Goal: Transaction & Acquisition: Purchase product/service

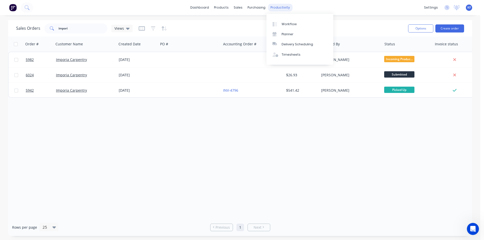
click at [282, 10] on div "productivity" at bounding box center [280, 8] width 24 height 8
click at [294, 43] on div "Delivery Scheduling" at bounding box center [298, 44] width 32 height 5
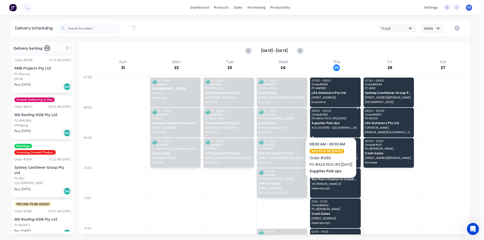
click at [334, 122] on span "Supplier Pick Ups" at bounding box center [335, 122] width 47 height 3
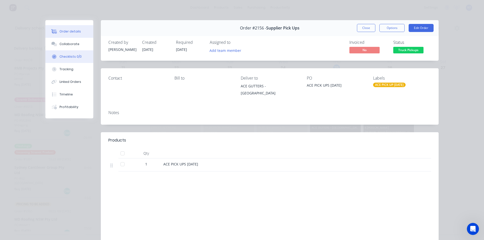
click at [75, 59] on button "Checklists 0/0" at bounding box center [69, 56] width 48 height 13
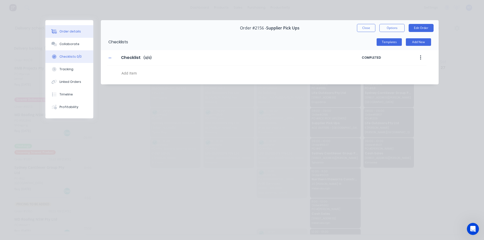
click at [78, 30] on div "Order details" at bounding box center [69, 31] width 21 height 5
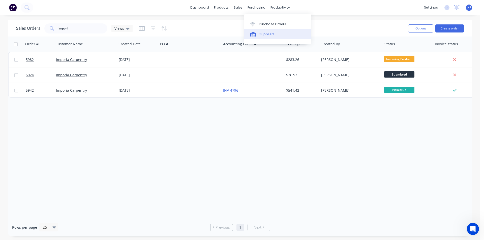
click at [267, 35] on div "Suppliers" at bounding box center [266, 34] width 15 height 5
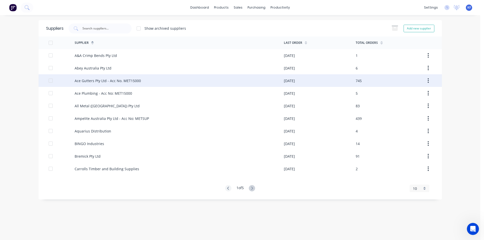
click at [143, 81] on div "Ace Gutters Pty Ltd - Acc No. MET15000" at bounding box center [179, 80] width 209 height 13
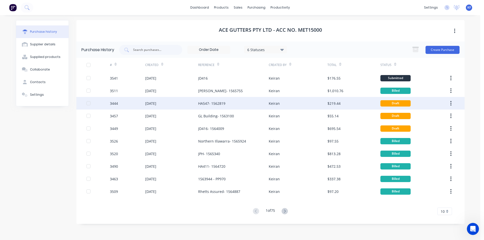
click at [230, 103] on div "HA547- 1562819" at bounding box center [233, 103] width 71 height 13
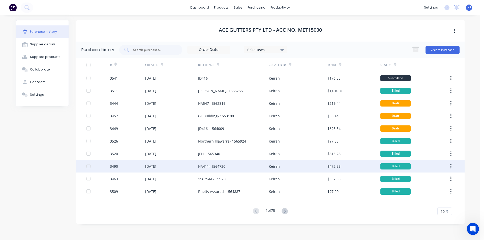
click at [223, 166] on div "HA411- 1564720" at bounding box center [211, 166] width 27 height 5
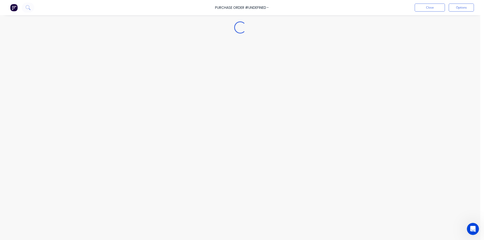
type textarea "x"
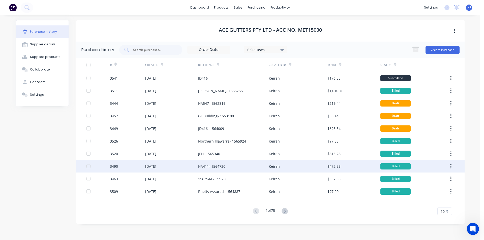
click at [450, 166] on icon "button" at bounding box center [450, 167] width 1 height 6
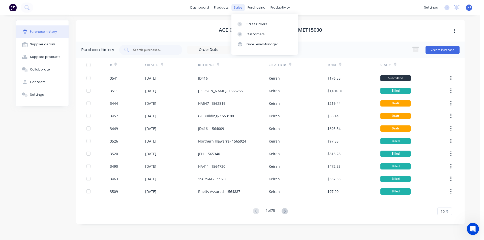
click at [237, 8] on div "sales" at bounding box center [238, 8] width 14 height 8
click at [247, 21] on link "Sales Orders" at bounding box center [264, 24] width 67 height 10
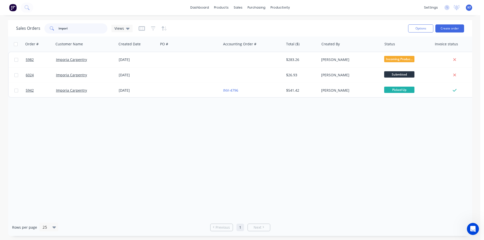
click at [0, 26] on div "Sales Orders impori Views Options Create order Order # Customer Name Created Da…" at bounding box center [240, 128] width 480 height 216
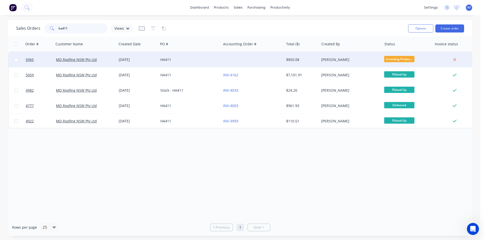
type input "ha411"
click at [198, 63] on div "HA411" at bounding box center [189, 59] width 63 height 15
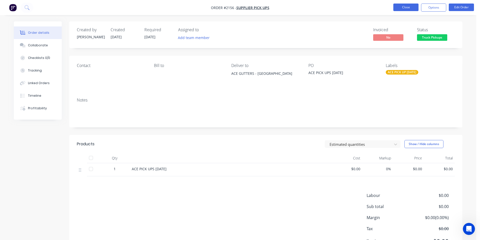
click at [405, 8] on button "Close" at bounding box center [405, 8] width 25 height 8
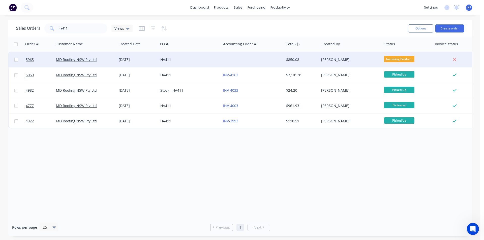
click at [200, 64] on div "HA411" at bounding box center [189, 59] width 63 height 15
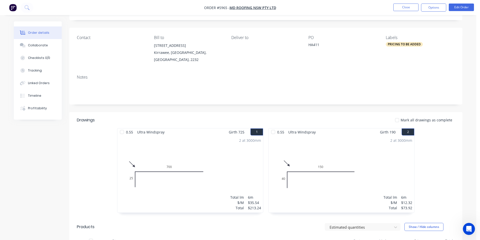
scroll to position [126, 0]
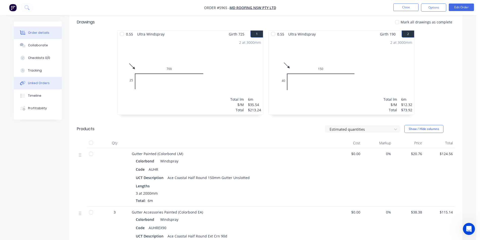
click at [41, 87] on button "Linked Orders" at bounding box center [38, 83] width 48 height 13
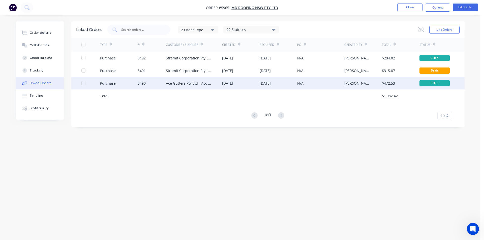
click at [221, 85] on div "Ace Gutters Pty Ltd - Acc No. MET15000" at bounding box center [194, 83] width 56 height 13
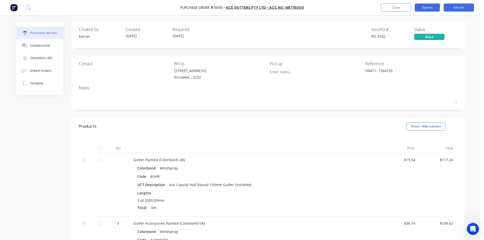
click at [429, 10] on button "Options" at bounding box center [427, 8] width 25 height 8
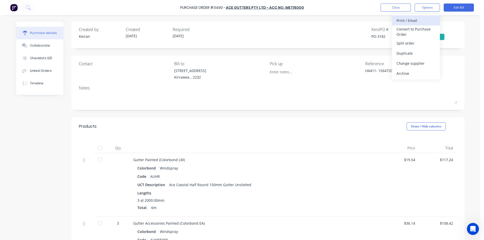
click at [422, 22] on div "Print / Email" at bounding box center [416, 20] width 39 height 7
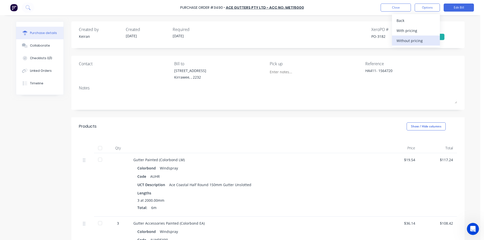
click at [415, 41] on div "Without pricing" at bounding box center [416, 40] width 39 height 7
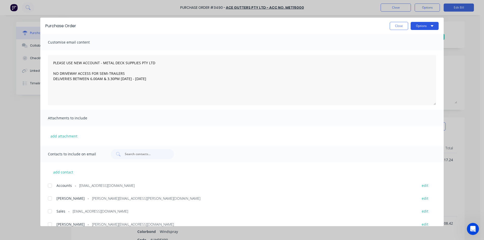
click at [420, 27] on button "Options" at bounding box center [425, 26] width 28 height 8
click at [412, 46] on div "Print" at bounding box center [414, 48] width 39 height 7
type textarea "x"
type textarea "PLEASE USE NEW ACCOUNT - METAL DECK SUPPLIES PTY LTD NO DRIVEWAY ACCESS FOR SEM…"
type textarea "x"
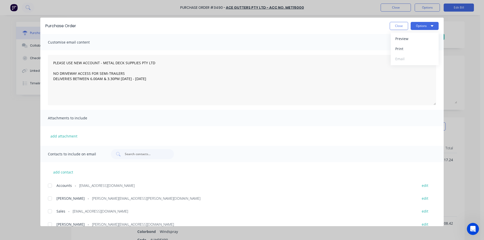
type textarea "PLEASE USE NEW ACCOUNT - METAL DECK SUPPLIES PTY LTD NO DRIVEWAY ACCESS FOR SEM…"
click at [396, 28] on button "Close" at bounding box center [399, 26] width 18 height 8
type textarea "x"
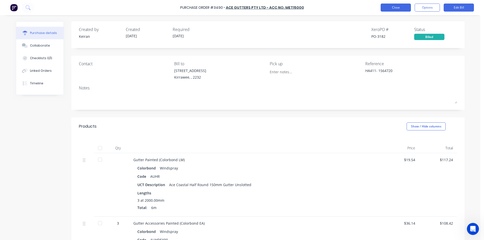
click at [391, 6] on button "Close" at bounding box center [396, 8] width 30 height 8
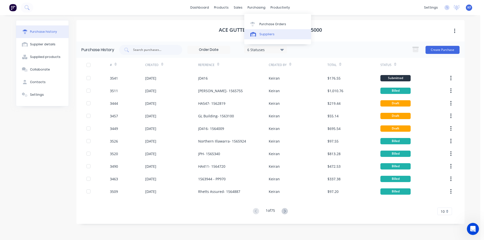
click at [261, 34] on div "Suppliers" at bounding box center [266, 34] width 15 height 5
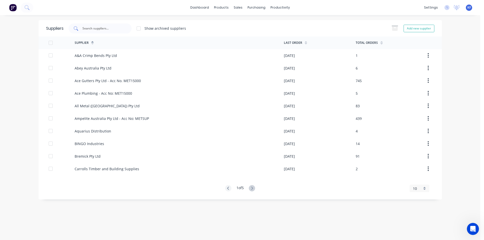
click at [123, 29] on div at bounding box center [100, 28] width 63 height 10
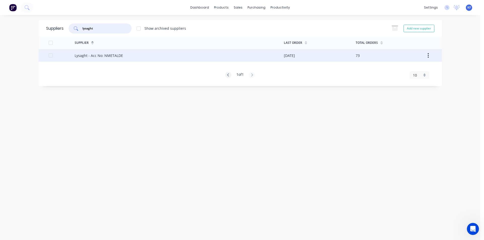
type input "lysaght"
click at [149, 58] on div "Lysaght - Acc No: NMETALDE" at bounding box center [179, 55] width 209 height 13
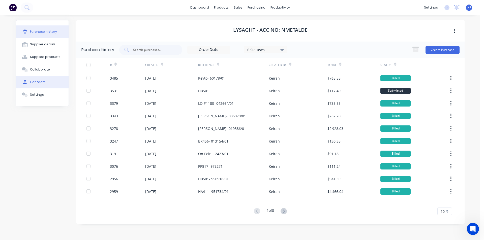
click at [38, 83] on div "Contacts" at bounding box center [38, 82] width 16 height 5
select select "AU"
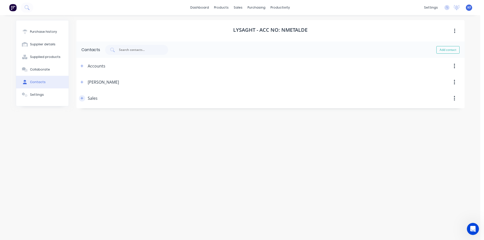
click at [82, 97] on icon "button" at bounding box center [81, 99] width 3 height 4
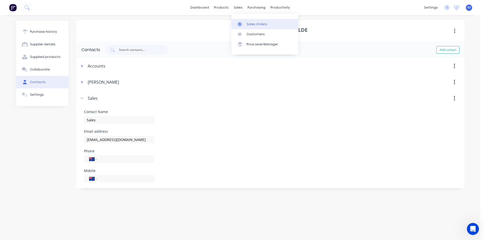
click at [251, 20] on link "Sales Orders" at bounding box center [264, 24] width 67 height 10
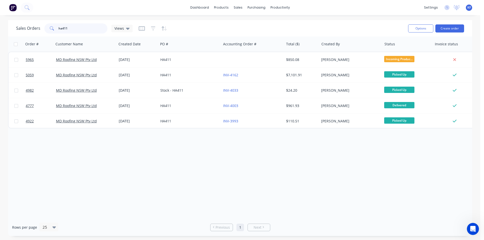
click at [78, 27] on input "ha411" at bounding box center [82, 28] width 49 height 10
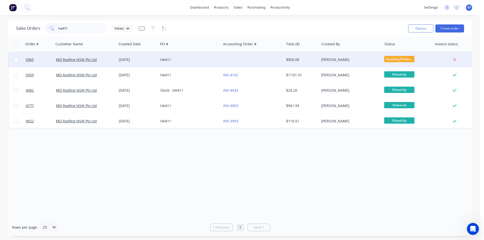
click at [185, 60] on div "HA411" at bounding box center [188, 59] width 56 height 5
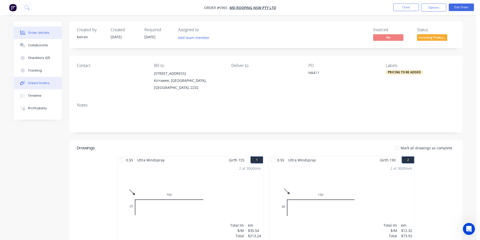
click at [51, 80] on button "Linked Orders" at bounding box center [38, 83] width 48 height 13
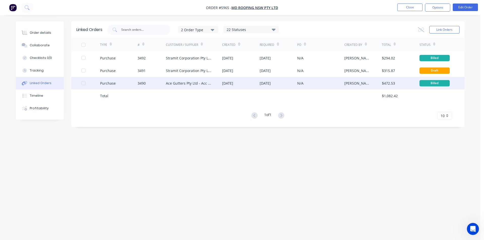
click at [210, 82] on div "Ace Gutters Pty Ltd - Acc No. MET15000" at bounding box center [189, 83] width 46 height 5
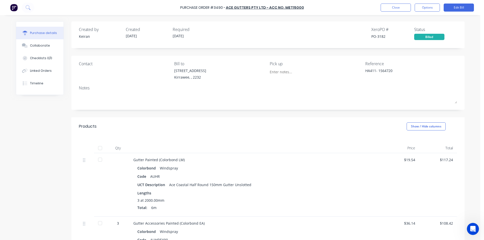
type textarea "x"
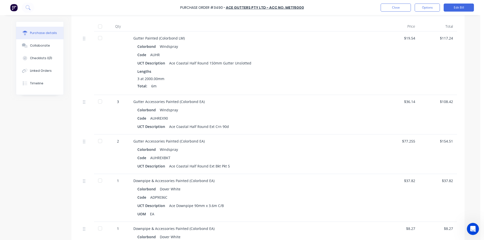
scroll to position [126, 0]
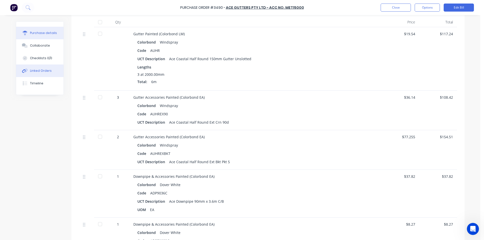
click at [30, 70] on div "Linked Orders" at bounding box center [41, 71] width 22 height 5
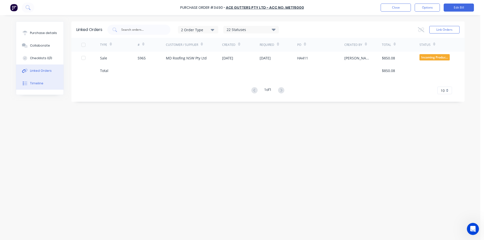
click at [47, 83] on button "Timeline" at bounding box center [39, 83] width 47 height 13
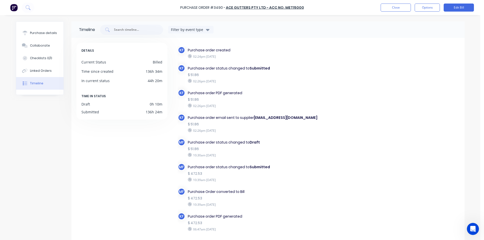
scroll to position [24, 0]
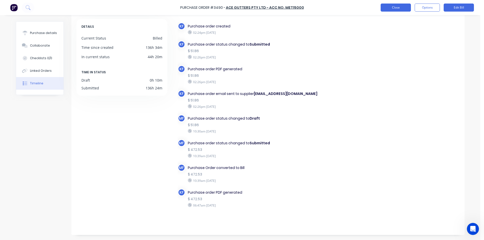
click at [394, 11] on button "Close" at bounding box center [396, 8] width 30 height 8
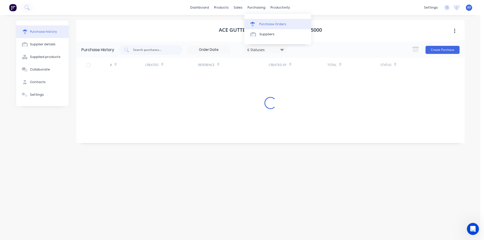
click at [257, 6] on div "purchasing" at bounding box center [256, 8] width 23 height 8
click at [272, 23] on div "Purchase Orders" at bounding box center [272, 24] width 27 height 5
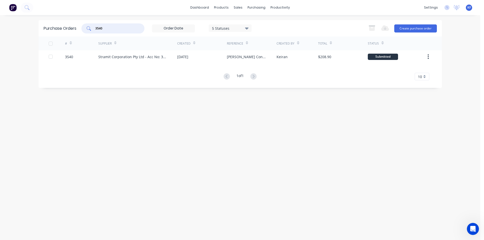
drag, startPoint x: 123, startPoint y: 26, endPoint x: 42, endPoint y: 17, distance: 81.5
click at [51, 19] on div "dashboard products sales purchasing productivity dashboard products Product Cat…" at bounding box center [240, 120] width 480 height 240
type input "6"
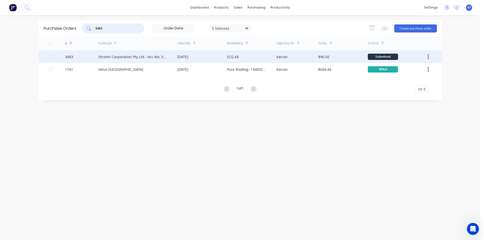
type input "3483"
click at [242, 57] on div "SCG 68" at bounding box center [252, 56] width 50 height 13
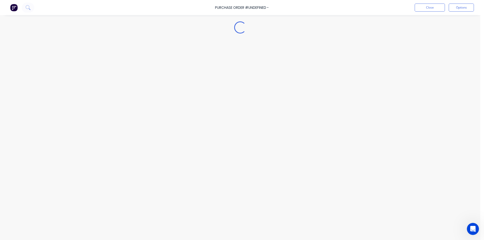
type textarea "x"
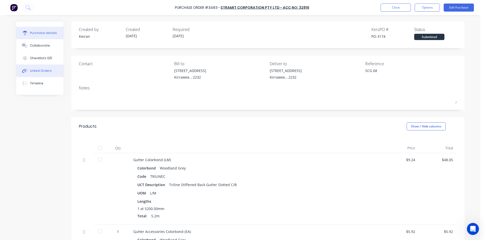
click at [42, 70] on div "Linked Orders" at bounding box center [41, 71] width 22 height 5
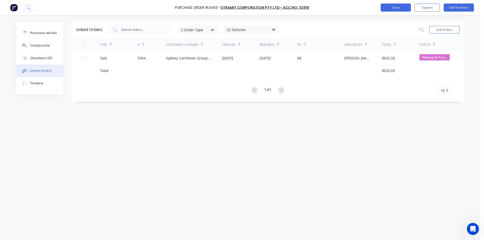
click at [405, 6] on button "Close" at bounding box center [396, 8] width 30 height 8
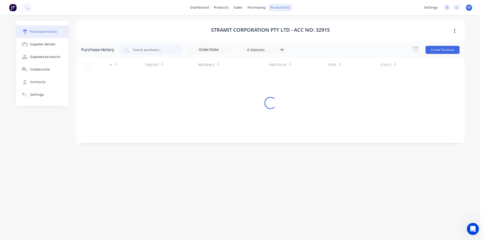
click at [280, 8] on div "productivity" at bounding box center [280, 8] width 24 height 8
click at [307, 45] on div "Delivery Scheduling" at bounding box center [298, 44] width 32 height 5
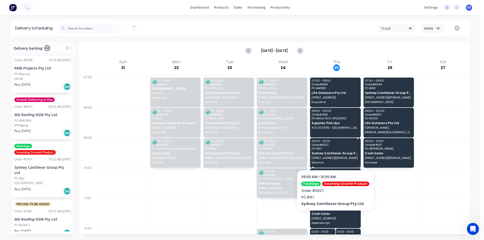
click at [325, 155] on div "09:00 - 10:00 Order # 5927 PO # 67 Sydney Cantilever Group Pty Ltd [STREET_ADDR…" at bounding box center [335, 153] width 51 height 30
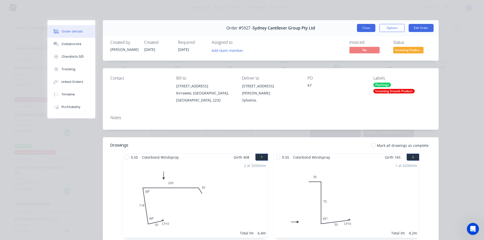
click at [366, 27] on button "Close" at bounding box center [366, 28] width 18 height 8
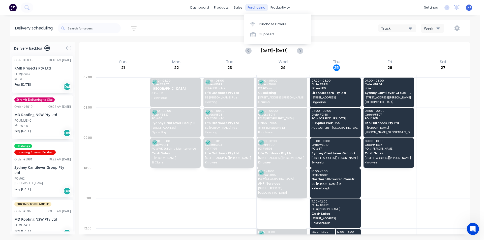
click at [257, 7] on div "purchasing" at bounding box center [256, 8] width 23 height 8
click at [266, 21] on link "Purchase Orders" at bounding box center [277, 24] width 67 height 10
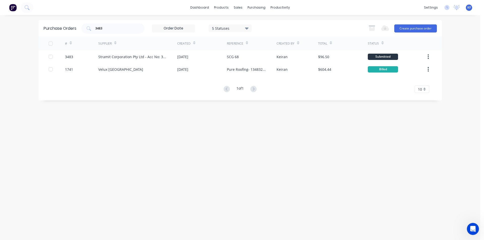
drag, startPoint x: 108, startPoint y: 31, endPoint x: 49, endPoint y: 26, distance: 59.4
click at [52, 25] on div "Purchase Orders 3483 5 Statuses 5 Statuses Export to Excel (XLSX) Create purcha…" at bounding box center [240, 28] width 403 height 16
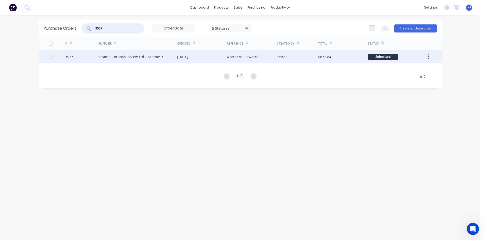
type input "3527"
click at [119, 60] on div "Stramit Corporation Pty Ltd - Acc No: 32915" at bounding box center [137, 56] width 79 height 13
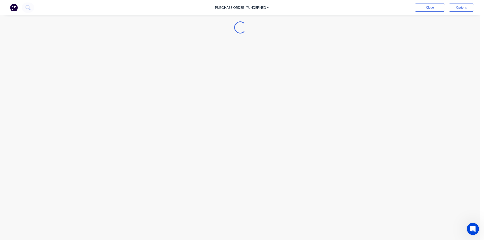
type textarea "x"
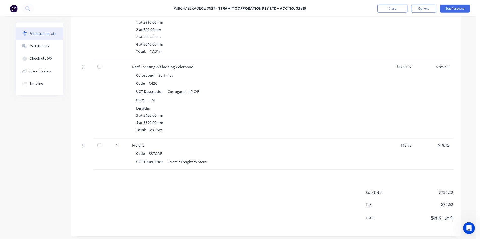
scroll to position [261, 0]
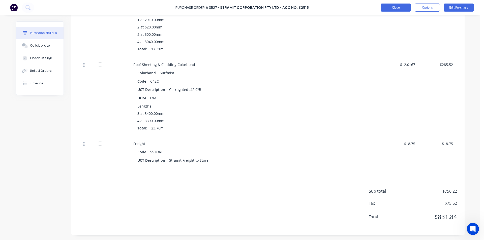
click at [390, 10] on button "Close" at bounding box center [396, 8] width 30 height 8
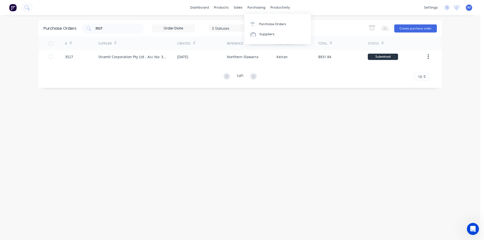
drag, startPoint x: 252, startPoint y: 8, endPoint x: 258, endPoint y: 16, distance: 9.5
click at [252, 8] on div "purchasing" at bounding box center [256, 8] width 23 height 8
click at [261, 22] on div "Purchase Orders" at bounding box center [272, 24] width 27 height 5
drag, startPoint x: 106, startPoint y: 27, endPoint x: 90, endPoint y: 24, distance: 16.1
click at [93, 25] on div "3527" at bounding box center [112, 28] width 63 height 10
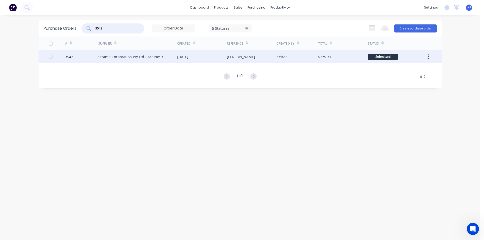
type input "3542"
click at [188, 59] on div "[DATE]" at bounding box center [202, 56] width 50 height 13
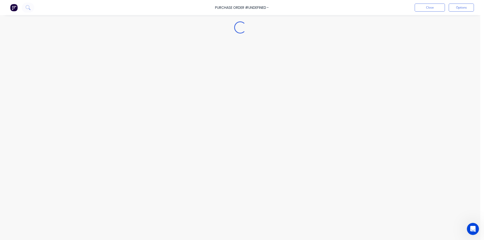
type textarea "x"
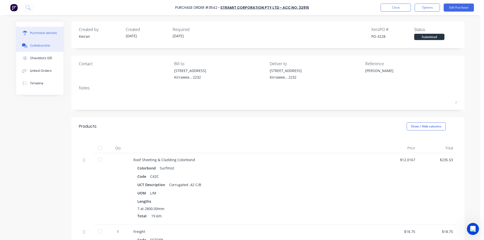
click at [25, 47] on icon at bounding box center [26, 46] width 4 height 3
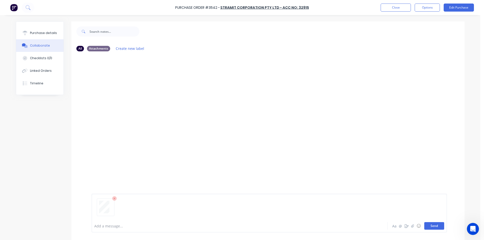
click at [429, 229] on button "Send" at bounding box center [434, 226] width 20 height 8
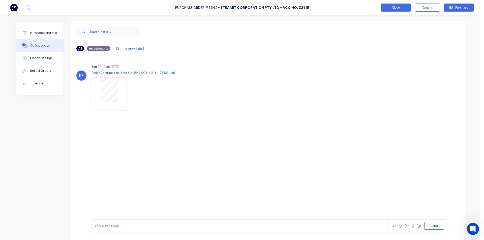
click at [393, 7] on button "Close" at bounding box center [396, 8] width 30 height 8
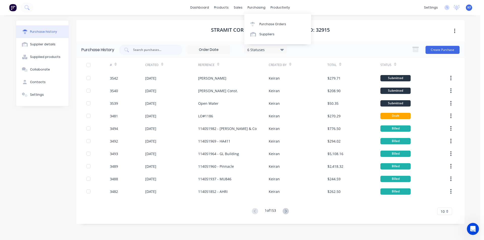
drag, startPoint x: 247, startPoint y: 7, endPoint x: 247, endPoint y: 13, distance: 6.1
click at [247, 8] on div "purchasing" at bounding box center [256, 8] width 23 height 8
click at [236, 11] on div "sales" at bounding box center [238, 8] width 14 height 8
click at [244, 22] on div at bounding box center [241, 24] width 8 height 5
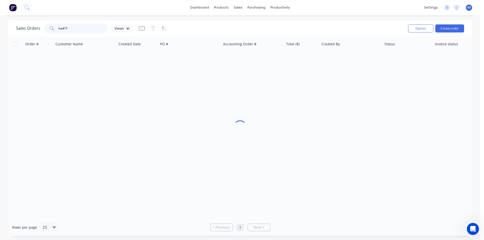
drag, startPoint x: 23, startPoint y: 19, endPoint x: 12, endPoint y: 18, distance: 10.3
click at [15, 18] on div "dashboard products sales purchasing productivity dashboard products Product Cat…" at bounding box center [240, 120] width 480 height 240
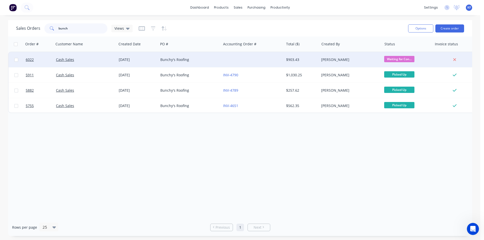
type input "bunch"
click at [206, 60] on div "Bunchy's Roofing" at bounding box center [188, 59] width 56 height 5
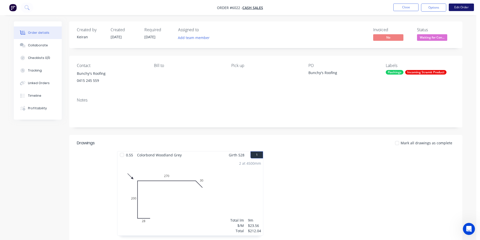
click at [462, 5] on button "Edit Order" at bounding box center [461, 8] width 25 height 8
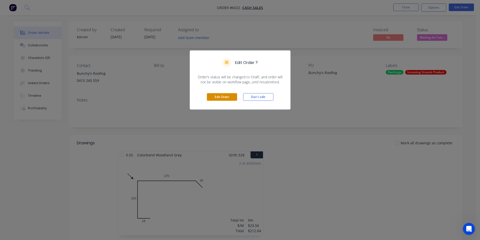
click at [223, 101] on button "Edit Order" at bounding box center [222, 97] width 30 height 8
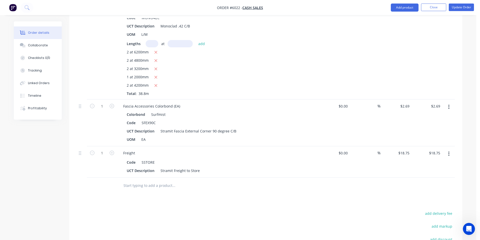
scroll to position [353, 0]
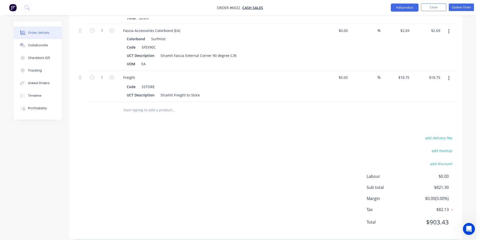
click at [150, 117] on div at bounding box center [207, 110] width 181 height 16
drag, startPoint x: 150, startPoint y: 115, endPoint x: 149, endPoint y: 112, distance: 3.3
click at [149, 112] on input "text" at bounding box center [173, 110] width 101 height 10
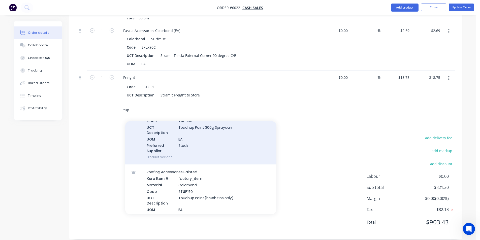
scroll to position [50, 0]
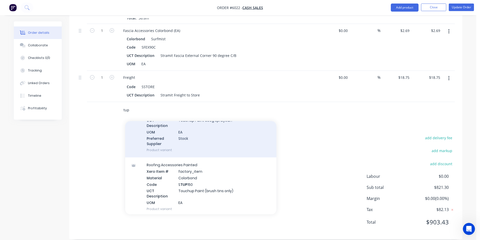
type input "tup"
click at [216, 146] on div "Touch Up Paint Xero Item # factory_item Material Colorbond Code TUP 300 UCT Des…" at bounding box center [200, 122] width 151 height 71
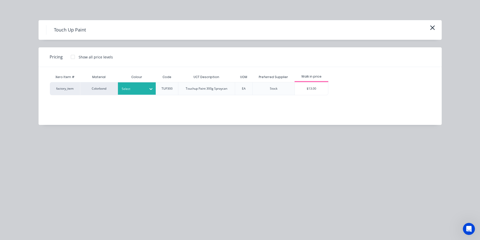
click at [148, 88] on icon at bounding box center [150, 88] width 5 height 5
type input "dov"
click at [154, 101] on div "Dover White" at bounding box center [149, 102] width 63 height 9
click at [306, 87] on div "$13.00" at bounding box center [312, 88] width 34 height 13
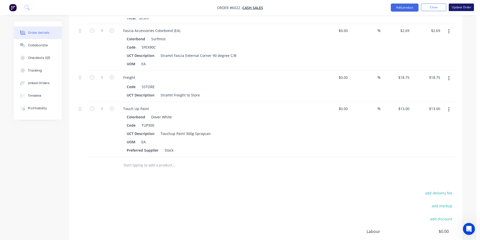
click at [453, 10] on button "Update Order" at bounding box center [461, 8] width 25 height 8
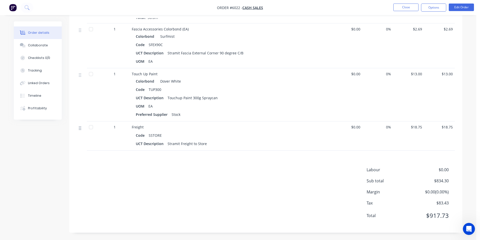
scroll to position [342, 0]
drag, startPoint x: 90, startPoint y: 126, endPoint x: 118, endPoint y: 128, distance: 28.0
click at [90, 127] on div at bounding box center [91, 127] width 10 height 10
click at [86, 130] on div at bounding box center [91, 127] width 10 height 10
click at [88, 75] on div at bounding box center [91, 74] width 10 height 10
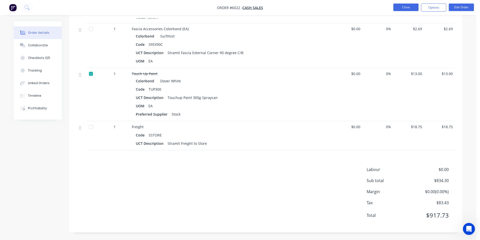
click at [400, 7] on button "Close" at bounding box center [405, 8] width 25 height 8
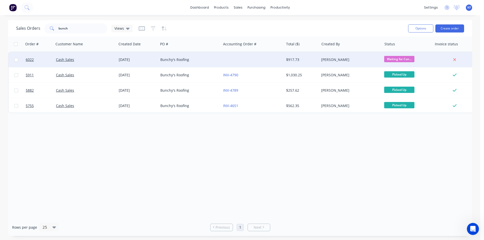
click at [279, 62] on div at bounding box center [252, 59] width 63 height 15
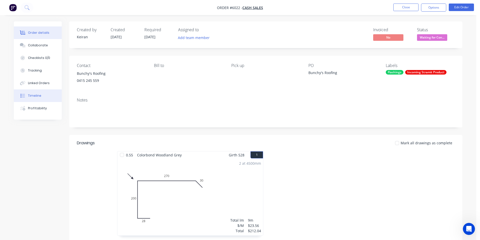
click at [43, 95] on button "Timeline" at bounding box center [38, 95] width 48 height 13
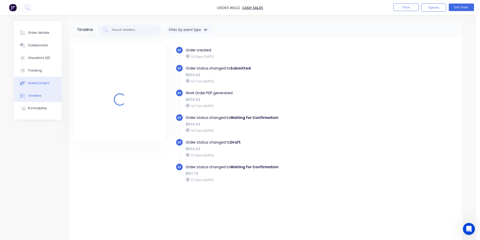
click at [43, 86] on button "Linked Orders" at bounding box center [38, 83] width 48 height 13
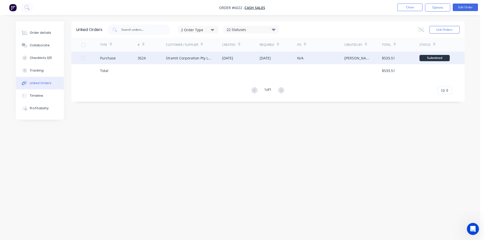
click at [167, 58] on div "Stramit Corporation Pty Ltd - Acc No: 32915" at bounding box center [189, 57] width 46 height 5
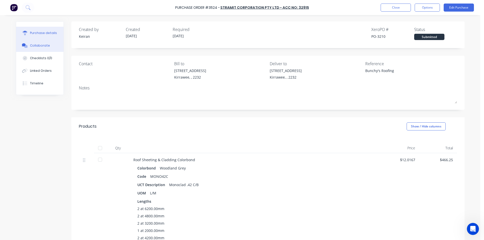
type textarea "x"
click at [44, 48] on button "Collaborate" at bounding box center [39, 45] width 47 height 13
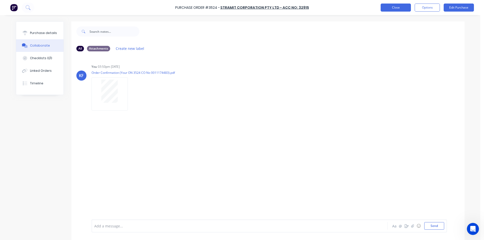
click at [388, 8] on button "Close" at bounding box center [396, 8] width 30 height 8
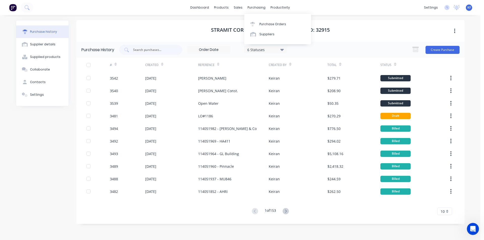
click at [242, 9] on div "sales" at bounding box center [238, 8] width 14 height 8
click at [250, 34] on div "Customers" at bounding box center [256, 34] width 18 height 5
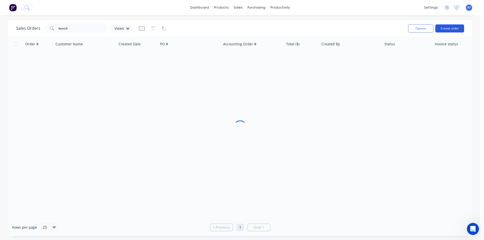
click at [449, 29] on button "Create order" at bounding box center [449, 28] width 29 height 8
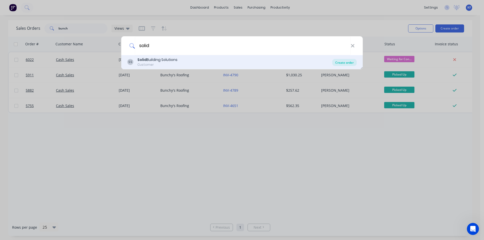
type input "solid"
click at [348, 62] on div "Create order" at bounding box center [344, 62] width 24 height 7
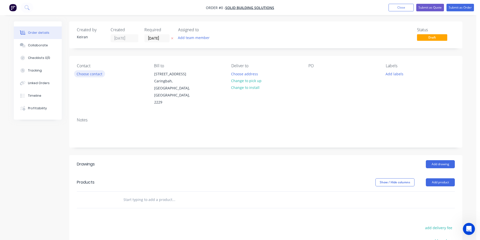
click at [92, 75] on button "Choose contact" at bounding box center [89, 73] width 31 height 7
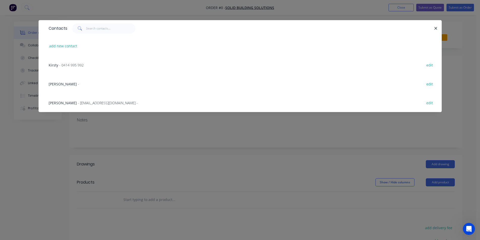
click at [78, 103] on span "- [EMAIL_ADDRESS][DOMAIN_NAME] -" at bounding box center [108, 103] width 60 height 5
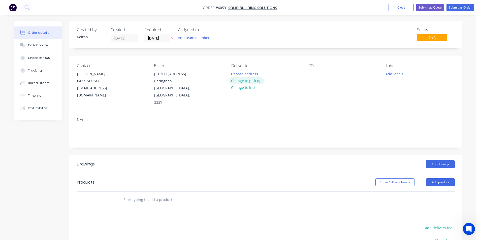
click at [241, 82] on button "Change to pick up" at bounding box center [247, 80] width 36 height 7
click at [157, 38] on input "[DATE]" at bounding box center [157, 39] width 25 height 8
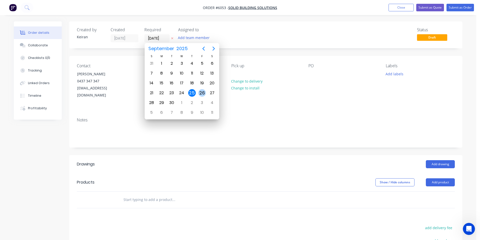
click at [202, 93] on div "26" at bounding box center [202, 93] width 8 height 8
type input "[DATE]"
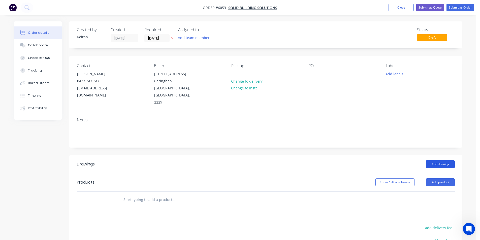
click at [433, 160] on button "Add drawing" at bounding box center [440, 164] width 29 height 8
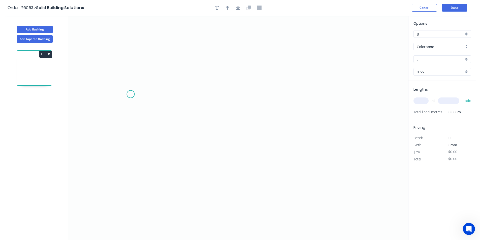
click at [125, 89] on icon "0" at bounding box center [238, 128] width 340 height 225
click at [172, 89] on icon at bounding box center [148, 89] width 47 height 0
click at [167, 219] on icon "0 ?" at bounding box center [238, 128] width 340 height 225
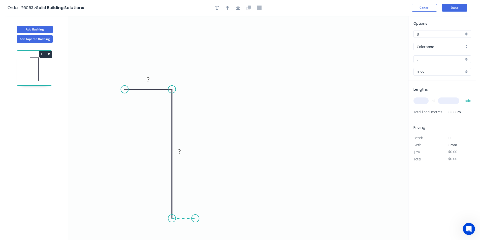
click at [195, 220] on icon "0 ? ?" at bounding box center [238, 128] width 340 height 225
click at [210, 205] on div "Crush & Fold" at bounding box center [220, 205] width 51 height 10
click at [205, 229] on div "Flip bend" at bounding box center [220, 226] width 51 height 10
click at [239, 9] on icon "button" at bounding box center [238, 8] width 4 height 4
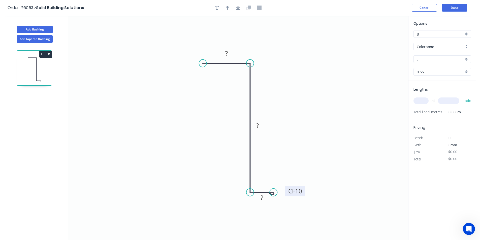
drag, startPoint x: 276, startPoint y: 182, endPoint x: 301, endPoint y: 197, distance: 28.7
click at [301, 196] on rect at bounding box center [295, 191] width 20 height 10
click at [262, 201] on tspan "?" at bounding box center [262, 198] width 3 height 8
type input "$15.12"
click at [233, 6] on div at bounding box center [238, 8] width 53 height 8
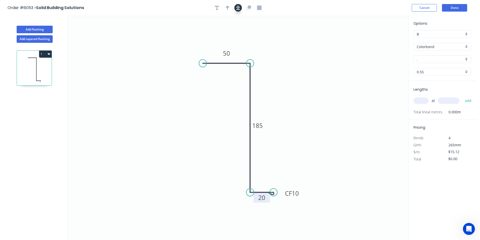
click at [238, 8] on icon "button" at bounding box center [238, 8] width 4 height 4
click at [228, 6] on icon "button" at bounding box center [228, 8] width 4 height 5
click at [384, 39] on icon at bounding box center [383, 35] width 5 height 16
drag, startPoint x: 358, startPoint y: 63, endPoint x: 278, endPoint y: 96, distance: 86.7
click at [278, 96] on icon at bounding box center [282, 92] width 15 height 15
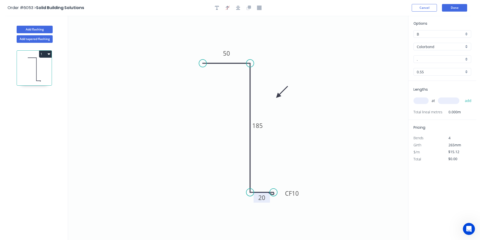
click at [429, 59] on input "." at bounding box center [440, 59] width 47 height 5
click at [452, 70] on div "Monument" at bounding box center [442, 69] width 57 height 9
type input "Monument"
click at [422, 100] on input "text" at bounding box center [421, 101] width 15 height 7
type input "1"
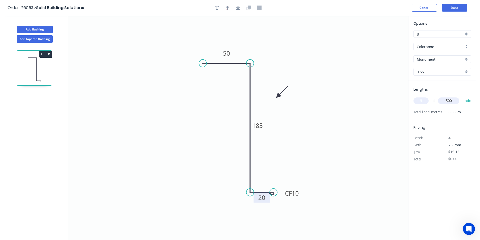
type input "500"
click at [463, 97] on button "add" at bounding box center [469, 101] width 12 height 9
type input "$7.56"
drag, startPoint x: 41, startPoint y: 28, endPoint x: 53, endPoint y: 28, distance: 11.9
click at [41, 28] on button "Add flashing" at bounding box center [35, 30] width 36 height 8
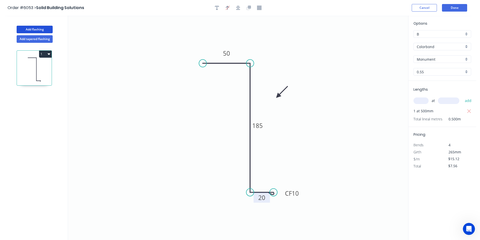
type input "$0.00"
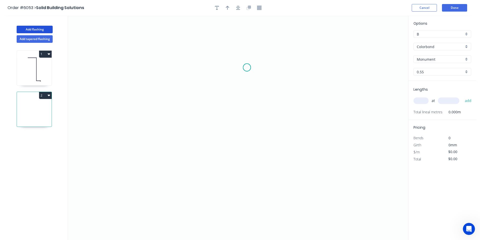
drag, startPoint x: 247, startPoint y: 68, endPoint x: 210, endPoint y: 69, distance: 37.3
click at [245, 67] on icon "0" at bounding box center [238, 128] width 340 height 225
click at [163, 70] on icon "0" at bounding box center [238, 128] width 340 height 225
click at [167, 140] on icon "0 ?" at bounding box center [238, 128] width 340 height 225
click at [166, 140] on circle at bounding box center [164, 140] width 8 height 8
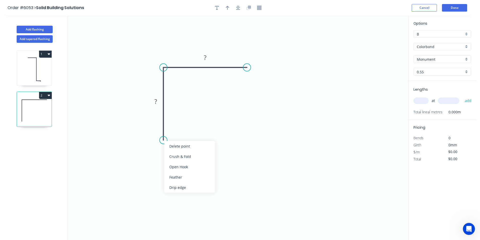
click at [171, 154] on div "Crush & Fold" at bounding box center [189, 156] width 51 height 10
click at [174, 153] on div "Flip bend" at bounding box center [190, 156] width 51 height 10
click at [259, 87] on div "Crush & Fold" at bounding box center [270, 84] width 51 height 10
click at [157, 100] on tspan "?" at bounding box center [156, 101] width 3 height 8
click at [238, 8] on icon "button" at bounding box center [238, 8] width 4 height 4
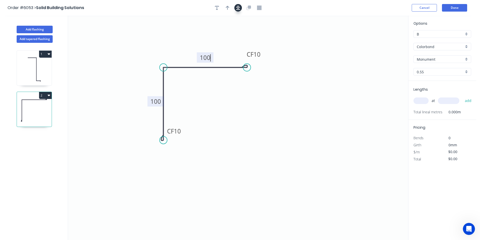
type input "$14.30"
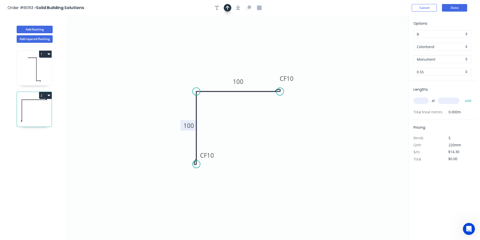
click at [229, 6] on button "button" at bounding box center [228, 8] width 8 height 8
click at [384, 40] on icon at bounding box center [383, 35] width 5 height 16
click at [383, 40] on icon at bounding box center [387, 36] width 15 height 15
click at [383, 40] on icon at bounding box center [389, 41] width 16 height 5
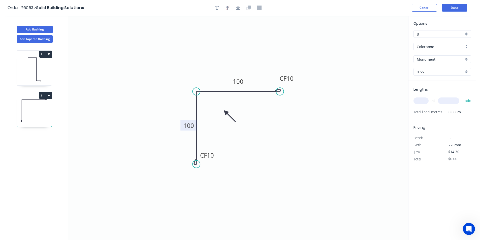
drag, startPoint x: 384, startPoint y: 40, endPoint x: 226, endPoint y: 112, distance: 173.8
click at [226, 112] on icon at bounding box center [229, 116] width 15 height 15
click at [418, 103] on input "text" at bounding box center [421, 101] width 15 height 7
click at [420, 102] on input "text" at bounding box center [421, 101] width 15 height 7
type input "1"
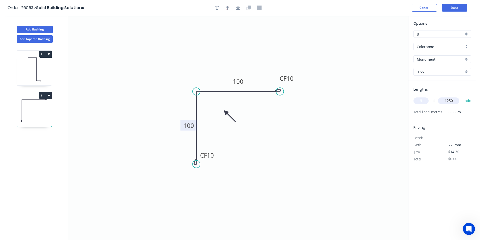
type input "1250"
click at [463, 97] on button "add" at bounding box center [469, 101] width 12 height 9
type input "$17.88"
click at [44, 30] on button "Add flashing" at bounding box center [35, 30] width 36 height 8
type input "$0.00"
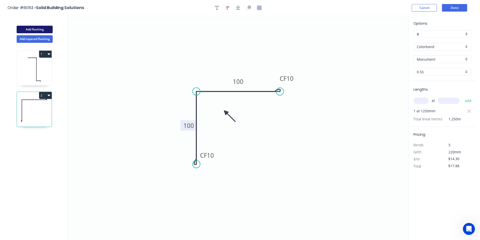
type input "$0.00"
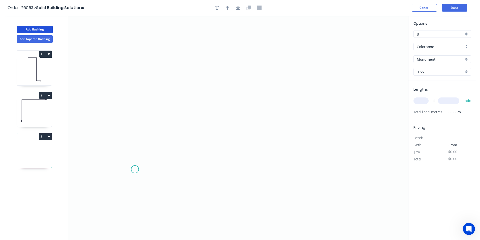
click at [135, 170] on icon "0" at bounding box center [238, 128] width 340 height 225
click at [136, 127] on icon "0" at bounding box center [238, 128] width 340 height 225
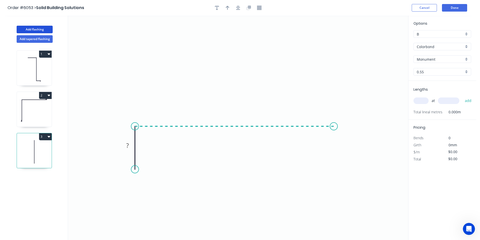
click at [334, 131] on icon "0 ?" at bounding box center [238, 128] width 340 height 225
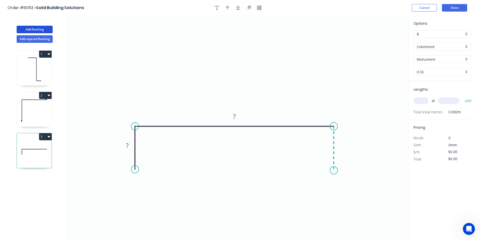
click at [333, 170] on icon "0 ? ?" at bounding box center [238, 128] width 340 height 225
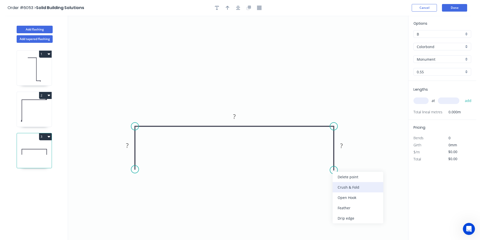
click at [340, 186] on div "Crush & Fold" at bounding box center [358, 187] width 51 height 10
click at [342, 184] on div "Flip bend" at bounding box center [360, 187] width 51 height 10
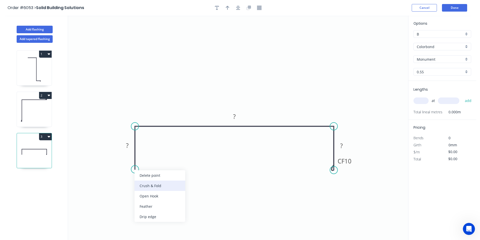
click at [159, 188] on div "Crush & Fold" at bounding box center [160, 186] width 51 height 10
drag, startPoint x: 136, startPoint y: 170, endPoint x: 136, endPoint y: 173, distance: 3.0
click at [136, 173] on circle at bounding box center [135, 173] width 8 height 8
click at [131, 150] on rect at bounding box center [128, 147] width 10 height 7
click at [420, 100] on input "text" at bounding box center [421, 101] width 15 height 7
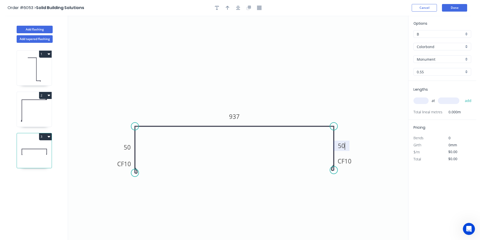
type input "$40.91"
type input "1"
type input "4401"
click at [463, 97] on button "add" at bounding box center [469, 101] width 12 height 9
type input "$180.04"
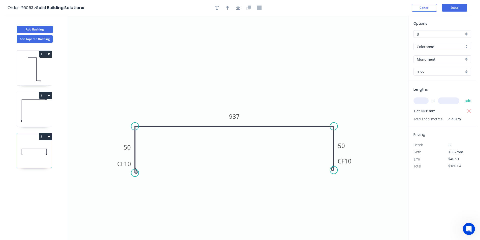
click at [48, 136] on icon "button" at bounding box center [49, 137] width 3 height 4
click at [34, 162] on div "Delete" at bounding box center [27, 159] width 39 height 7
type input "$14.30"
type input "$17.88"
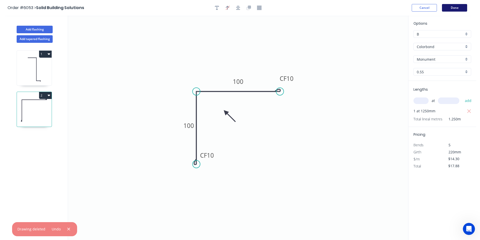
click at [457, 6] on button "Done" at bounding box center [454, 8] width 25 height 8
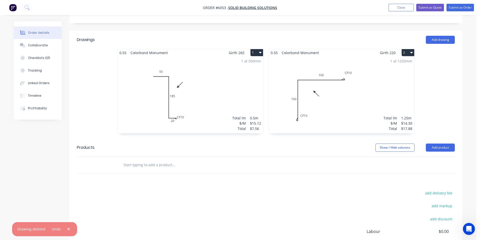
scroll to position [126, 0]
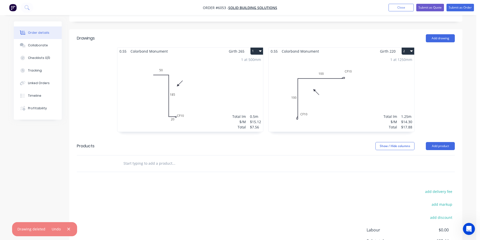
click at [201, 159] on input "text" at bounding box center [173, 164] width 101 height 10
type input "Custom Cover Flashing 4136mm x 937mm x 50mm"
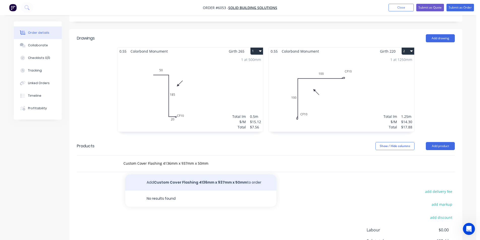
click at [206, 175] on button "Add Custom Cover Flashing 4136mm x 937mm x 50mm to order" at bounding box center [200, 183] width 151 height 16
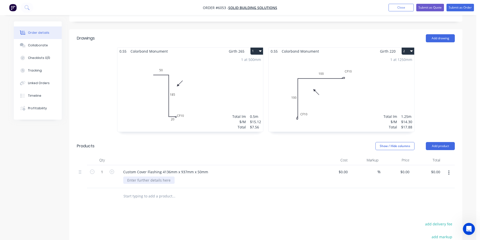
click at [167, 177] on div at bounding box center [148, 180] width 51 height 7
click at [404, 168] on div "0 $0.00" at bounding box center [405, 171] width 14 height 7
type input "260"
type input "0.00"
type input "$260.00"
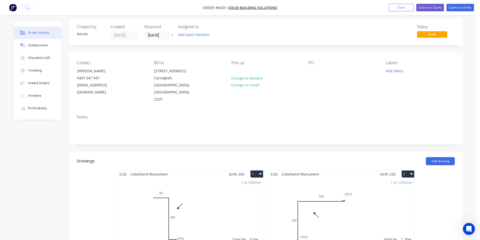
scroll to position [0, 0]
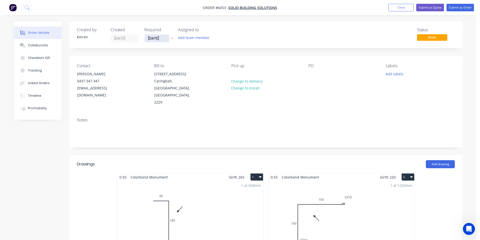
type input "$260.00"
click at [159, 37] on input "[DATE]" at bounding box center [157, 39] width 25 height 8
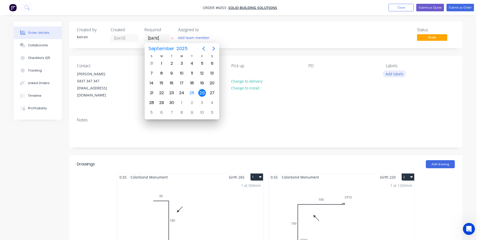
click at [396, 72] on button "Add labels" at bounding box center [394, 73] width 23 height 7
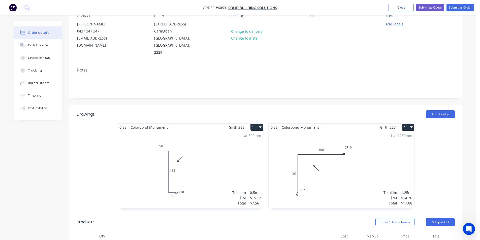
scroll to position [50, 0]
click at [392, 25] on button "Add labels" at bounding box center [394, 23] width 23 height 7
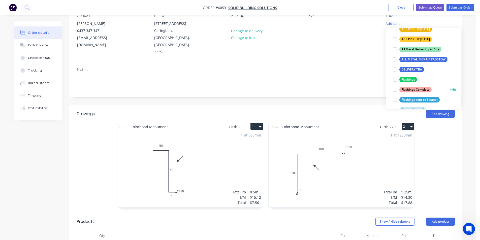
scroll to position [76, 0]
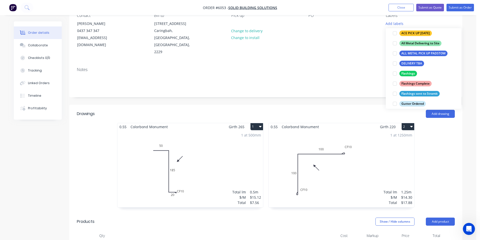
drag, startPoint x: 396, startPoint y: 76, endPoint x: 391, endPoint y: 73, distance: 5.2
click at [395, 75] on div at bounding box center [395, 74] width 10 height 10
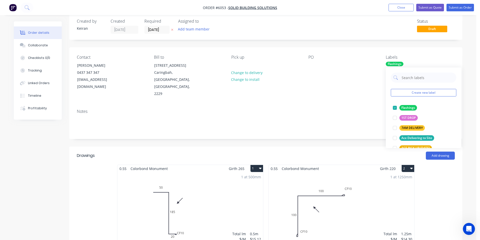
scroll to position [0, 0]
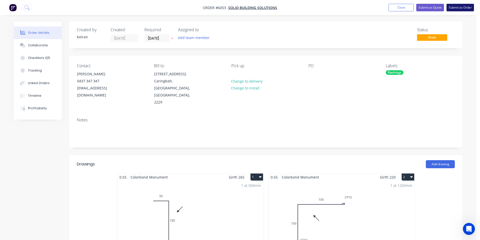
click at [467, 7] on button "Submit as Order" at bounding box center [460, 8] width 27 height 8
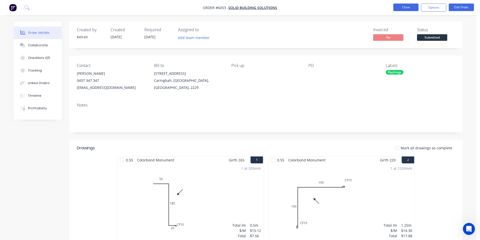
click at [407, 9] on button "Close" at bounding box center [405, 8] width 25 height 8
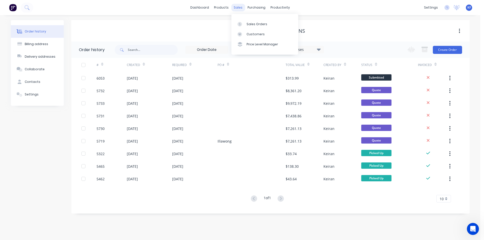
click at [242, 6] on div "sales" at bounding box center [238, 8] width 14 height 8
click at [245, 23] on link "Sales Orders" at bounding box center [264, 24] width 67 height 10
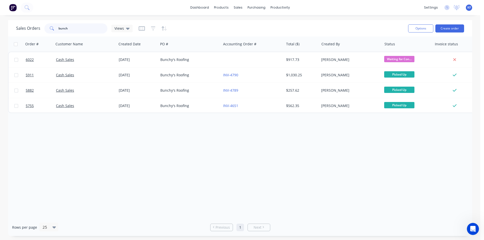
drag, startPoint x: 81, startPoint y: 26, endPoint x: 20, endPoint y: 18, distance: 61.0
click at [33, 24] on div "Sales Orders bunch Views" at bounding box center [74, 28] width 116 height 10
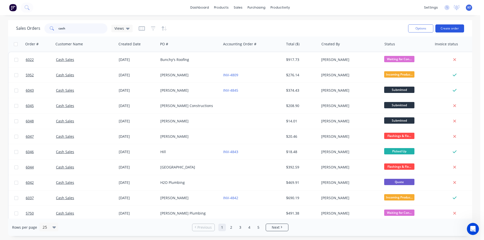
type input "cash"
click at [443, 28] on button "Create order" at bounding box center [449, 28] width 29 height 8
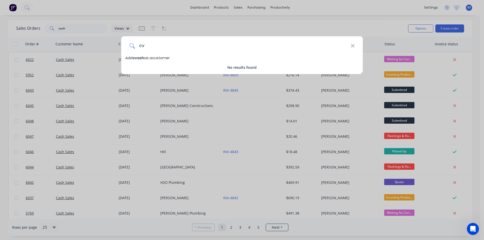
type input "c"
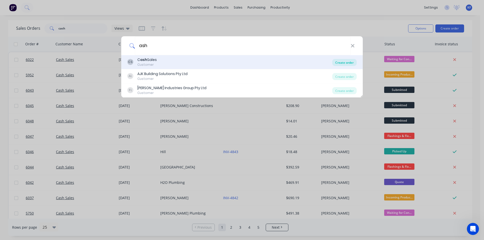
type input "ash"
click at [343, 63] on div "Create order" at bounding box center [344, 62] width 24 height 7
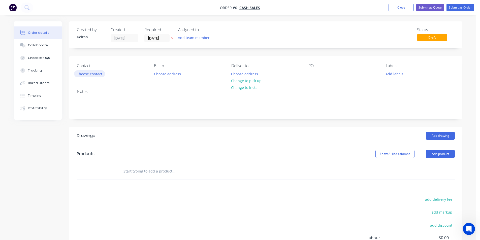
click at [90, 72] on button "Choose contact" at bounding box center [89, 73] width 31 height 7
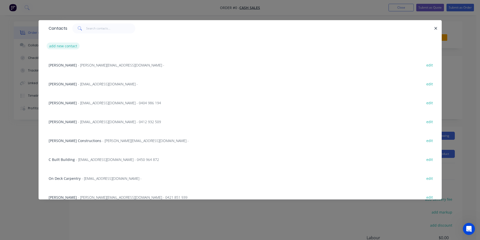
click at [62, 47] on button "add new contact" at bounding box center [63, 46] width 33 height 7
select select "AU"
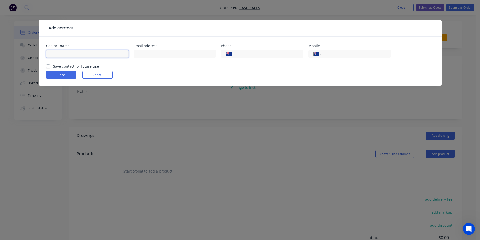
click at [64, 55] on input "text" at bounding box center [87, 54] width 82 height 8
type input "o"
type input "M"
type input "P"
type input "Omid"
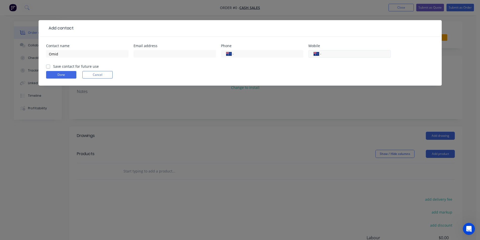
click at [353, 57] on div "International [GEOGRAPHIC_DATA] [GEOGRAPHIC_DATA] [GEOGRAPHIC_DATA] [GEOGRAPHIC…" at bounding box center [350, 54] width 82 height 8
click at [351, 57] on div "International [GEOGRAPHIC_DATA] [GEOGRAPHIC_DATA] [GEOGRAPHIC_DATA] [GEOGRAPHIC…" at bounding box center [350, 54] width 82 height 8
click at [351, 56] on input "tel" at bounding box center [355, 54] width 60 height 6
type input "0414 801 458"
click at [69, 76] on button "Done" at bounding box center [61, 75] width 30 height 8
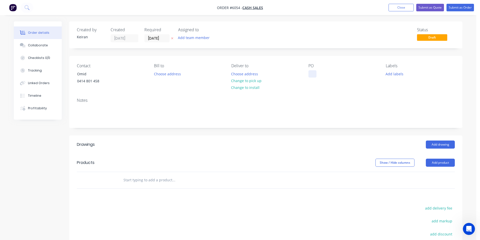
click at [313, 71] on div at bounding box center [313, 73] width 8 height 7
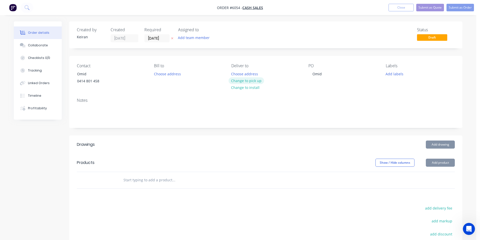
click at [251, 80] on button "Change to pick up" at bounding box center [247, 80] width 36 height 7
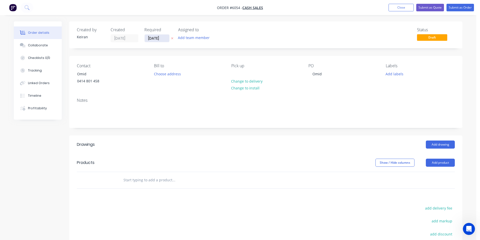
click at [159, 38] on input "[DATE]" at bounding box center [157, 39] width 25 height 8
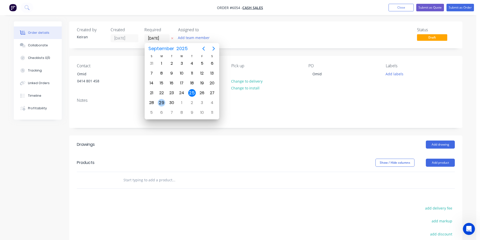
click at [162, 104] on div "29" at bounding box center [162, 103] width 8 height 8
type input "[DATE]"
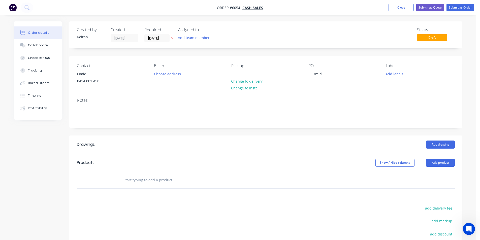
drag, startPoint x: 169, startPoint y: 179, endPoint x: 171, endPoint y: 180, distance: 2.7
click at [169, 179] on input "text" at bounding box center [173, 180] width 101 height 10
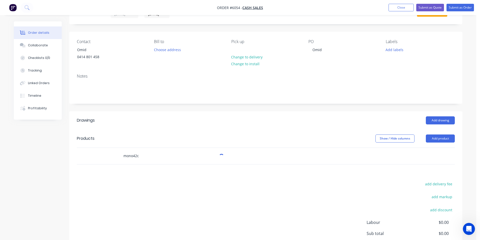
scroll to position [50, 0]
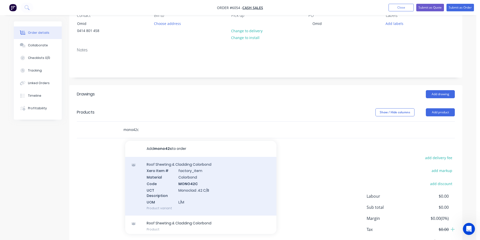
type input "mono42c"
click at [233, 188] on div "Roof Sheeting & Cladding Colorbond Xero Item # factory_item Material Colorbond …" at bounding box center [200, 186] width 151 height 59
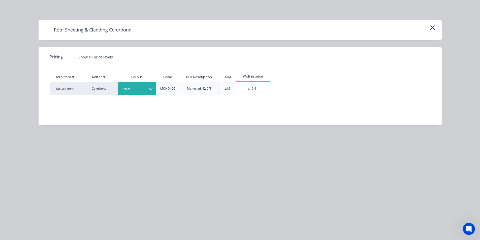
click at [142, 90] on div at bounding box center [133, 89] width 23 height 6
type input "iron"
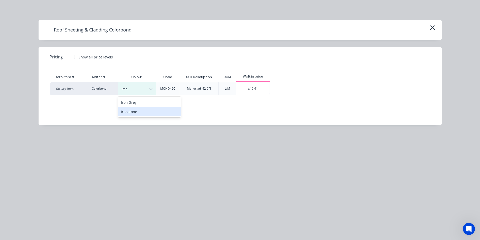
click at [145, 110] on div "Ironstone" at bounding box center [149, 111] width 63 height 9
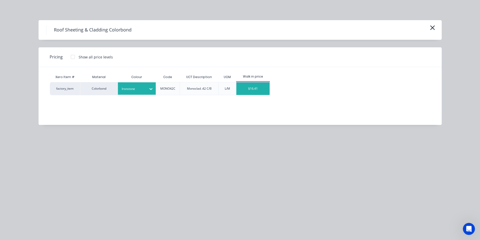
click at [251, 89] on div "$16.41" at bounding box center [253, 88] width 34 height 13
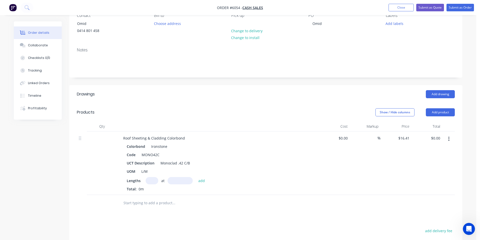
click at [153, 178] on input "text" at bounding box center [152, 180] width 13 height 7
type input "5"
type input "1800"
click at [196, 177] on button "add" at bounding box center [202, 180] width 12 height 7
type input "$147.69"
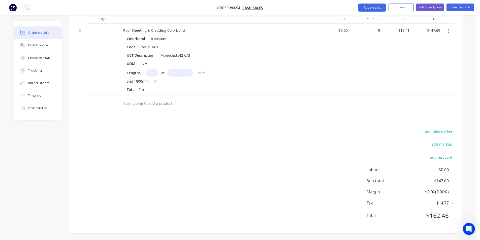
scroll to position [159, 0]
click at [161, 102] on input "text" at bounding box center [173, 103] width 101 height 10
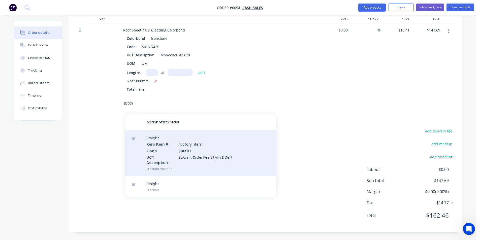
type input "sboth"
click at [207, 154] on div "Freight Xero Item # factory_item Code SBOTH UCT Description Stramit Order Fee's…" at bounding box center [200, 154] width 151 height 46
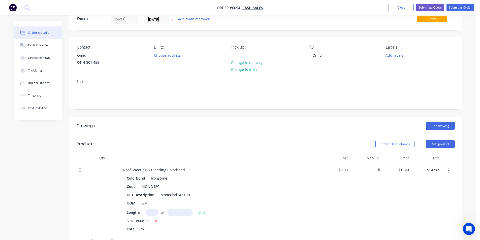
scroll to position [0, 0]
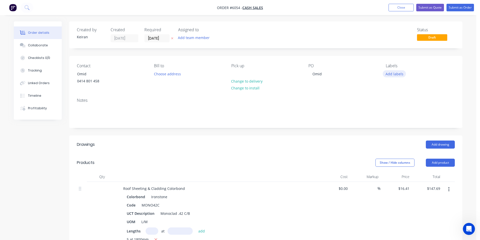
click at [391, 77] on button "Add labels" at bounding box center [394, 73] width 23 height 7
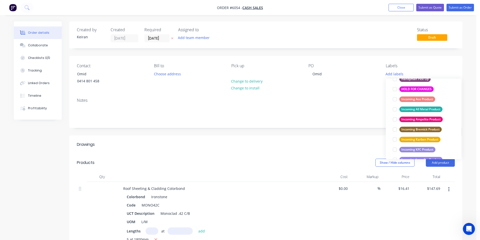
scroll to position [202, 0]
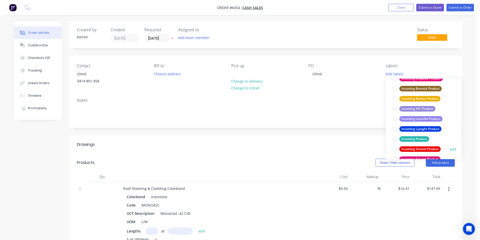
click at [394, 149] on div at bounding box center [395, 149] width 10 height 10
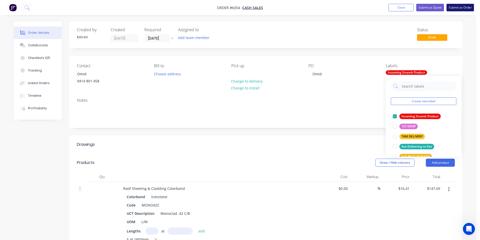
click at [460, 8] on button "Submit as Order" at bounding box center [460, 8] width 27 height 8
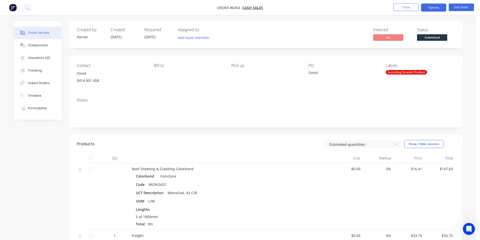
click at [431, 8] on button "Options" at bounding box center [433, 8] width 25 height 8
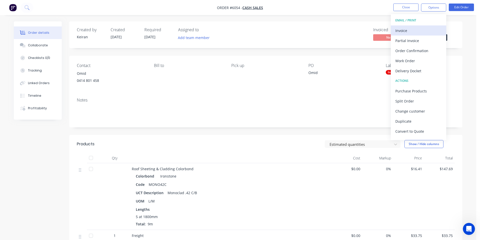
click at [410, 29] on div "Invoice" at bounding box center [418, 30] width 46 height 7
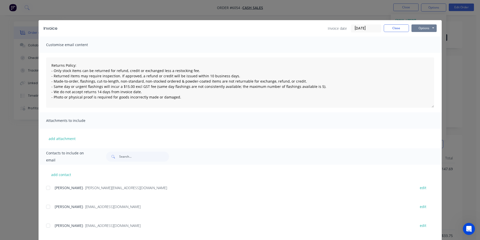
click at [422, 29] on button "Options" at bounding box center [424, 28] width 25 height 8
click at [423, 45] on button "Print" at bounding box center [428, 45] width 32 height 8
type textarea "Returns Policy: - Only stock items can be returned for refund, credit or exchan…"
click at [396, 31] on button "Close" at bounding box center [396, 28] width 25 height 8
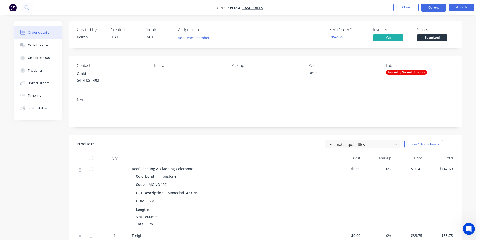
drag, startPoint x: 434, startPoint y: 6, endPoint x: 434, endPoint y: 9, distance: 2.8
click at [435, 5] on button "Options" at bounding box center [433, 8] width 25 height 8
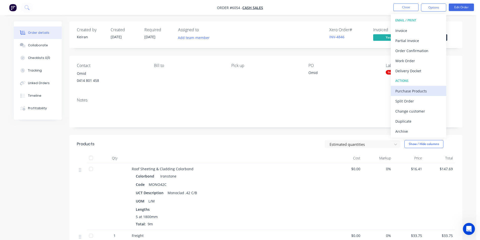
click at [409, 93] on div "Purchase Products" at bounding box center [418, 90] width 46 height 7
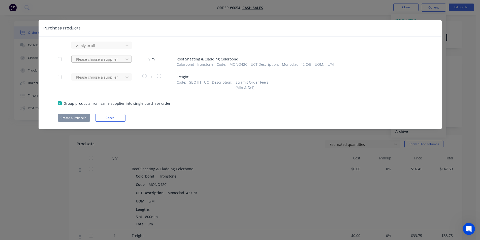
click at [122, 62] on div "Please choose a supplier" at bounding box center [98, 59] width 48 height 8
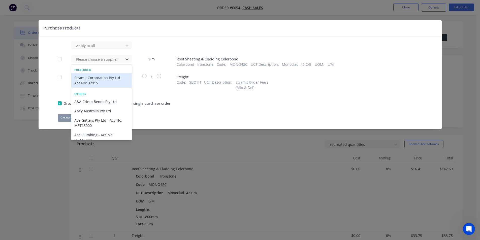
click at [101, 79] on div "Stramit Corporation Pty Ltd - Acc No: 32915" at bounding box center [101, 80] width 60 height 15
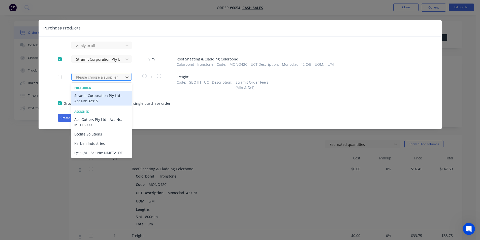
click at [105, 80] on div "Please choose a supplier" at bounding box center [98, 77] width 48 height 8
click at [101, 94] on div "Stramit Corporation Pty Ltd - Acc No: 32915" at bounding box center [101, 98] width 60 height 15
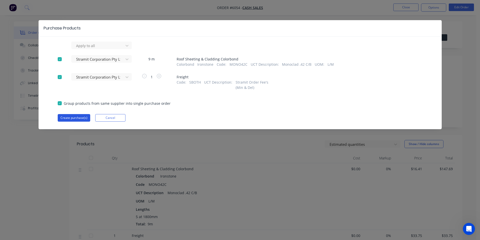
click at [82, 116] on button "Create purchase(s)" at bounding box center [74, 118] width 33 height 8
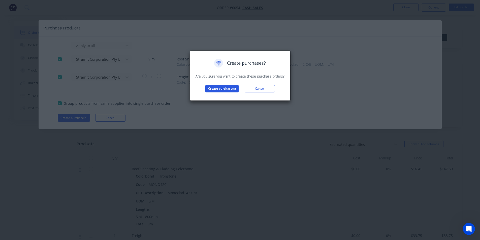
click at [219, 88] on button "Create purchase(s)" at bounding box center [221, 89] width 33 height 8
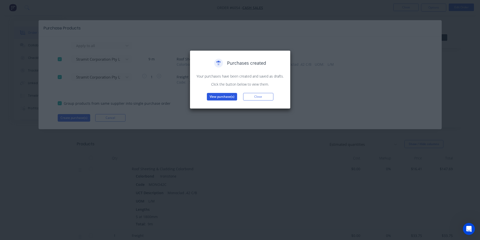
click at [218, 96] on button "View purchase(s)" at bounding box center [222, 97] width 30 height 8
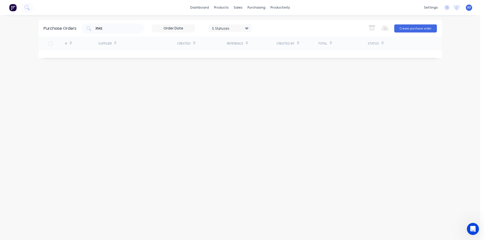
drag, startPoint x: 92, startPoint y: 19, endPoint x: 115, endPoint y: 35, distance: 28.1
click at [85, 17] on div "dashboard products sales purchasing productivity dashboard products Product Cat…" at bounding box center [240, 120] width 480 height 240
drag, startPoint x: 91, startPoint y: 27, endPoint x: 66, endPoint y: 26, distance: 25.0
click at [82, 27] on div "3542" at bounding box center [112, 28] width 63 height 10
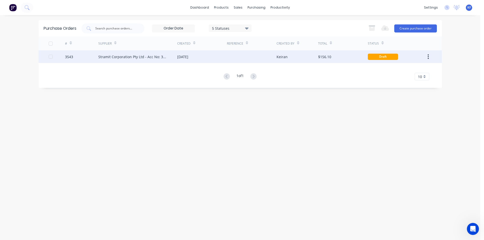
click at [176, 60] on div "Stramit Corporation Pty Ltd - Acc No: 32915" at bounding box center [137, 56] width 79 height 13
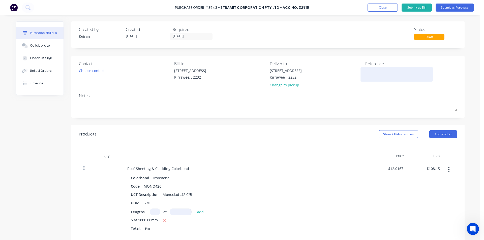
click at [371, 71] on textarea at bounding box center [396, 73] width 63 height 11
type textarea "Omid"
type textarea "x"
type textarea "Omid"
click at [186, 35] on input "[DATE]" at bounding box center [191, 36] width 42 height 6
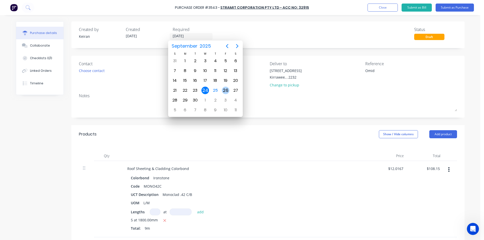
click at [224, 92] on div "26" at bounding box center [226, 91] width 8 height 8
type textarea "x"
type input "[DATE]"
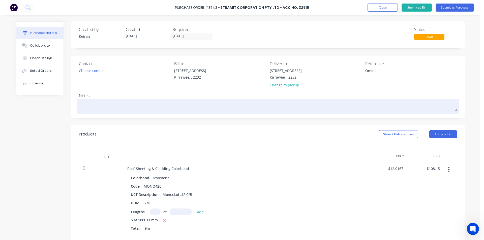
click at [123, 111] on textarea at bounding box center [268, 105] width 378 height 11
type textarea "x"
type textarea "T"
type textarea "x"
type textarea "To"
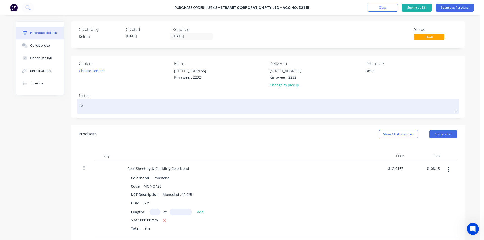
type textarea "x"
type textarea "To"
type textarea "x"
type textarea "To S"
type textarea "x"
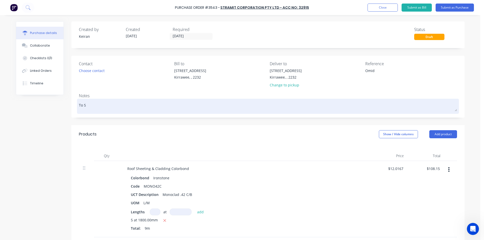
type textarea "To St"
type textarea "x"
type textarea "To Sto"
type textarea "x"
type textarea "To Stor"
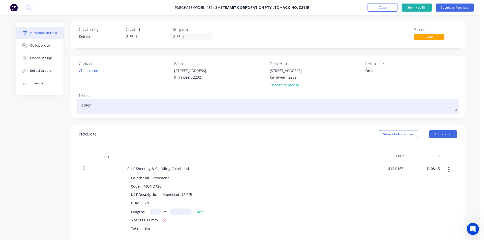
type textarea "x"
type textarea "To Store"
type textarea "x"
type textarea "To Store"
type textarea "x"
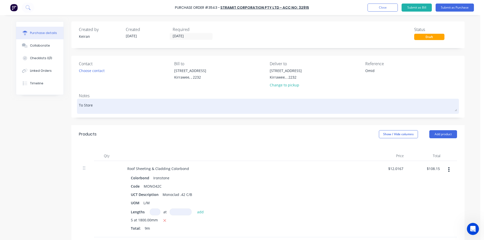
type textarea "To Store K"
type textarea "x"
type textarea "To Store Ki"
type textarea "x"
type textarea "To Store Kir"
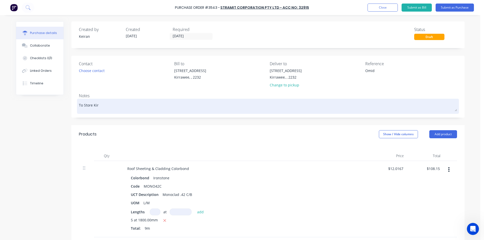
type textarea "x"
type textarea "To Store Kirr"
type textarea "x"
type textarea "To Store Kirra"
type textarea "x"
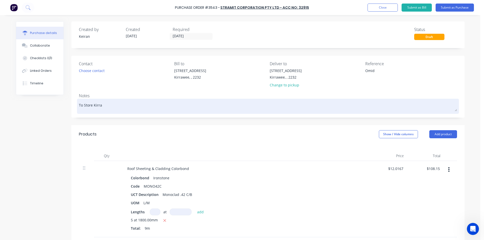
type textarea "To Store Kirraw"
type textarea "x"
type textarea "To Store Kirrawe"
type textarea "x"
type textarea "To Store Kirrawee"
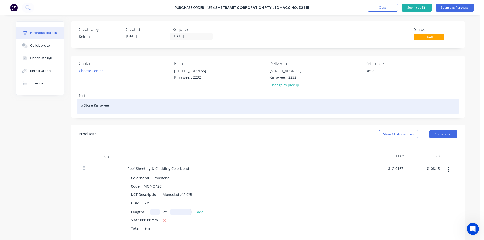
type textarea "x"
type textarea "To Store Kirrawee"
type textarea "x"
type textarea "To Store Kirrawee 2"
type textarea "x"
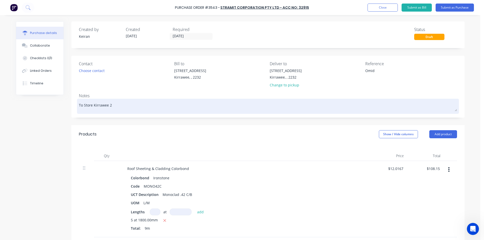
type textarea "To Store Kirrawee 26"
type textarea "x"
type textarea "To Store Kirrawee 26/"
type textarea "x"
type textarea "To Store Kirrawee 26/9"
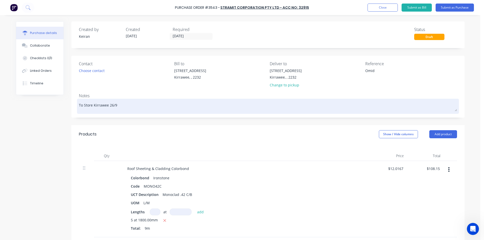
type textarea "x"
type textarea "To Store Kirrawee 26/9"
type textarea "x"
type textarea "To Store Kirrawee 26/9 i"
type textarea "x"
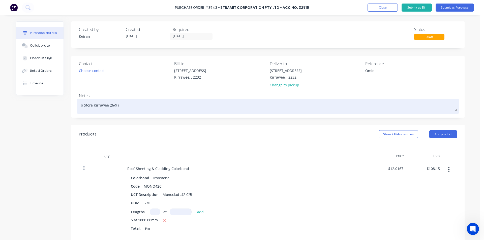
type textarea "To Store Kirrawee 26/9 if"
type textarea "x"
type textarea "To Store Kirrawee 26/9 if"
type textarea "x"
type textarea "To Store Kirrawee 26/9 if p"
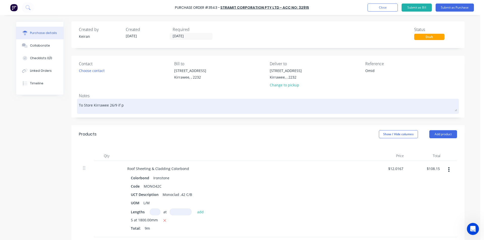
type textarea "x"
type textarea "To Store Kirrawee 26/9 if po"
type textarea "x"
type textarea "To Store Kirrawee 26/9 if pos"
type textarea "x"
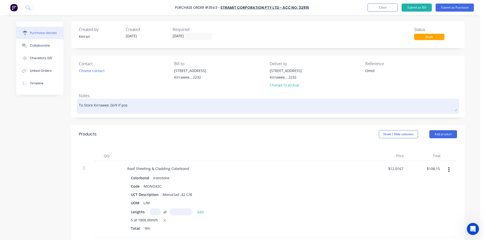
type textarea "To Store Kirrawee 26/9 if poss"
type textarea "x"
type textarea "To Store Kirrawee 26/9 if possi"
type textarea "x"
type textarea "To Store Kirrawee 26/9 if possib"
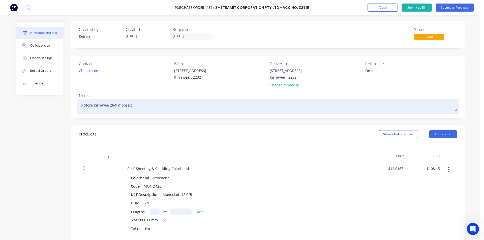
type textarea "x"
type textarea "To Store Kirrawee 26/9 if possibl"
type textarea "x"
type textarea "To Store Kirrawee 26/9 if possible"
type textarea "x"
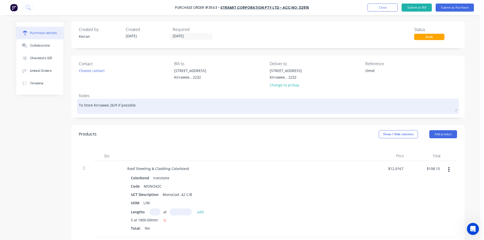
type textarea "To Store Kirrawee 26/9 if possible"
type textarea "x"
type textarea "To Store Kirrawee 26/9 if possible p"
type textarea "x"
type textarea "To Store Kirrawee 26/9 if possible pl"
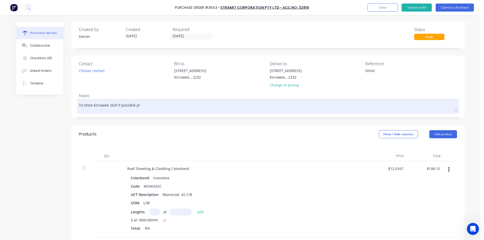
type textarea "x"
type textarea "To Store Kirrawee 26/9 if possible ple"
type textarea "x"
type textarea "To Store Kirrawee 26/9 if possible plea"
type textarea "x"
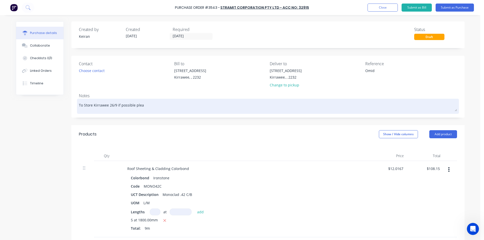
type textarea "To Store Kirrawee 26/9 if possible pleas"
type textarea "x"
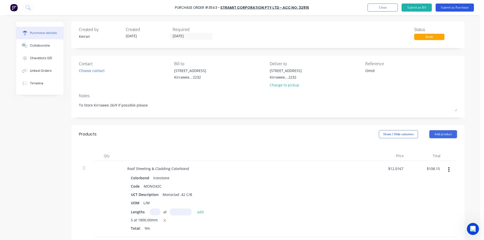
type textarea "To Store Kirrawee 26/9 if possible please"
type textarea "x"
type textarea "To Store Kirrawee 26/9 if possible please"
click at [455, 9] on button "Submit as Purchase" at bounding box center [455, 8] width 38 height 8
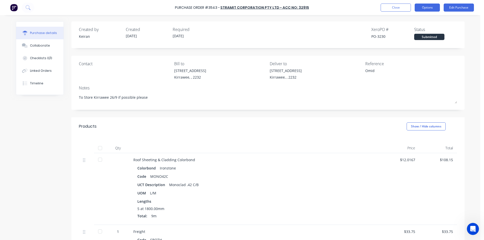
click at [436, 5] on button "Options" at bounding box center [427, 8] width 25 height 8
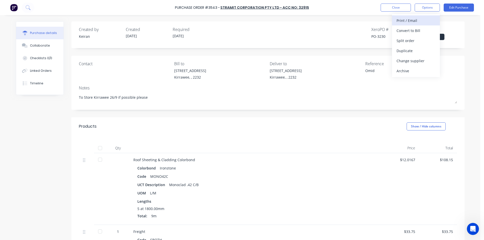
click at [419, 23] on div "Print / Email" at bounding box center [416, 20] width 39 height 7
click at [413, 40] on div "Without pricing" at bounding box center [416, 40] width 39 height 7
type textarea "x"
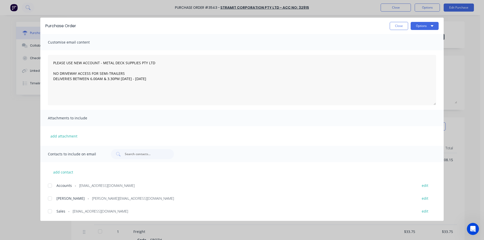
drag, startPoint x: 49, startPoint y: 211, endPoint x: 73, endPoint y: 192, distance: 30.1
click at [49, 211] on div at bounding box center [50, 211] width 10 height 10
type textarea "PLEASE USE NEW ACCOUNT - METAL DECK SUPPLIES PTY LTD NO DRIVEWAY ACCESS FOR SEM…"
click at [420, 26] on button "Options" at bounding box center [425, 26] width 28 height 8
click at [415, 56] on div "Email" at bounding box center [414, 58] width 39 height 7
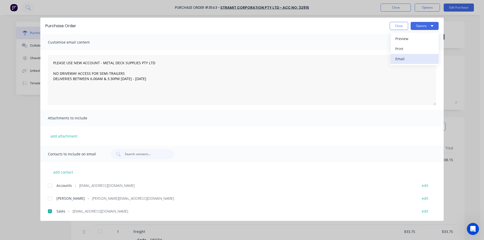
type textarea "x"
type textarea "PLEASE USE NEW ACCOUNT - METAL DECK SUPPLIES PTY LTD NO DRIVEWAY ACCESS FOR SEM…"
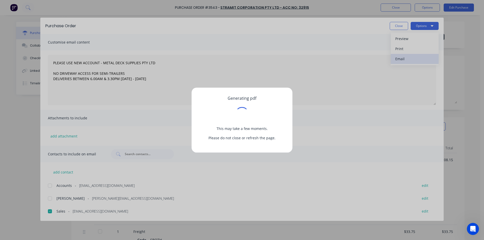
type textarea "x"
type textarea "PLEASE USE NEW ACCOUNT - METAL DECK SUPPLIES PTY LTD NO DRIVEWAY ACCESS FOR SEM…"
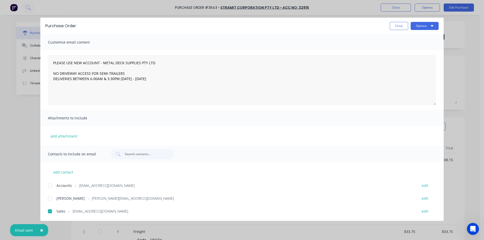
type textarea "x"
type textarea "PLEASE USE NEW ACCOUNT - METAL DECK SUPPLIES PTY LTD NO DRIVEWAY ACCESS FOR SEM…"
click at [404, 26] on button "Close" at bounding box center [399, 26] width 18 height 8
type textarea "x"
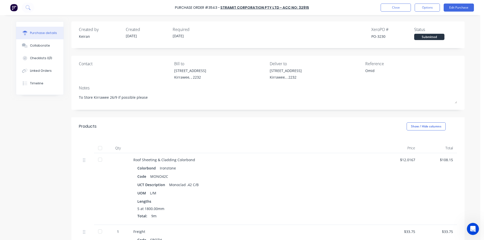
click at [18, 92] on div "Purchase details Collaborate Checklists 0/0 Linked Orders Timeline" at bounding box center [39, 58] width 47 height 73
click at [26, 87] on button "Timeline" at bounding box center [39, 83] width 47 height 13
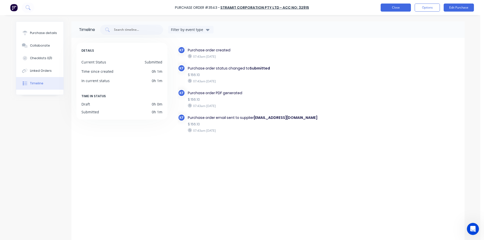
drag, startPoint x: 405, startPoint y: 12, endPoint x: 405, endPoint y: 9, distance: 3.4
click at [406, 12] on div "Purchase Order #3543 - Stramit Corporation Pty Ltd - Acc No: 32915 Close Option…" at bounding box center [242, 7] width 484 height 15
click at [404, 9] on button "Close" at bounding box center [396, 8] width 30 height 8
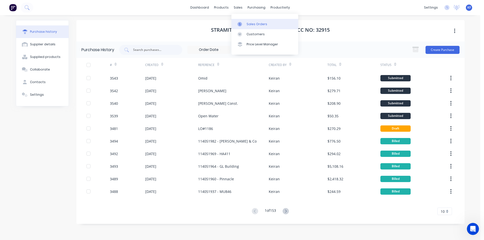
click at [251, 19] on div "Sales Orders Customers Price Level Manager" at bounding box center [264, 34] width 67 height 41
click at [252, 21] on link "Sales Orders" at bounding box center [264, 24] width 67 height 10
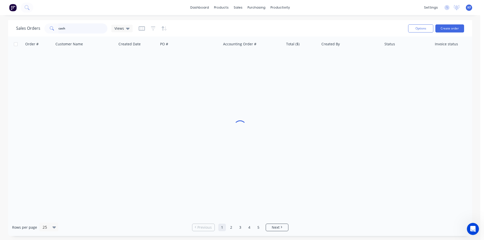
drag, startPoint x: 85, startPoint y: 29, endPoint x: 49, endPoint y: 24, distance: 36.6
click at [50, 24] on div "cash" at bounding box center [75, 28] width 63 height 10
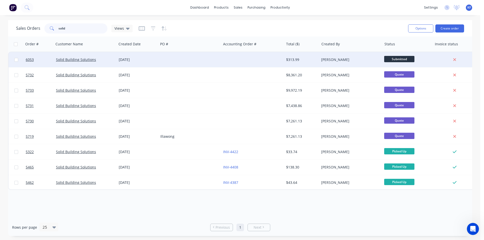
type input "solid"
click at [193, 60] on div at bounding box center [189, 59] width 63 height 15
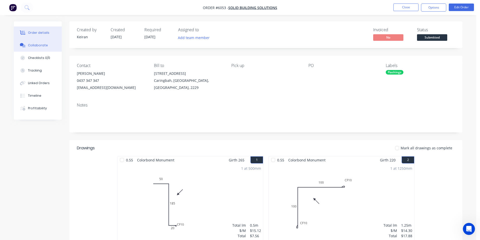
click at [34, 46] on div "Collaborate" at bounding box center [38, 45] width 20 height 5
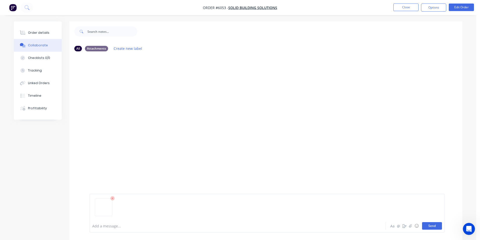
click at [437, 226] on button "Send" at bounding box center [432, 226] width 20 height 8
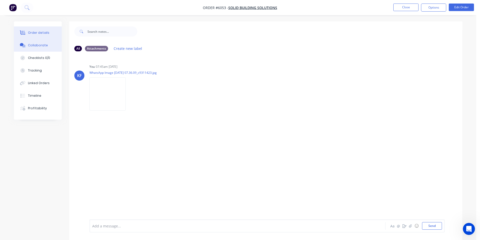
click at [44, 34] on div "Order details" at bounding box center [38, 33] width 21 height 5
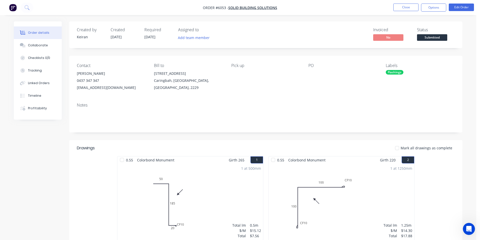
click at [431, 35] on span "Submitted" at bounding box center [432, 37] width 30 height 6
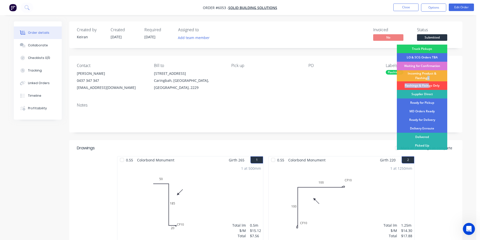
drag, startPoint x: 428, startPoint y: 77, endPoint x: 429, endPoint y: 86, distance: 9.1
click at [429, 86] on div "Truck Pickups LO & SCG Orders TBA Waiting for Confirmation Incoming Product & F…" at bounding box center [422, 105] width 50 height 120
click at [429, 86] on div "Flashings & Fixings Only" at bounding box center [422, 85] width 50 height 9
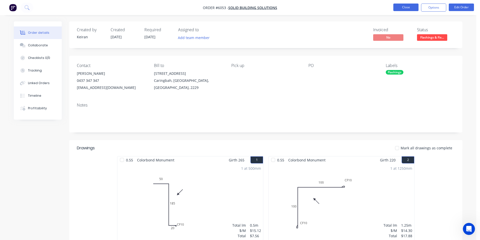
click at [406, 5] on button "Close" at bounding box center [405, 8] width 25 height 8
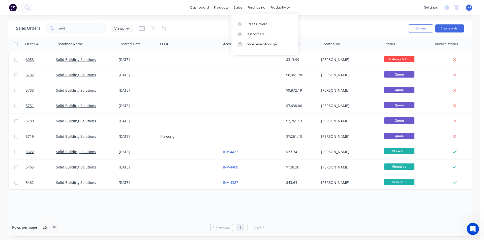
click at [247, 22] on div "Sales Orders" at bounding box center [257, 24] width 21 height 5
drag, startPoint x: 33, startPoint y: 29, endPoint x: 24, endPoint y: 29, distance: 8.3
click at [31, 29] on div "Sales Orders solid Views" at bounding box center [74, 28] width 116 height 10
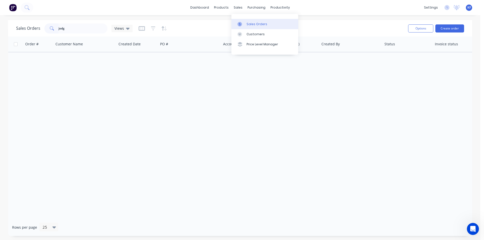
click at [246, 22] on link "Sales Orders" at bounding box center [264, 24] width 67 height 10
drag, startPoint x: 76, startPoint y: 30, endPoint x: 23, endPoint y: 25, distance: 53.4
click at [23, 25] on div "Sales Orders jodg Views" at bounding box center [74, 28] width 116 height 10
type input "[PERSON_NAME]"
click at [453, 30] on button "Create order" at bounding box center [449, 28] width 29 height 8
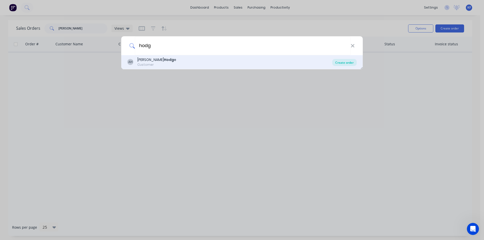
type input "hodg"
click at [347, 66] on div "Create order" at bounding box center [344, 62] width 24 height 7
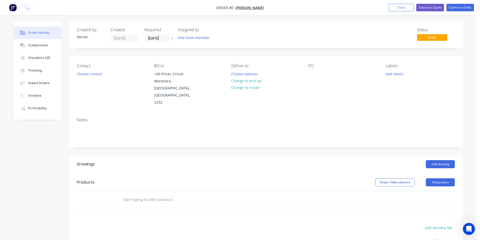
click at [151, 195] on input "text" at bounding box center [173, 200] width 101 height 10
click at [439, 160] on button "Add drawing" at bounding box center [440, 164] width 29 height 8
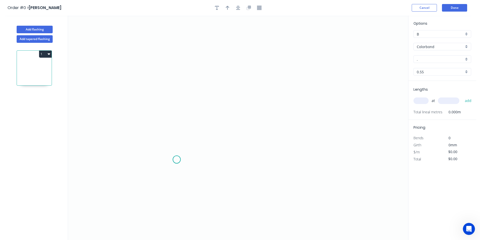
click at [177, 160] on icon "0" at bounding box center [238, 128] width 340 height 225
click at [180, 67] on icon "0" at bounding box center [238, 128] width 340 height 225
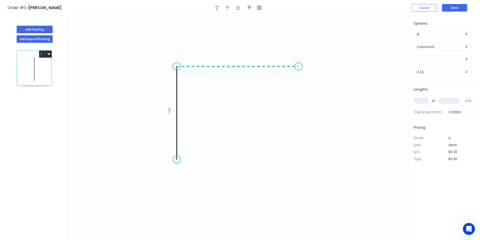
click at [303, 74] on icon "0 ?" at bounding box center [238, 128] width 340 height 225
click at [309, 91] on icon "0 ? ?" at bounding box center [238, 128] width 340 height 225
drag, startPoint x: 177, startPoint y: 161, endPoint x: 174, endPoint y: 163, distance: 3.7
click at [177, 161] on circle at bounding box center [177, 160] width 8 height 8
click at [172, 163] on icon "0 ? ? ? ? º" at bounding box center [238, 128] width 340 height 225
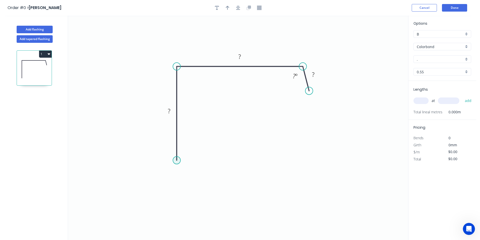
drag, startPoint x: 176, startPoint y: 161, endPoint x: 172, endPoint y: 167, distance: 6.2
click at [175, 162] on circle at bounding box center [177, 161] width 8 height 8
click at [176, 161] on circle at bounding box center [177, 161] width 8 height 8
click at [167, 170] on icon "0 ? ? ? ? º" at bounding box center [238, 128] width 340 height 225
drag, startPoint x: 167, startPoint y: 170, endPoint x: 163, endPoint y: 173, distance: 4.4
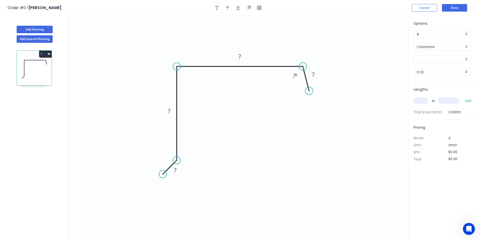
click at [163, 173] on circle at bounding box center [163, 174] width 8 height 8
click at [176, 170] on tspan "?" at bounding box center [175, 170] width 3 height 8
click at [301, 90] on div "Hide angle" at bounding box center [322, 95] width 51 height 10
type input "$26.61"
click at [240, 6] on icon "button" at bounding box center [238, 8] width 4 height 5
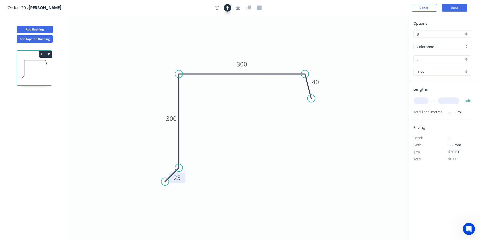
click at [228, 6] on icon "button" at bounding box center [228, 8] width 4 height 5
click at [179, 60] on icon at bounding box center [180, 54] width 5 height 16
drag, startPoint x: 179, startPoint y: 60, endPoint x: 168, endPoint y: 61, distance: 11.1
click at [168, 61] on icon at bounding box center [164, 57] width 15 height 15
click at [431, 57] on input "." at bounding box center [440, 59] width 47 height 5
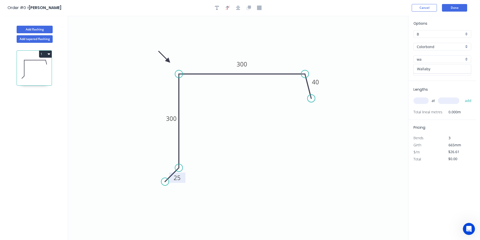
click at [429, 67] on div "Wallaby" at bounding box center [442, 69] width 57 height 9
type input "Wallaby"
click at [423, 103] on input "text" at bounding box center [421, 101] width 15 height 7
type input "2"
type input "3800"
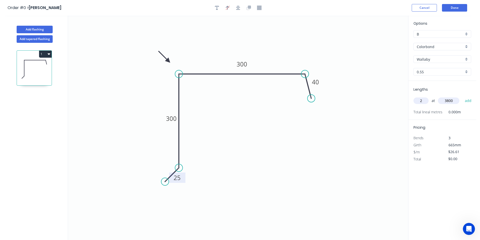
click at [463, 97] on button "add" at bounding box center [469, 101] width 12 height 9
type input "$202.24"
type input "1"
type input "5900"
click at [463, 97] on button "add" at bounding box center [469, 101] width 12 height 9
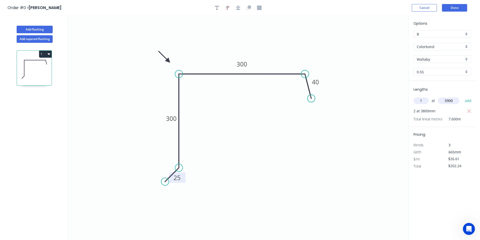
type input "$359.24"
click at [448, 10] on button "Done" at bounding box center [454, 8] width 25 height 8
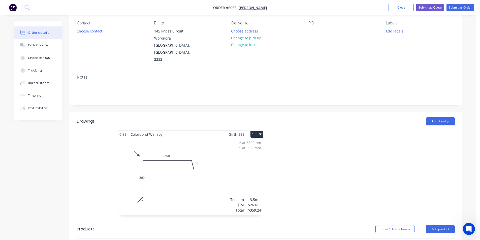
scroll to position [126, 0]
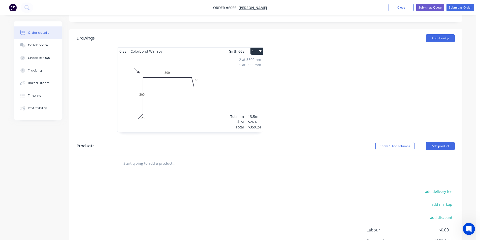
click at [181, 159] on input "text" at bounding box center [173, 164] width 101 height 10
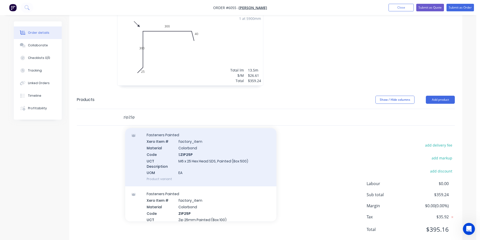
scroll to position [101, 0]
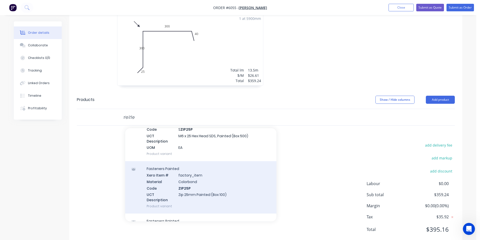
type input "zip25p"
click at [231, 169] on div "Fasteners Painted Xero Item # factory_item Material Colorbond Code ZIP25P UCT D…" at bounding box center [200, 187] width 151 height 52
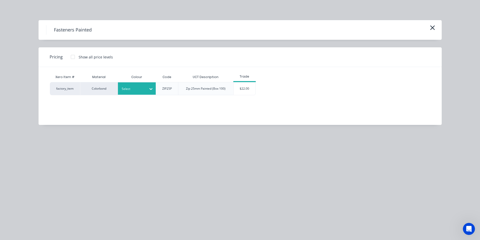
click at [147, 84] on div at bounding box center [150, 89] width 9 height 12
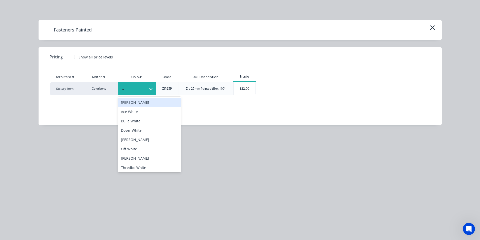
type input "wa"
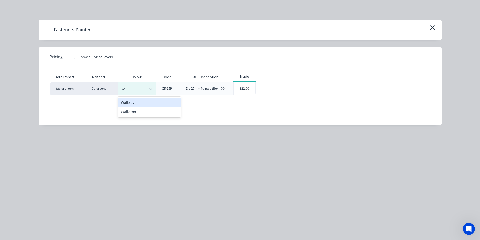
click at [151, 103] on div "Wallaby" at bounding box center [149, 102] width 63 height 9
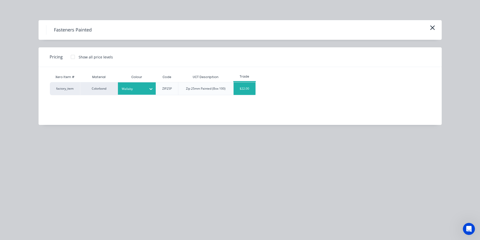
click at [240, 90] on div "$22.00" at bounding box center [245, 88] width 22 height 13
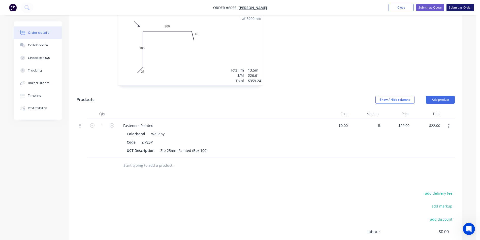
click at [460, 6] on button "Submit as Order" at bounding box center [460, 8] width 27 height 8
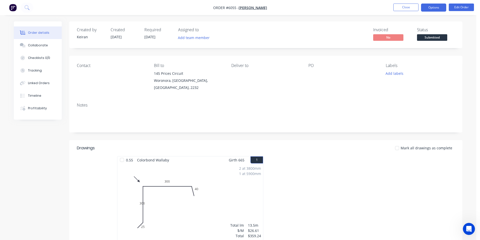
click at [430, 10] on button "Options" at bounding box center [433, 8] width 25 height 8
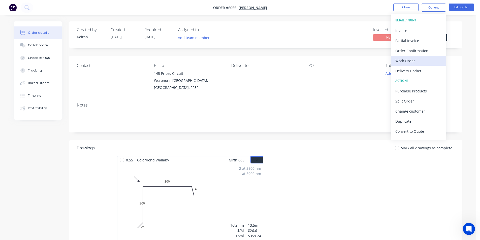
click at [413, 62] on div "Work Order" at bounding box center [418, 60] width 46 height 7
click at [414, 63] on div "Custom" at bounding box center [418, 60] width 46 height 7
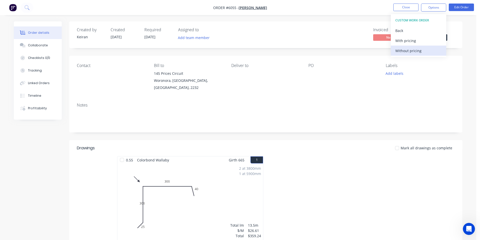
click at [410, 52] on div "Without pricing" at bounding box center [418, 50] width 46 height 7
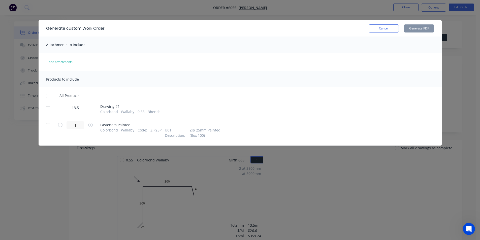
click at [49, 107] on div at bounding box center [48, 108] width 10 height 10
click at [414, 29] on button "Generate PDF" at bounding box center [419, 28] width 30 height 8
click at [382, 30] on button "Cancel" at bounding box center [384, 28] width 30 height 8
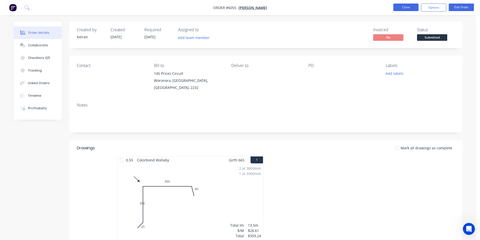
click at [415, 8] on button "Close" at bounding box center [405, 8] width 25 height 8
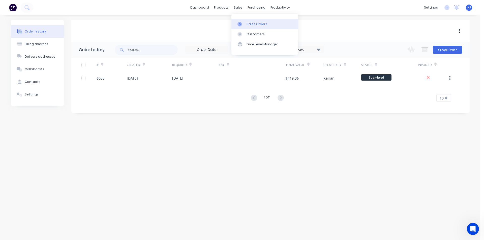
click at [248, 24] on div "Sales Orders" at bounding box center [257, 24] width 21 height 5
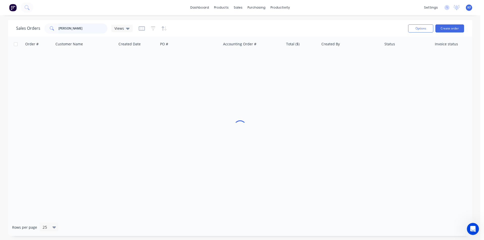
drag, startPoint x: 73, startPoint y: 30, endPoint x: 8, endPoint y: 30, distance: 64.8
click at [37, 24] on div "Sales Orders [PERSON_NAME] Views" at bounding box center [74, 28] width 116 height 10
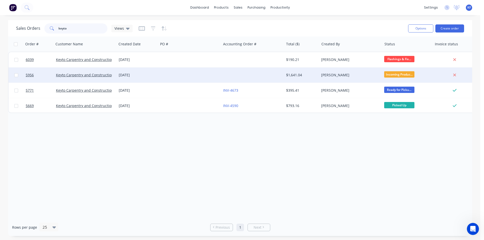
type input "keyto"
click at [213, 71] on div at bounding box center [189, 75] width 63 height 15
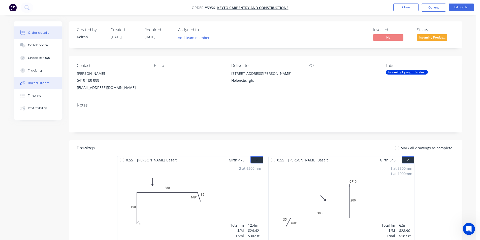
click at [42, 83] on div "Linked Orders" at bounding box center [39, 83] width 22 height 5
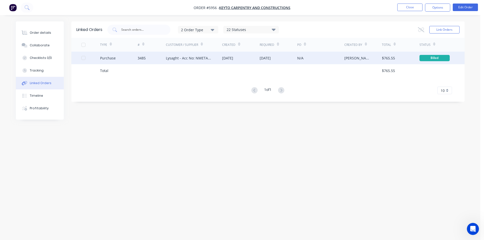
click at [180, 61] on div "Lysaght - Acc No: NMETALDE" at bounding box center [194, 58] width 56 height 13
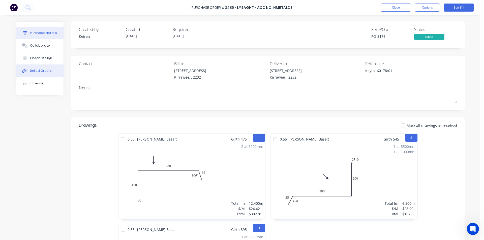
drag, startPoint x: 27, startPoint y: 70, endPoint x: 36, endPoint y: 70, distance: 8.6
click at [27, 70] on button "Linked Orders" at bounding box center [39, 71] width 47 height 13
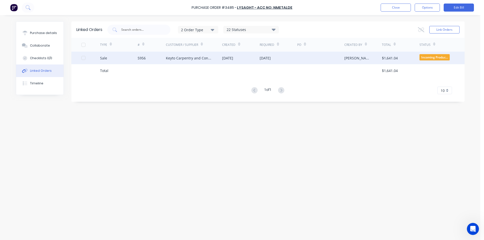
click at [163, 59] on div "5956" at bounding box center [152, 58] width 28 height 13
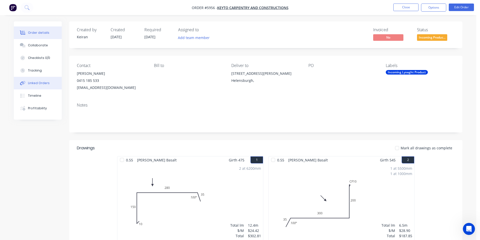
click at [46, 83] on div "Linked Orders" at bounding box center [39, 83] width 22 height 5
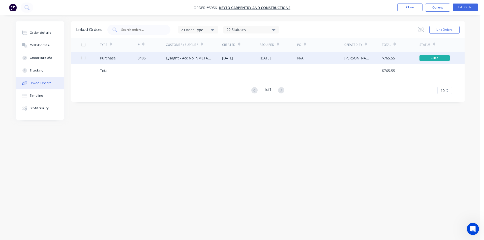
click at [173, 60] on div "Lysaght - Acc No: NMETALDE" at bounding box center [189, 57] width 46 height 5
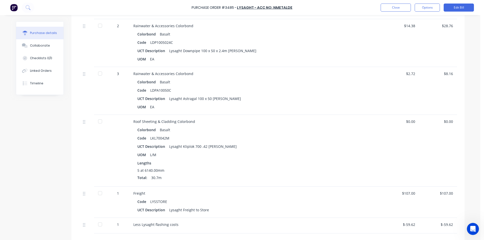
scroll to position [504, 0]
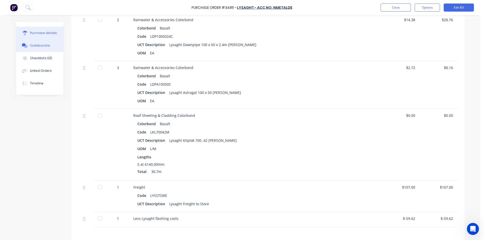
click at [40, 47] on div "Collaborate" at bounding box center [40, 45] width 20 height 5
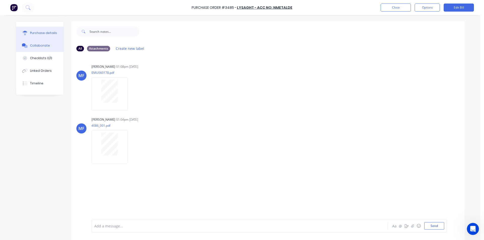
click at [41, 28] on button "Purchase details" at bounding box center [39, 33] width 47 height 13
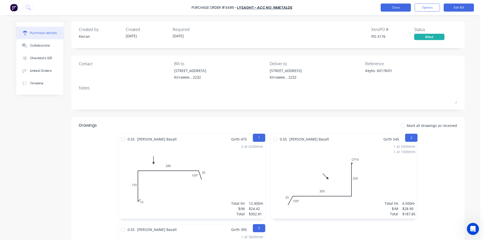
click at [397, 4] on button "Close" at bounding box center [396, 8] width 30 height 8
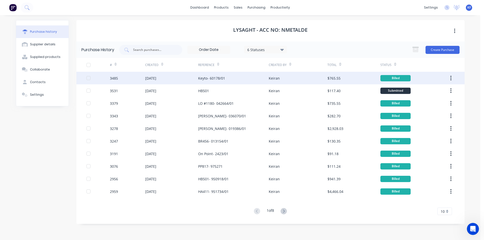
click at [173, 76] on div "[DATE]" at bounding box center [171, 78] width 53 height 13
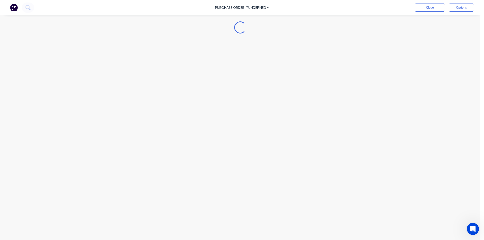
type textarea "x"
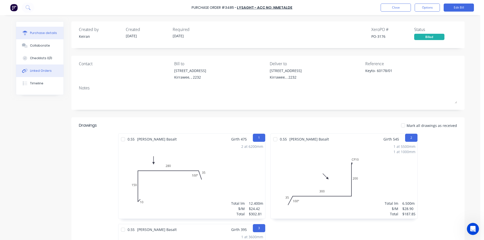
click at [35, 70] on div "Linked Orders" at bounding box center [41, 71] width 22 height 5
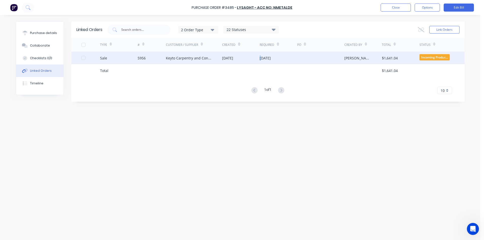
click at [260, 59] on div "[DATE]" at bounding box center [265, 57] width 11 height 5
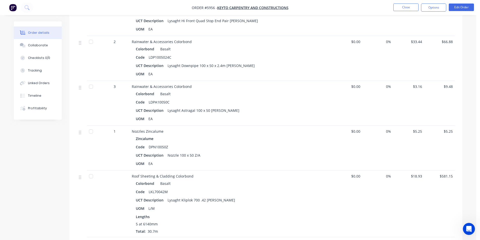
scroll to position [479, 0]
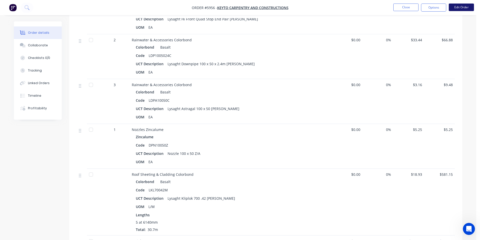
click at [454, 8] on button "Edit Order" at bounding box center [461, 8] width 25 height 8
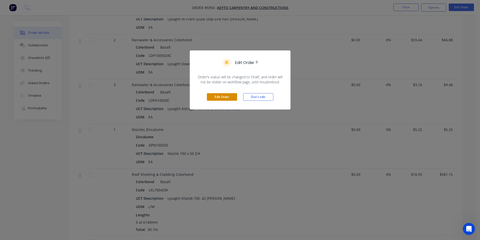
click at [223, 96] on button "Edit Order" at bounding box center [222, 97] width 30 height 8
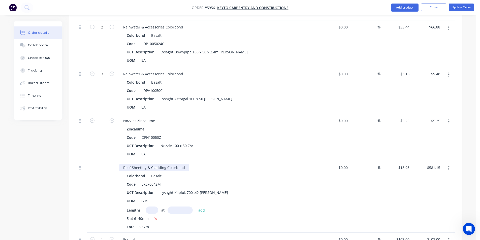
scroll to position [580, 0]
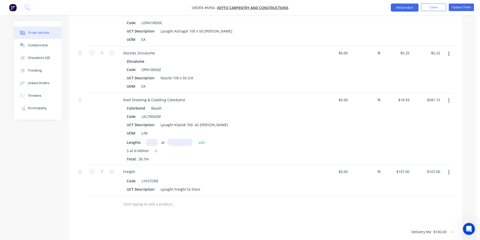
drag, startPoint x: 155, startPoint y: 145, endPoint x: 139, endPoint y: 146, distance: 16.0
click at [170, 151] on div "5 at 6140mm Total: 30.7m" at bounding box center [218, 155] width 182 height 14
click at [155, 150] on icon "button" at bounding box center [156, 151] width 3 height 3
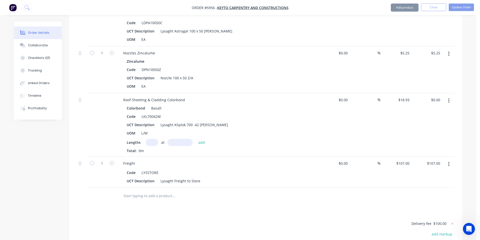
click at [149, 139] on input "text" at bounding box center [152, 142] width 13 height 7
click at [196, 139] on button "add" at bounding box center [202, 142] width 12 height 7
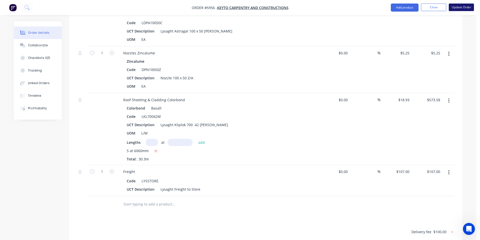
click at [463, 8] on button "Update Order" at bounding box center [461, 8] width 25 height 8
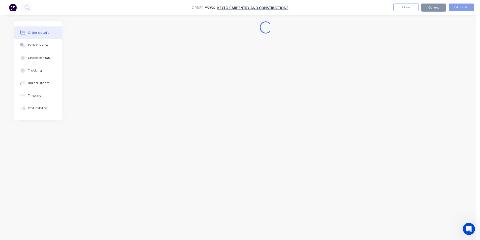
scroll to position [0, 0]
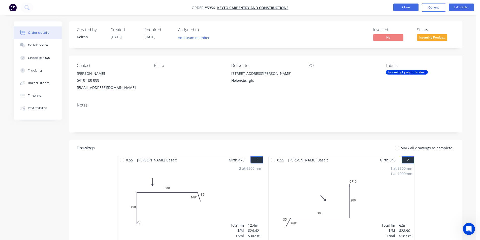
click at [402, 9] on button "Close" at bounding box center [405, 8] width 25 height 8
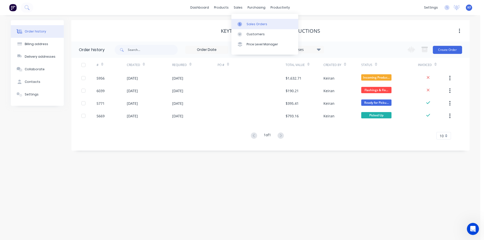
click at [247, 21] on link "Sales Orders" at bounding box center [264, 24] width 67 height 10
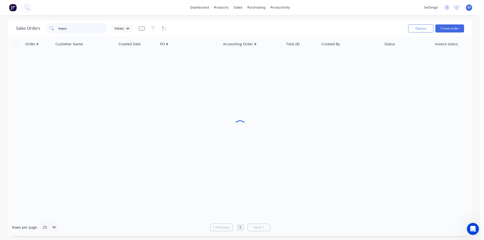
drag, startPoint x: 83, startPoint y: 32, endPoint x: 47, endPoint y: 31, distance: 36.1
click at [47, 31] on div "keyto" at bounding box center [75, 28] width 63 height 10
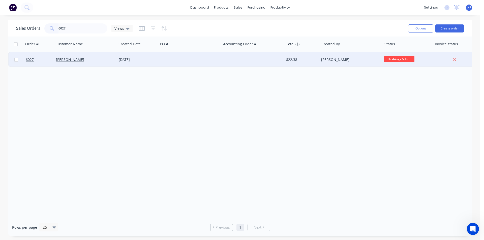
click at [256, 60] on div at bounding box center [252, 59] width 63 height 15
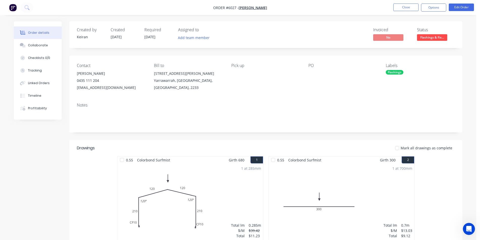
click at [439, 39] on span "Flashings & Fix..." at bounding box center [432, 37] width 30 height 6
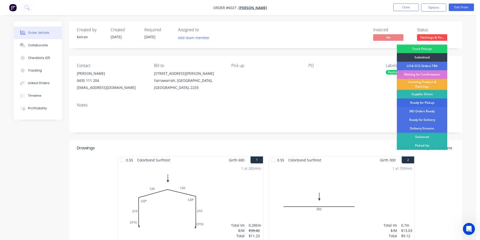
click at [427, 103] on div "Ready for Pickup" at bounding box center [422, 103] width 50 height 9
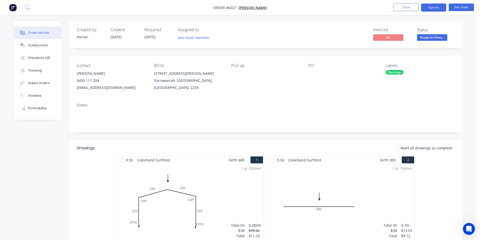
click at [432, 9] on button "Options" at bounding box center [433, 8] width 25 height 8
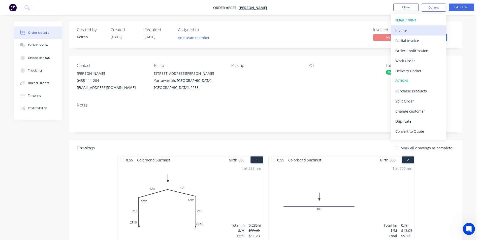
click at [414, 28] on div "Invoice" at bounding box center [418, 30] width 46 height 7
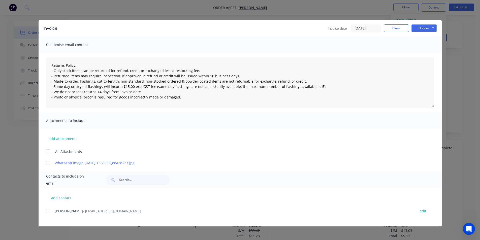
click at [48, 210] on div at bounding box center [48, 211] width 10 height 10
click at [431, 26] on button "Options" at bounding box center [424, 28] width 25 height 8
click at [421, 56] on button "Email" at bounding box center [428, 54] width 32 height 8
click at [397, 29] on button "Close" at bounding box center [396, 28] width 25 height 8
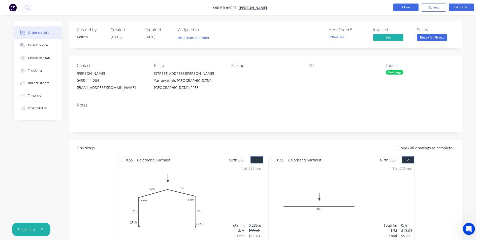
click at [407, 9] on button "Close" at bounding box center [405, 8] width 25 height 8
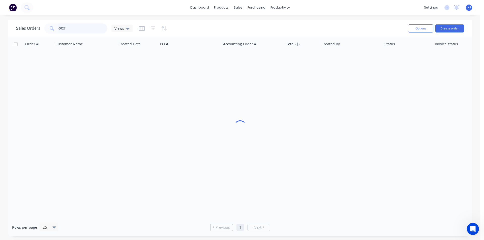
drag, startPoint x: 89, startPoint y: 31, endPoint x: 20, endPoint y: 18, distance: 69.9
click at [43, 25] on div "Sales Orders 6027 Views" at bounding box center [74, 28] width 116 height 10
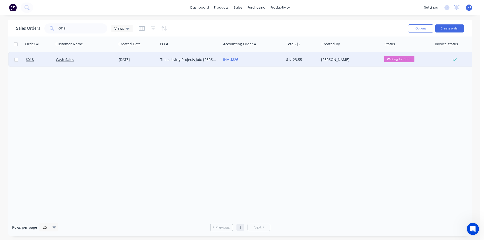
click at [180, 62] on div "Thats Living Projects Job: [PERSON_NAME]" at bounding box center [188, 59] width 56 height 5
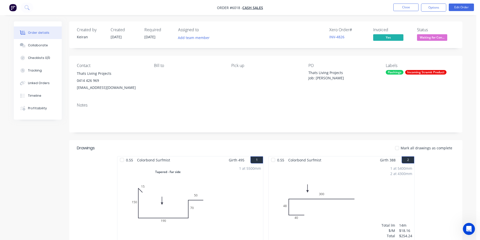
click at [427, 37] on span "Waiting for Con..." at bounding box center [432, 37] width 30 height 6
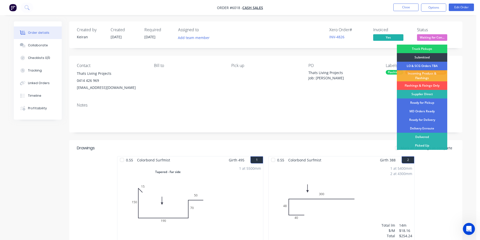
click at [422, 102] on div "Ready for Pickup" at bounding box center [422, 103] width 50 height 9
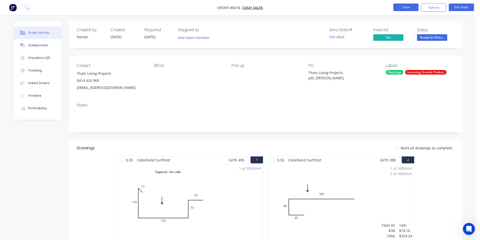
click at [408, 9] on button "Close" at bounding box center [405, 8] width 25 height 8
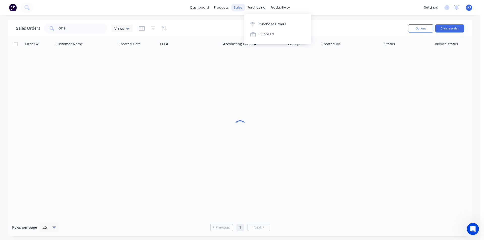
click at [239, 7] on div "sales" at bounding box center [238, 8] width 14 height 8
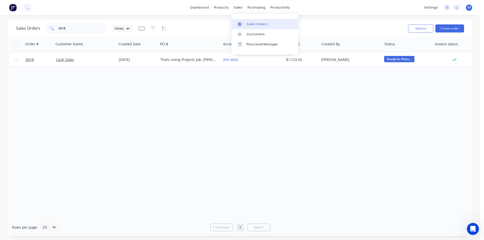
click at [249, 21] on link "Sales Orders" at bounding box center [264, 24] width 67 height 10
drag, startPoint x: 68, startPoint y: 30, endPoint x: 90, endPoint y: 31, distance: 22.2
click at [55, 28] on div "6018" at bounding box center [75, 28] width 63 height 10
click at [447, 27] on button "Create order" at bounding box center [449, 28] width 29 height 8
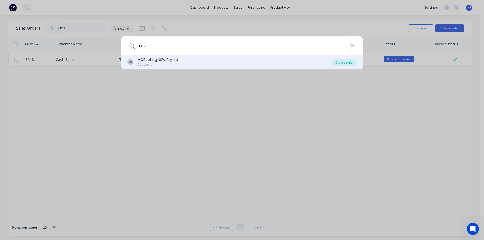
click at [346, 65] on div "Create order" at bounding box center [344, 62] width 24 height 7
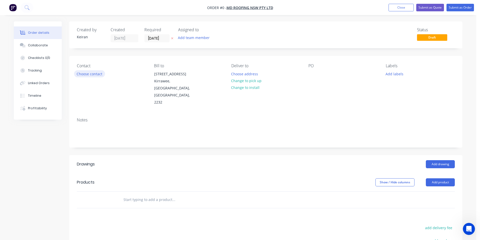
click at [98, 72] on button "Choose contact" at bounding box center [89, 73] width 31 height 7
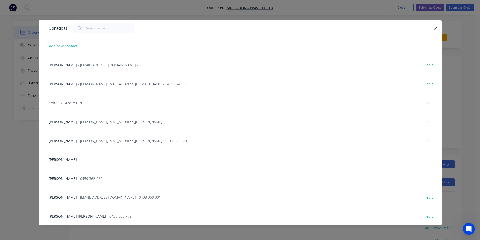
click at [69, 121] on div "Curtis Hayes - [EMAIL_ADDRESS][DOMAIN_NAME] -" at bounding box center [107, 121] width 116 height 5
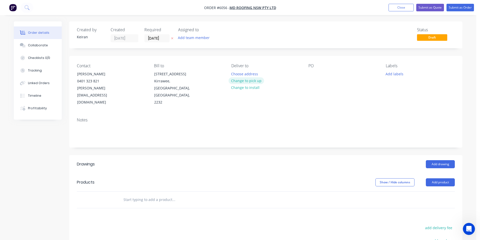
click at [241, 82] on button "Change to pick up" at bounding box center [247, 80] width 36 height 7
click at [160, 39] on input "[DATE]" at bounding box center [157, 39] width 25 height 8
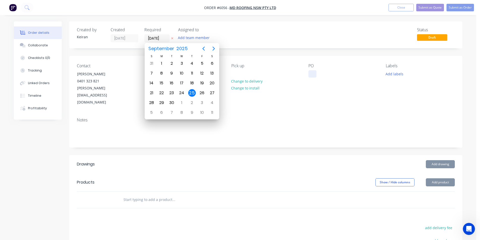
click at [310, 77] on div at bounding box center [313, 73] width 8 height 7
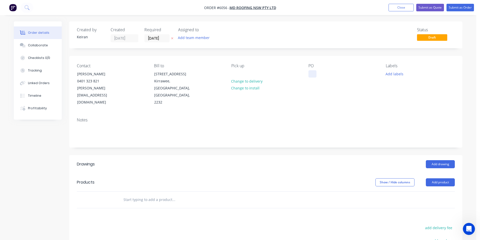
click at [312, 74] on div at bounding box center [313, 73] width 8 height 7
drag, startPoint x: 195, startPoint y: 192, endPoint x: 187, endPoint y: 186, distance: 9.6
click at [193, 192] on div at bounding box center [207, 200] width 181 height 16
click at [180, 178] on div "Show / Hide columns Add product" at bounding box center [306, 182] width 298 height 8
click at [180, 192] on div at bounding box center [207, 200] width 181 height 16
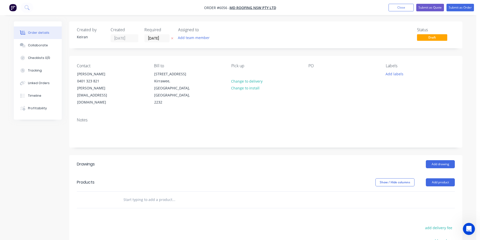
click at [173, 195] on input "text" at bounding box center [173, 200] width 101 height 10
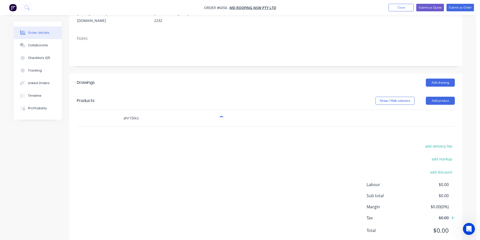
scroll to position [83, 0]
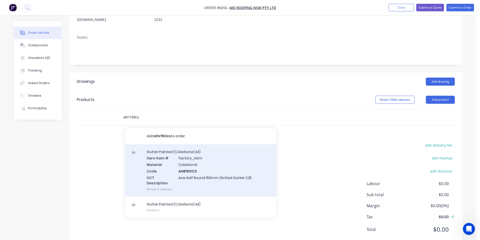
click at [224, 165] on div "Gutter Painted (Colorbond LM) Xero Item # factory_item Material Colorbond Code …" at bounding box center [200, 170] width 151 height 52
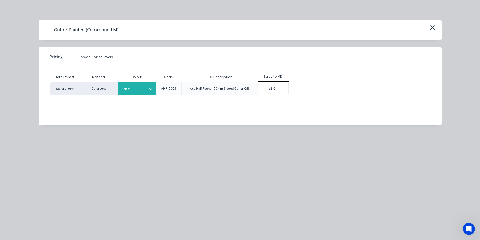
click at [146, 94] on div at bounding box center [150, 89] width 9 height 12
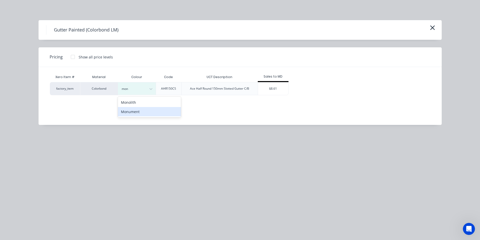
click at [151, 112] on div "Monument" at bounding box center [149, 111] width 63 height 9
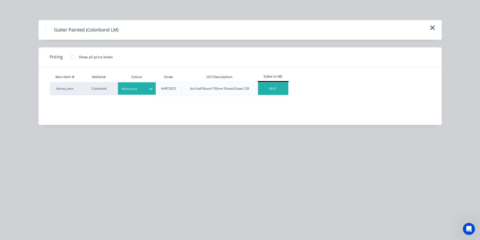
click at [283, 88] on div "$8.61" at bounding box center [273, 88] width 30 height 13
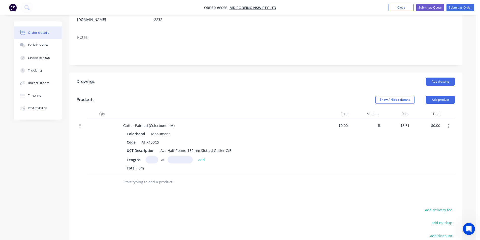
click at [146, 156] on input "text" at bounding box center [152, 159] width 13 height 7
click at [196, 156] on button "add" at bounding box center [202, 159] width 12 height 7
click at [138, 186] on input "text" at bounding box center [173, 191] width 101 height 10
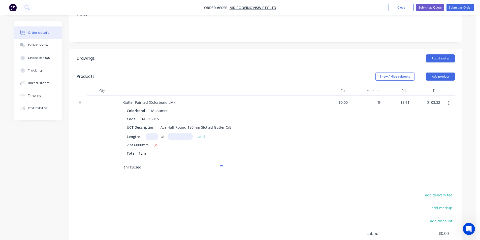
scroll to position [156, 0]
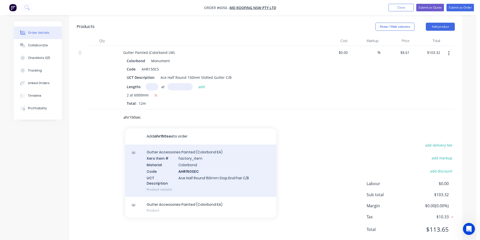
click at [210, 163] on div "Gutter Accessories Painted (Colorbond EA) Xero Item # factory_item Material Col…" at bounding box center [200, 171] width 151 height 52
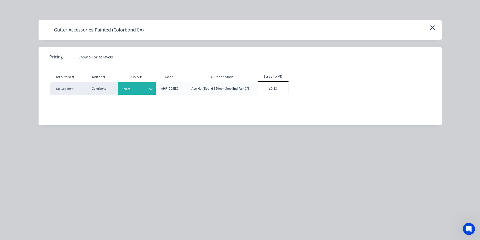
drag, startPoint x: 210, startPoint y: 163, endPoint x: 144, endPoint y: 90, distance: 98.3
click at [148, 79] on div "Colour" at bounding box center [137, 77] width 38 height 10
click at [143, 91] on div at bounding box center [133, 89] width 23 height 6
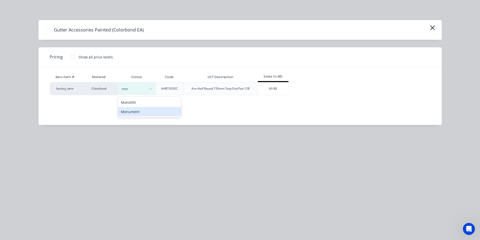
click at [153, 113] on div "Monument" at bounding box center [149, 111] width 63 height 9
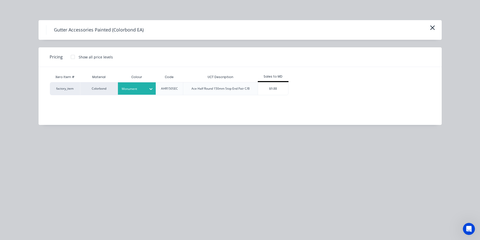
click at [260, 87] on div "$9.88" at bounding box center [273, 88] width 30 height 13
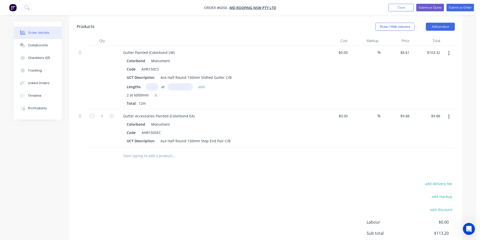
click at [145, 151] on input "text" at bounding box center [173, 156] width 101 height 10
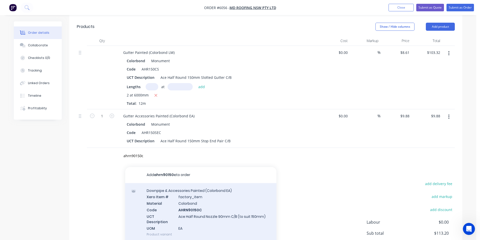
click at [215, 197] on div "Downpipe & Accessories Painted (Colorbond EA) Xero Item # factory_item Material…" at bounding box center [200, 212] width 151 height 59
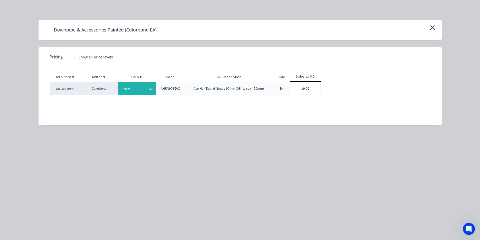
click at [141, 93] on div "Select" at bounding box center [137, 88] width 38 height 12
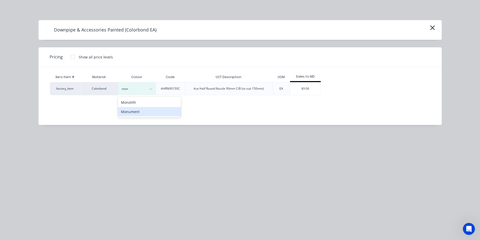
click at [168, 111] on div "Monument" at bounding box center [149, 111] width 63 height 9
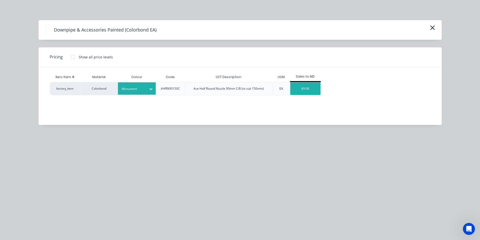
click at [315, 89] on div "$9.06" at bounding box center [305, 88] width 30 height 13
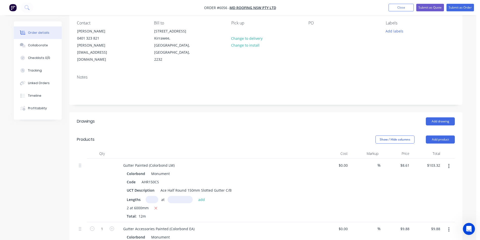
scroll to position [0, 0]
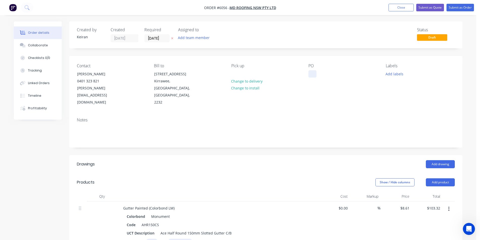
drag, startPoint x: 311, startPoint y: 70, endPoint x: 313, endPoint y: 73, distance: 4.1
click at [311, 70] on div "PO" at bounding box center [343, 85] width 69 height 43
click at [313, 74] on div at bounding box center [313, 73] width 8 height 7
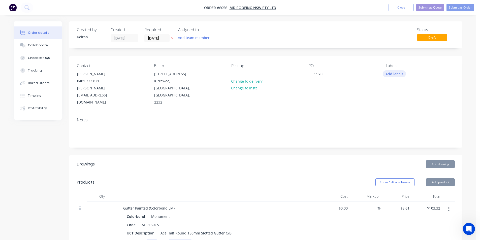
click at [390, 74] on button "Add labels" at bounding box center [394, 73] width 23 height 7
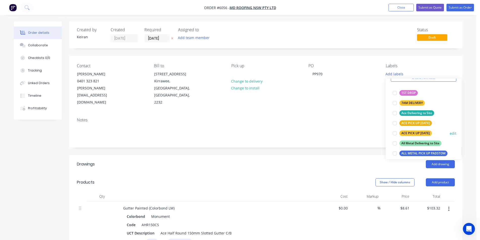
scroll to position [25, 0]
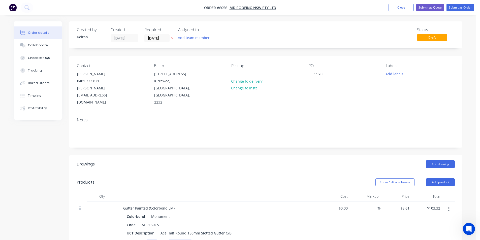
drag, startPoint x: 342, startPoint y: 109, endPoint x: 355, endPoint y: 85, distance: 27.0
click at [342, 114] on div "Notes" at bounding box center [265, 131] width 393 height 34
click at [465, 6] on button "Submit as Order" at bounding box center [460, 8] width 27 height 8
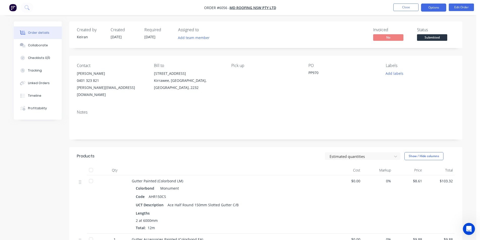
click at [431, 6] on button "Options" at bounding box center [433, 8] width 25 height 8
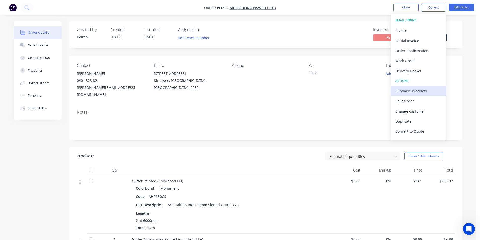
click at [417, 89] on div "Purchase Products" at bounding box center [418, 90] width 46 height 7
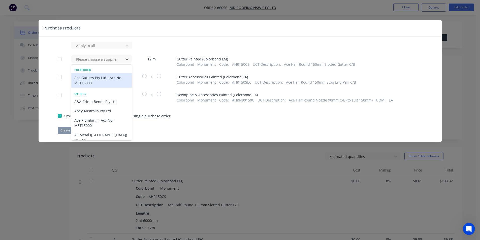
drag, startPoint x: 125, startPoint y: 63, endPoint x: 109, endPoint y: 73, distance: 18.4
click at [124, 62] on div at bounding box center [127, 59] width 9 height 8
click at [104, 76] on div "Ace Gutters Pty Ltd - Acc No. MET15000" at bounding box center [101, 80] width 60 height 15
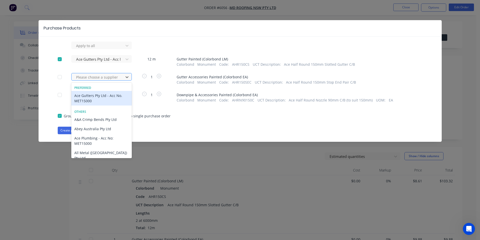
click at [104, 79] on div at bounding box center [98, 77] width 45 height 6
click at [102, 94] on div "Ace Gutters Pty Ltd - Acc No. MET15000" at bounding box center [101, 98] width 60 height 15
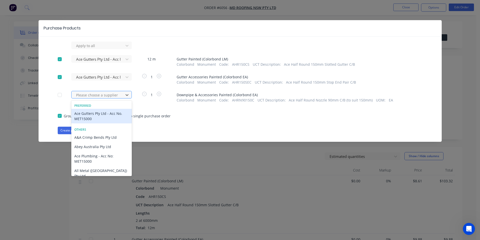
click at [101, 98] on div at bounding box center [98, 95] width 45 height 6
click at [92, 120] on div "Ace Gutters Pty Ltd - Acc No. MET15000" at bounding box center [101, 116] width 60 height 15
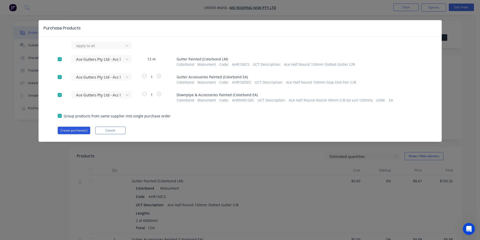
click at [84, 132] on button "Create purchase(s)" at bounding box center [74, 131] width 33 height 8
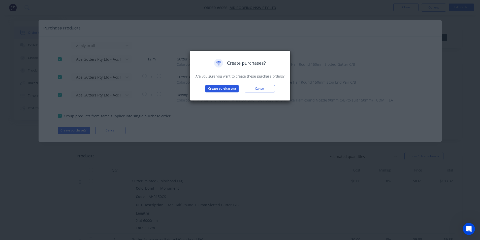
click at [221, 86] on button "Create purchase(s)" at bounding box center [221, 89] width 33 height 8
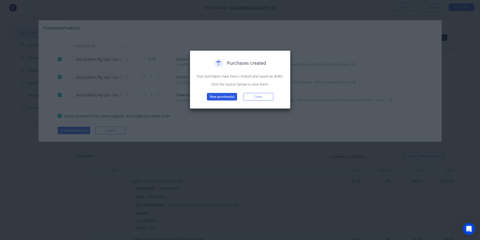
click at [232, 94] on button "View purchase(s)" at bounding box center [222, 97] width 30 height 8
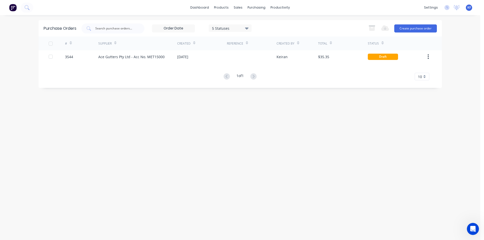
click at [226, 63] on div "# Supplier Created Reference Created By Total Status 3544 Ace Gutters Pty Ltd -…" at bounding box center [240, 59] width 403 height 44
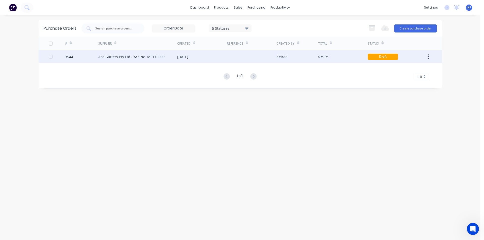
click at [225, 60] on div "[DATE]" at bounding box center [202, 56] width 50 height 13
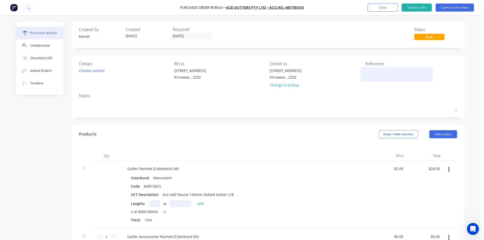
click at [380, 71] on textarea at bounding box center [396, 73] width 63 height 11
click at [187, 37] on input "[DATE]" at bounding box center [191, 36] width 42 height 6
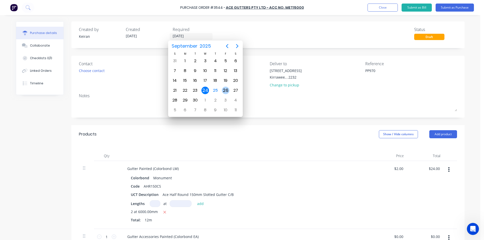
click at [216, 90] on div "25" at bounding box center [215, 91] width 8 height 8
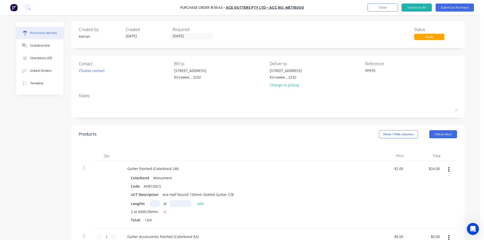
click at [282, 89] on div "[STREET_ADDRESS] Change to pickup" at bounding box center [286, 79] width 32 height 22
click at [283, 87] on div "Change to pickup" at bounding box center [286, 84] width 32 height 5
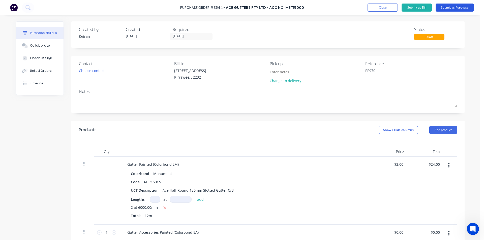
click at [447, 7] on button "Submit as Purchase" at bounding box center [455, 8] width 38 height 8
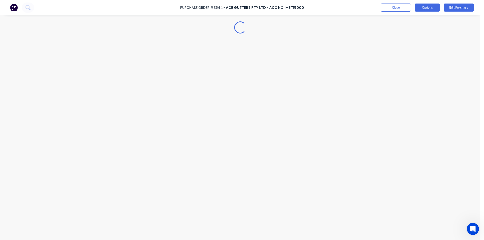
click at [433, 6] on button "Options" at bounding box center [427, 8] width 25 height 8
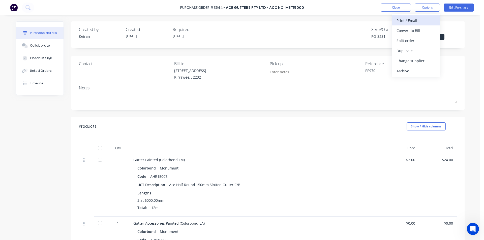
click at [420, 17] on div "Print / Email" at bounding box center [416, 20] width 39 height 7
click at [417, 40] on div "Without pricing" at bounding box center [416, 40] width 39 height 7
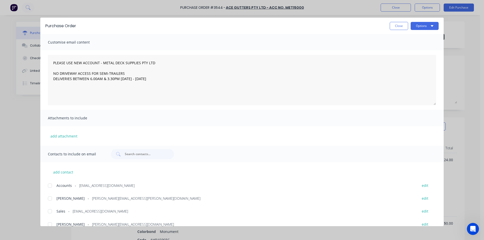
click at [51, 210] on div at bounding box center [50, 211] width 10 height 10
click at [414, 26] on button "Options" at bounding box center [425, 26] width 28 height 8
drag, startPoint x: 417, startPoint y: 53, endPoint x: 418, endPoint y: 56, distance: 3.3
click at [418, 56] on div "Preview Print Email" at bounding box center [415, 49] width 48 height 33
click at [418, 56] on div "Email" at bounding box center [414, 58] width 39 height 7
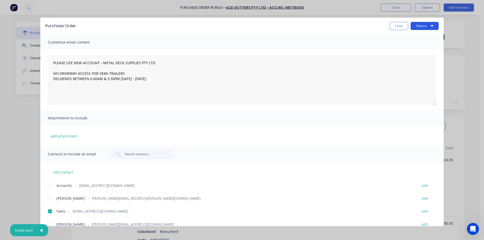
click at [420, 28] on button "Options" at bounding box center [425, 26] width 28 height 8
click at [415, 50] on div "Print" at bounding box center [414, 48] width 39 height 7
click at [398, 25] on button "Close" at bounding box center [399, 26] width 18 height 8
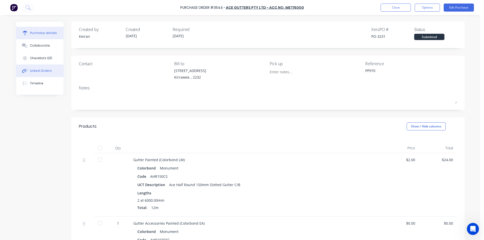
click at [48, 73] on div "Linked Orders" at bounding box center [41, 71] width 22 height 5
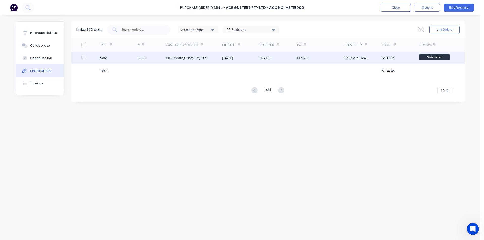
click at [423, 57] on span "Submitted" at bounding box center [434, 57] width 30 height 6
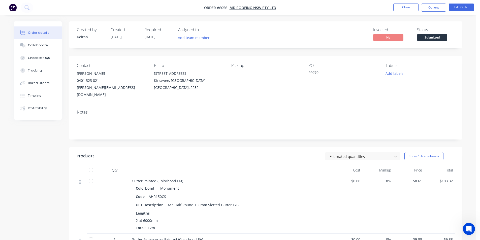
click at [425, 40] on span "Submitted" at bounding box center [432, 37] width 30 height 6
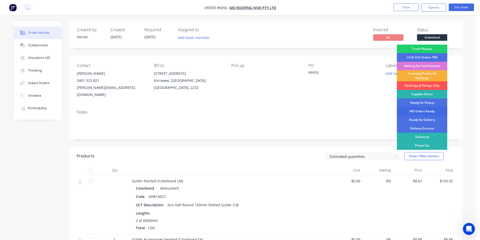
click at [428, 111] on div "MD Orders Ready" at bounding box center [422, 111] width 50 height 9
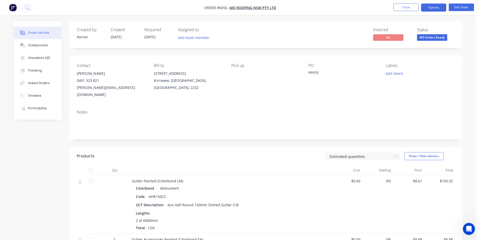
click at [431, 11] on nav "Order #6056 - MD Roofing NSW Pty Ltd Close Options Edit Order" at bounding box center [240, 7] width 480 height 15
click at [428, 11] on button "Options" at bounding box center [433, 8] width 25 height 8
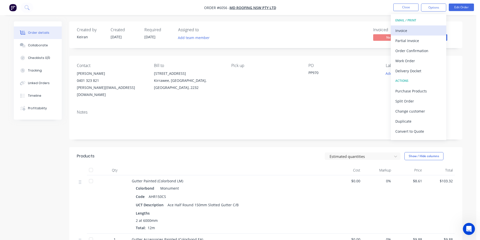
click at [414, 30] on div "Invoice" at bounding box center [418, 30] width 46 height 7
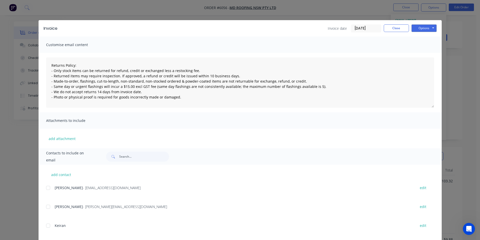
drag, startPoint x: 47, startPoint y: 191, endPoint x: 117, endPoint y: 146, distance: 83.4
click at [46, 190] on div at bounding box center [48, 188] width 10 height 10
click at [425, 29] on button "Options" at bounding box center [424, 28] width 25 height 8
click at [420, 54] on button "Email" at bounding box center [428, 54] width 32 height 8
click at [385, 26] on button "Close" at bounding box center [396, 28] width 25 height 8
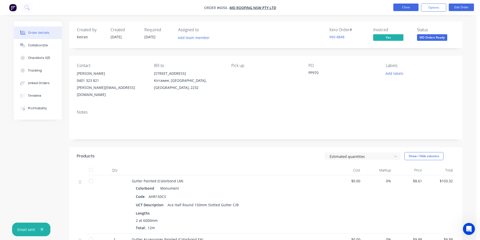
click at [413, 9] on button "Close" at bounding box center [405, 8] width 25 height 8
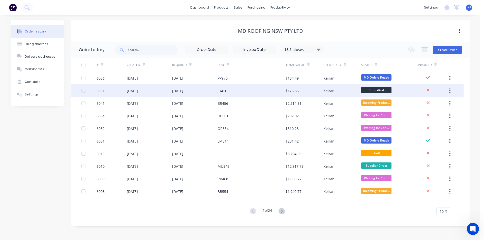
click at [227, 93] on div "JD416" at bounding box center [223, 90] width 10 height 5
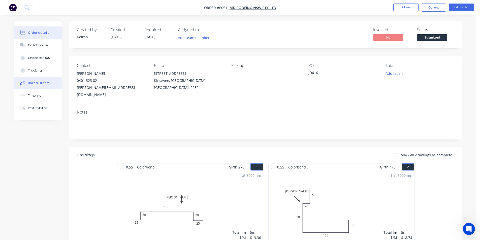
click at [32, 82] on div "Linked Orders" at bounding box center [39, 83] width 22 height 5
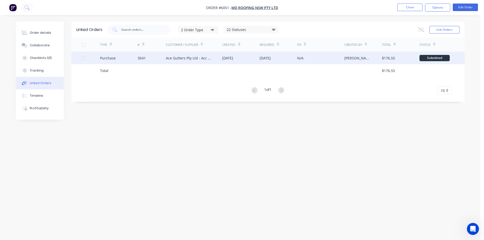
click at [219, 63] on div "Ace Gutters Pty Ltd - Acc No. MET15000" at bounding box center [194, 58] width 56 height 13
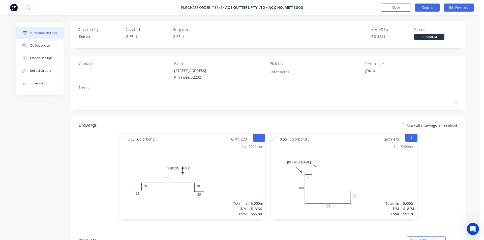
click at [431, 7] on button "Options" at bounding box center [427, 8] width 25 height 8
click at [407, 21] on div "Print / Email" at bounding box center [416, 20] width 39 height 7
click at [407, 43] on div "Without pricing" at bounding box center [416, 40] width 39 height 7
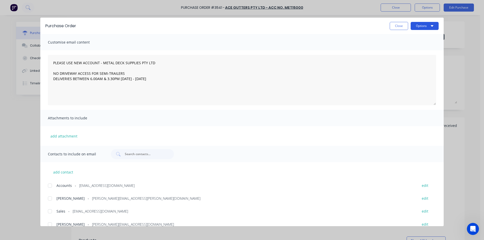
click at [416, 28] on button "Options" at bounding box center [425, 26] width 28 height 8
click at [419, 47] on div "Print" at bounding box center [414, 48] width 39 height 7
drag, startPoint x: 402, startPoint y: 27, endPoint x: 369, endPoint y: 29, distance: 33.4
click at [402, 26] on button "Close" at bounding box center [399, 26] width 18 height 8
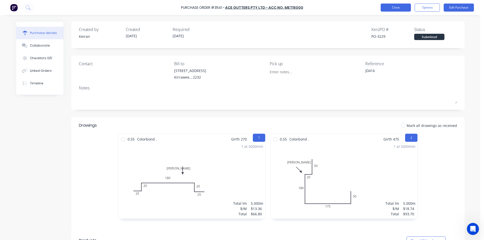
click at [399, 7] on button "Close" at bounding box center [396, 8] width 30 height 8
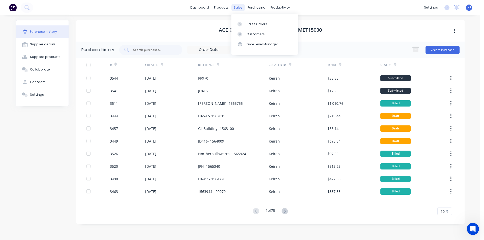
click at [240, 4] on div "sales" at bounding box center [238, 8] width 14 height 8
click at [252, 24] on div "Sales Orders" at bounding box center [257, 24] width 21 height 5
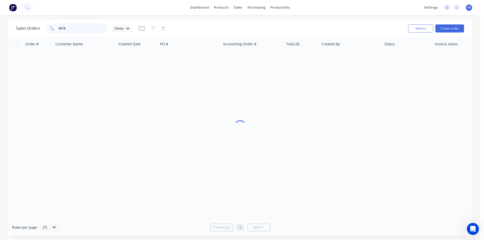
drag, startPoint x: 75, startPoint y: 28, endPoint x: 0, endPoint y: 23, distance: 75.0
click at [0, 24] on div "Sales Orders 6018 Views Options Create order Order # Customer Name Created Date…" at bounding box center [240, 128] width 480 height 216
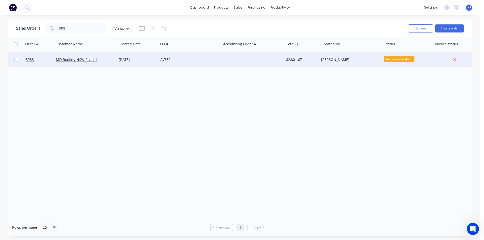
click at [180, 62] on div "AV332" at bounding box center [188, 59] width 56 height 5
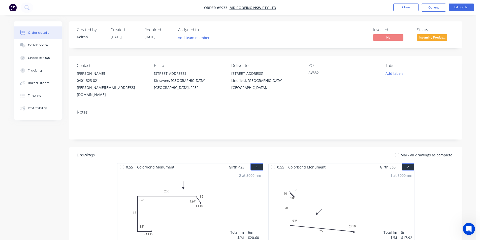
click at [429, 39] on span "Incoming Produc..." at bounding box center [432, 37] width 30 height 6
click at [406, 4] on button "Close" at bounding box center [405, 8] width 25 height 8
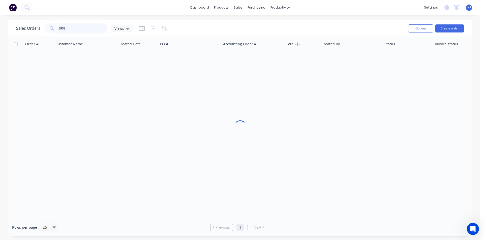
click at [39, 26] on div "Sales Orders 5933 Views" at bounding box center [74, 28] width 116 height 10
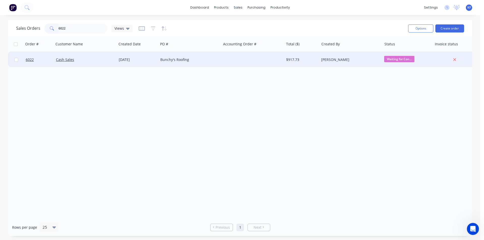
click at [204, 62] on div "Bunchy's Roofing" at bounding box center [189, 59] width 63 height 15
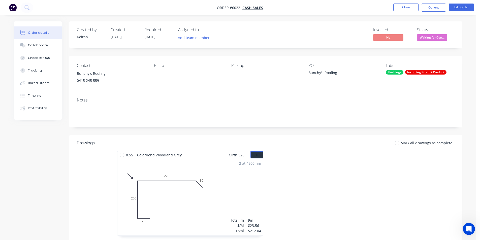
click at [436, 38] on span "Waiting for Con..." at bounding box center [432, 37] width 30 height 6
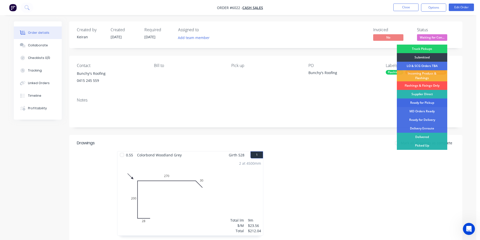
click at [430, 102] on div "Ready for Pickup" at bounding box center [422, 103] width 50 height 9
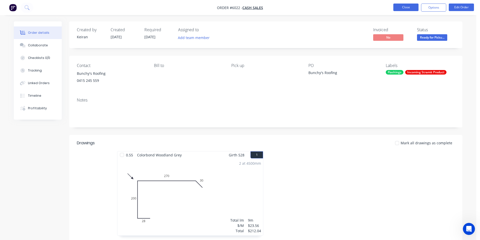
click at [404, 8] on button "Close" at bounding box center [405, 8] width 25 height 8
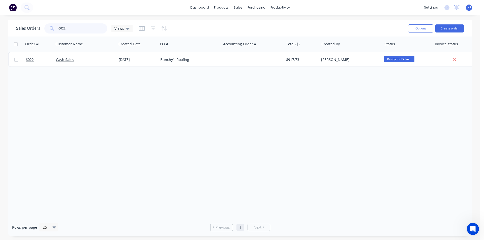
drag, startPoint x: 75, startPoint y: 29, endPoint x: 9, endPoint y: 20, distance: 66.7
click at [16, 23] on div "Sales Orders 6022 Views" at bounding box center [74, 28] width 116 height 10
drag, startPoint x: 77, startPoint y: 28, endPoint x: 45, endPoint y: 32, distance: 31.7
click at [45, 32] on div "6024" at bounding box center [75, 28] width 63 height 10
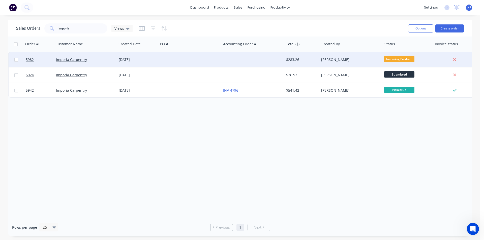
click at [331, 59] on div "[PERSON_NAME]" at bounding box center [349, 59] width 56 height 5
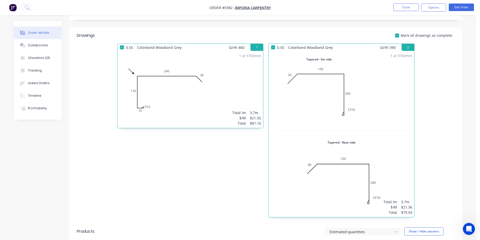
scroll to position [37, 0]
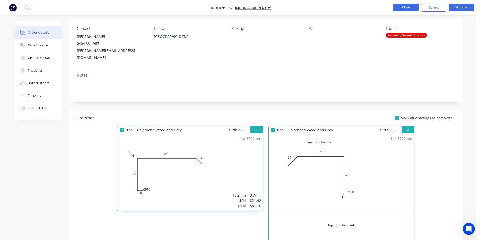
click at [408, 10] on button "Close" at bounding box center [405, 8] width 25 height 8
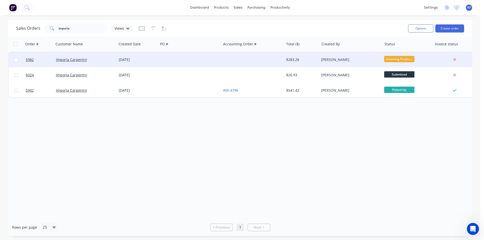
click at [334, 61] on div "[PERSON_NAME]" at bounding box center [349, 59] width 56 height 5
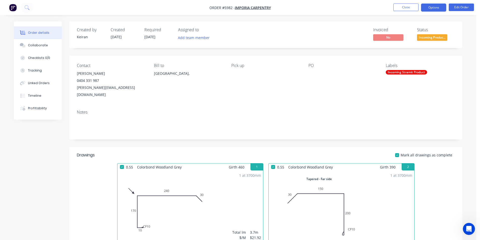
click at [430, 10] on button "Options" at bounding box center [433, 8] width 25 height 8
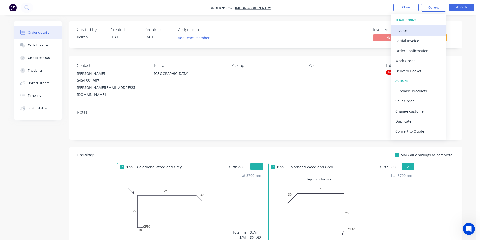
click at [402, 29] on div "Invoice" at bounding box center [418, 30] width 46 height 7
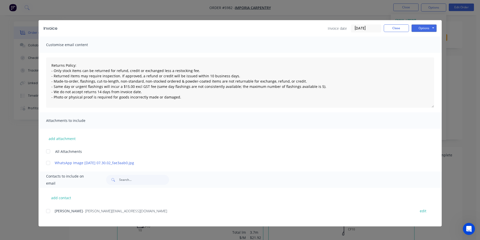
click at [45, 212] on div "add contact [PERSON_NAME] - [PERSON_NAME][EMAIL_ADDRESS][DOMAIN_NAME] edit" at bounding box center [240, 207] width 403 height 39
click at [46, 212] on div "add contact [PERSON_NAME] - [PERSON_NAME][EMAIL_ADDRESS][DOMAIN_NAME] edit" at bounding box center [240, 207] width 403 height 39
click at [50, 209] on div at bounding box center [48, 211] width 10 height 10
click at [432, 25] on button "Options" at bounding box center [424, 28] width 25 height 8
drag, startPoint x: 424, startPoint y: 56, endPoint x: 398, endPoint y: 30, distance: 37.1
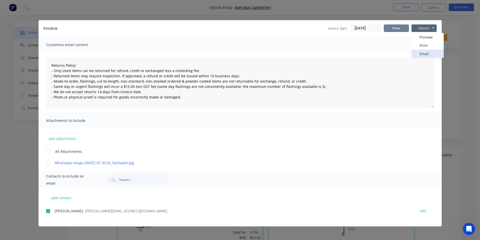
click at [398, 30] on div "Invoice date [DATE] Close Options Preview Print Email" at bounding box center [382, 28] width 109 height 8
click at [398, 30] on button "Close" at bounding box center [396, 28] width 25 height 8
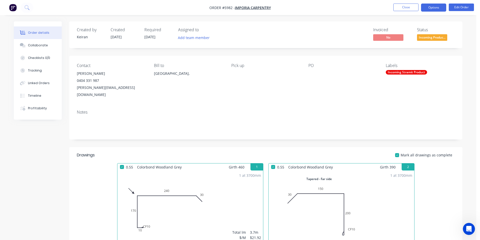
click at [435, 8] on button "Options" at bounding box center [433, 8] width 25 height 8
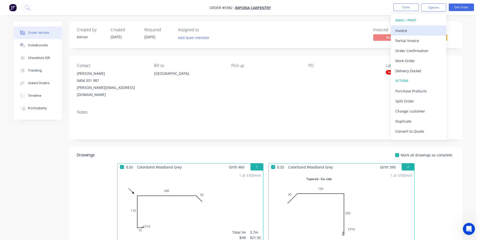
click at [416, 29] on div "Invoice" at bounding box center [418, 30] width 46 height 7
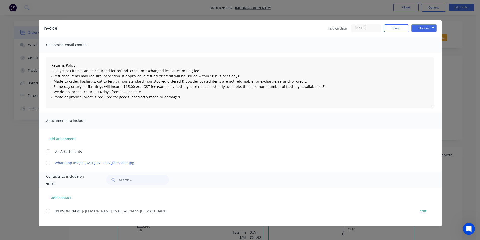
click at [49, 212] on div at bounding box center [48, 211] width 10 height 10
drag, startPoint x: 430, startPoint y: 29, endPoint x: 430, endPoint y: 33, distance: 3.8
click at [430, 29] on button "Options" at bounding box center [424, 28] width 25 height 8
click at [427, 56] on button "Email" at bounding box center [428, 54] width 32 height 8
click at [397, 30] on button "Close" at bounding box center [396, 28] width 25 height 8
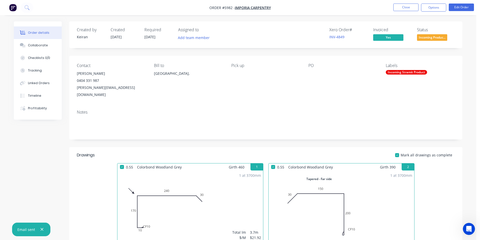
click at [429, 37] on span "Incoming Produc..." at bounding box center [432, 37] width 30 height 6
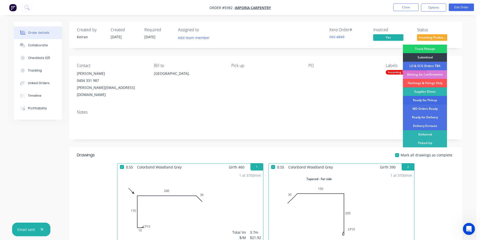
click at [426, 100] on div "Ready for Pickup" at bounding box center [425, 100] width 44 height 9
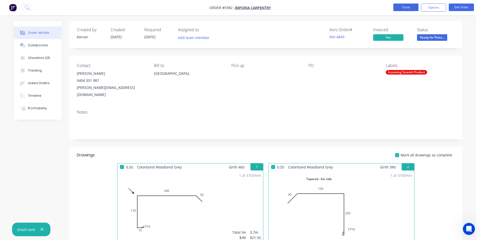
click at [404, 7] on button "Close" at bounding box center [405, 8] width 25 height 8
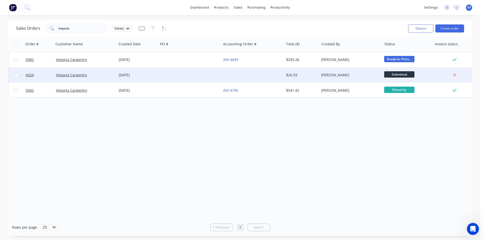
click at [306, 73] on div "$26.93" at bounding box center [300, 75] width 29 height 5
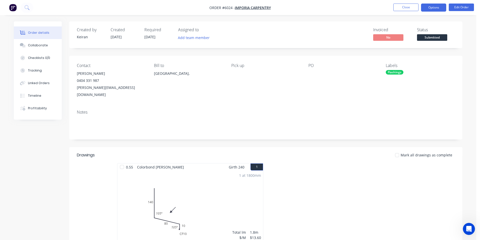
drag, startPoint x: 439, startPoint y: 8, endPoint x: 437, endPoint y: 10, distance: 3.2
click at [439, 8] on button "Options" at bounding box center [433, 8] width 25 height 8
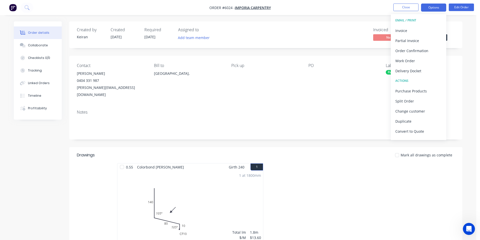
click at [407, 29] on div "Invoice" at bounding box center [418, 30] width 46 height 7
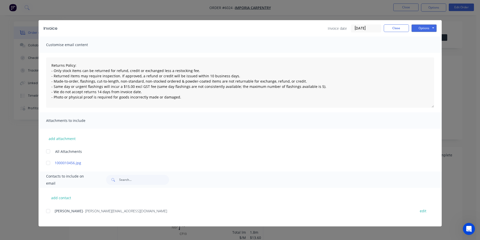
drag, startPoint x: 46, startPoint y: 212, endPoint x: 239, endPoint y: 130, distance: 209.8
click at [46, 212] on div at bounding box center [48, 211] width 10 height 10
click at [428, 30] on button "Options" at bounding box center [424, 28] width 25 height 8
click at [428, 58] on button "Email" at bounding box center [428, 54] width 32 height 8
click at [404, 27] on button "Close" at bounding box center [396, 28] width 25 height 8
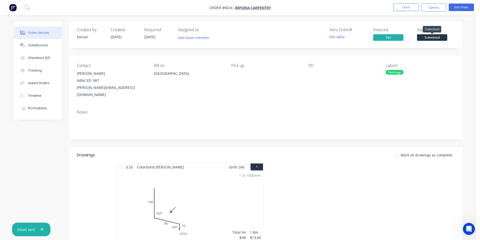
drag, startPoint x: 429, startPoint y: 39, endPoint x: 428, endPoint y: 44, distance: 4.9
click at [429, 39] on span "Submitted" at bounding box center [432, 37] width 30 height 6
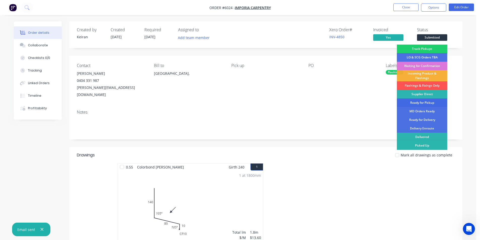
click at [423, 103] on div "Ready for Pickup" at bounding box center [422, 103] width 50 height 9
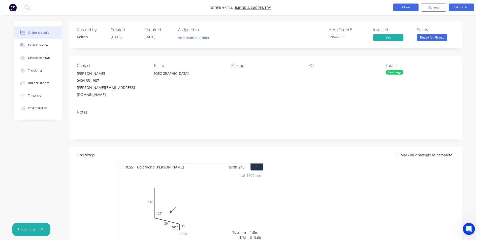
click at [407, 4] on button "Close" at bounding box center [405, 8] width 25 height 8
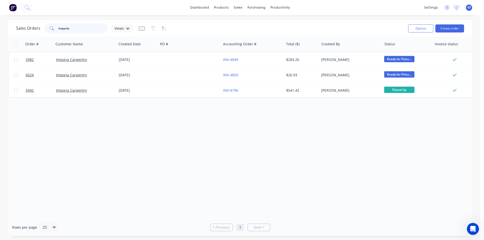
drag, startPoint x: 74, startPoint y: 30, endPoint x: 0, endPoint y: 18, distance: 74.8
click at [10, 21] on div "Sales Orders imporia Views Options Create order" at bounding box center [240, 28] width 464 height 16
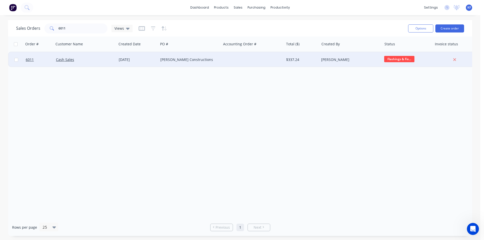
click at [204, 60] on div "[PERSON_NAME] Constructions" at bounding box center [188, 59] width 56 height 5
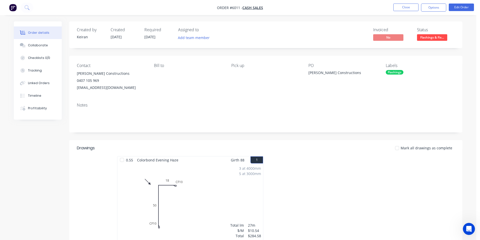
click at [428, 40] on span "Flashings & Fix..." at bounding box center [432, 37] width 30 height 6
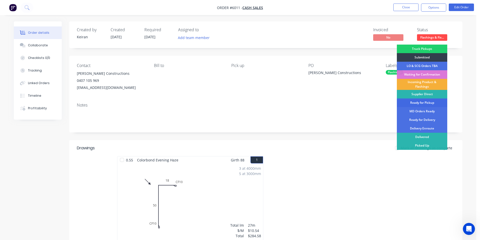
click at [427, 104] on div "Ready for Pickup" at bounding box center [422, 103] width 50 height 9
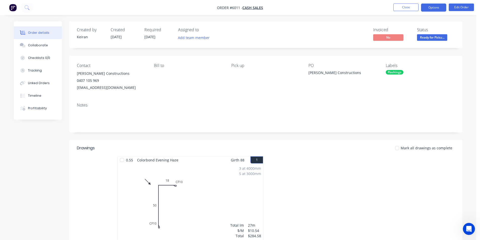
click at [423, 8] on button "Options" at bounding box center [433, 8] width 25 height 8
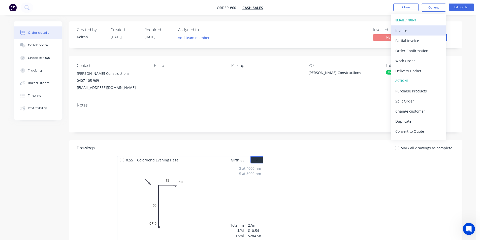
click at [408, 30] on div "Invoice" at bounding box center [418, 30] width 46 height 7
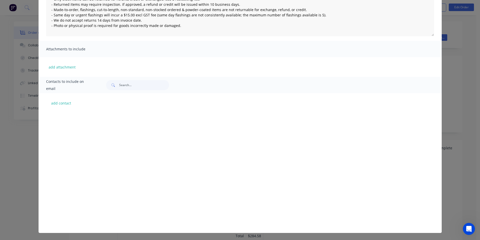
scroll to position [1146, 0]
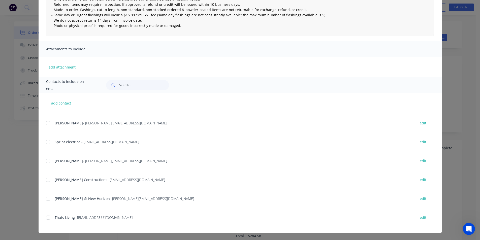
drag, startPoint x: 47, startPoint y: 180, endPoint x: 157, endPoint y: 148, distance: 114.1
click at [47, 180] on div at bounding box center [48, 180] width 10 height 10
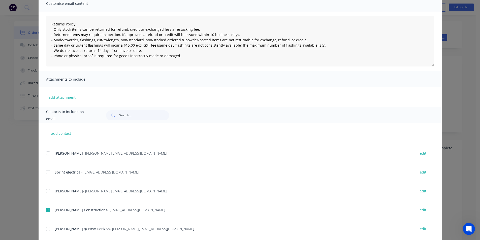
scroll to position [0, 0]
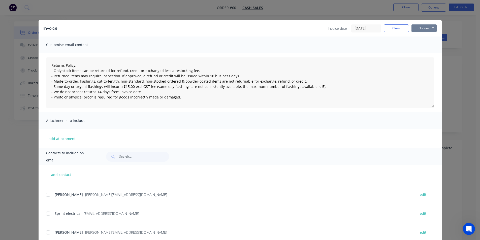
click at [433, 28] on button "Options" at bounding box center [424, 28] width 25 height 8
click at [425, 52] on button "Email" at bounding box center [428, 54] width 32 height 8
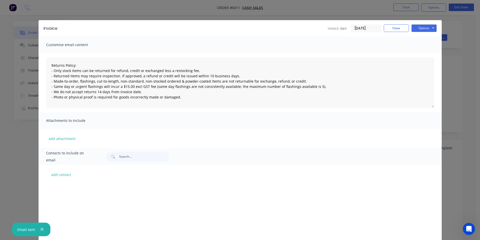
scroll to position [1146, 0]
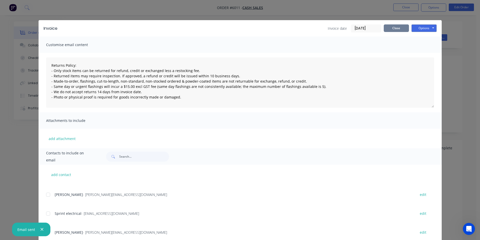
click at [390, 28] on button "Close" at bounding box center [396, 28] width 25 height 8
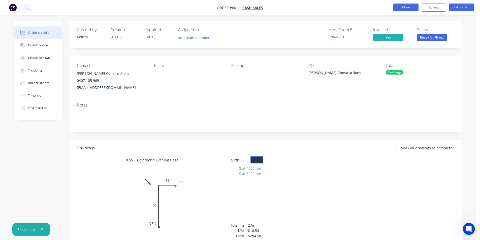
click at [403, 7] on button "Close" at bounding box center [405, 8] width 25 height 8
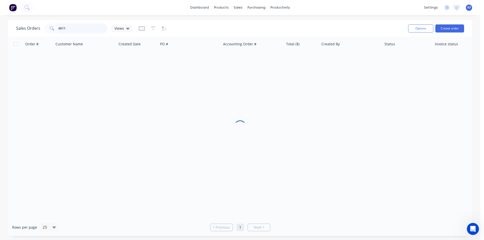
drag, startPoint x: 61, startPoint y: 28, endPoint x: 31, endPoint y: 19, distance: 31.0
click at [42, 26] on div "Sales Orders 6011 Views" at bounding box center [74, 28] width 116 height 10
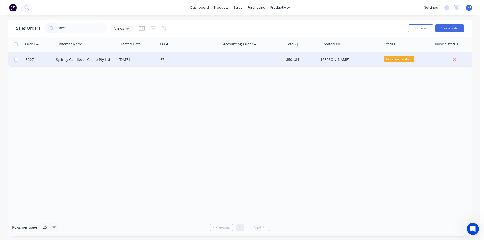
click at [242, 60] on div at bounding box center [252, 59] width 63 height 15
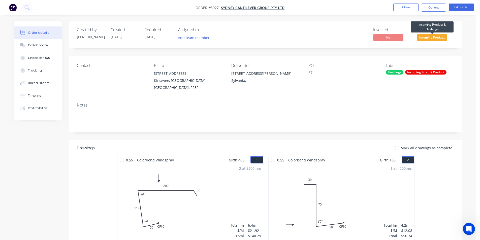
drag, startPoint x: 430, startPoint y: 37, endPoint x: 431, endPoint y: 42, distance: 5.6
click at [430, 37] on span "Incoming Produc..." at bounding box center [432, 37] width 30 height 6
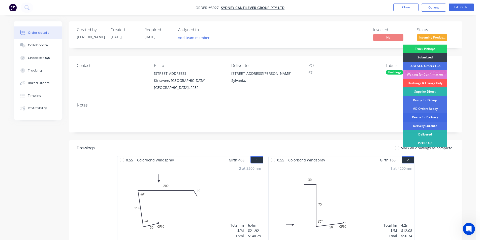
click at [433, 116] on div "Ready for Delivery" at bounding box center [425, 117] width 44 height 9
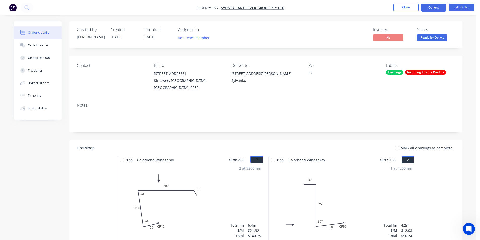
click at [437, 10] on button "Options" at bounding box center [433, 8] width 25 height 8
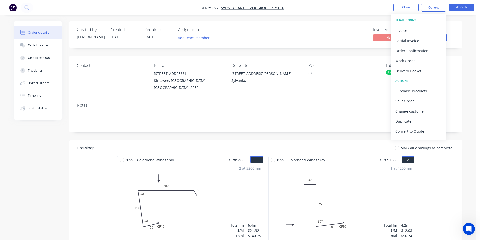
click at [411, 29] on div "Invoice" at bounding box center [418, 30] width 46 height 7
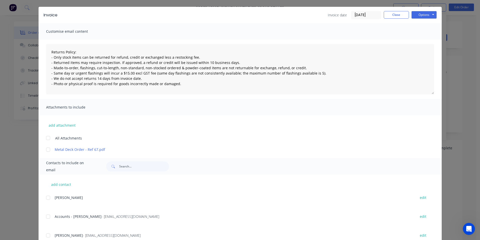
scroll to position [25, 0]
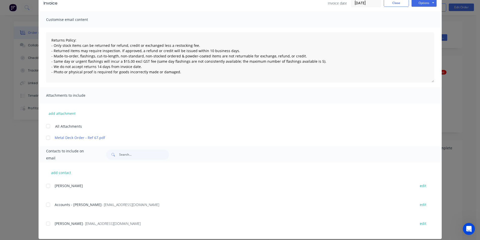
click at [49, 204] on div at bounding box center [48, 205] width 10 height 10
click at [419, 6] on button "Options" at bounding box center [424, 3] width 25 height 8
click at [419, 31] on button "Email" at bounding box center [428, 28] width 32 height 8
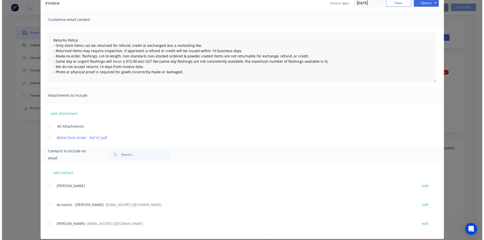
scroll to position [0, 0]
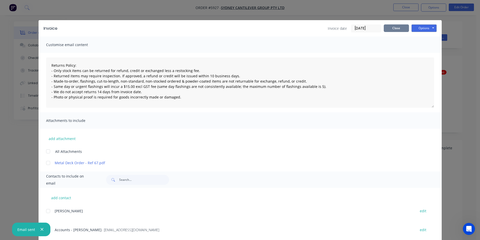
click at [400, 29] on button "Close" at bounding box center [396, 28] width 25 height 8
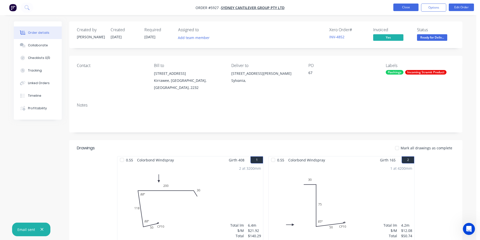
click at [414, 9] on button "Close" at bounding box center [405, 8] width 25 height 8
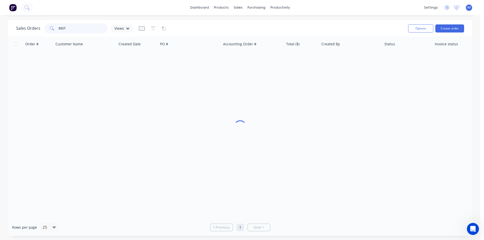
drag, startPoint x: 71, startPoint y: 28, endPoint x: 43, endPoint y: 23, distance: 29.1
click at [44, 24] on div "5927" at bounding box center [75, 28] width 63 height 10
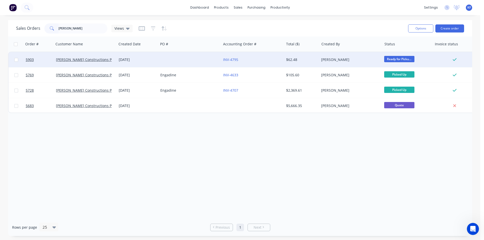
click at [265, 62] on div "INV-4795" at bounding box center [252, 59] width 63 height 15
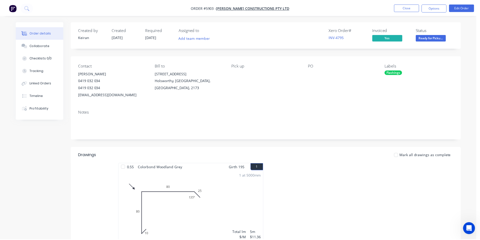
scroll to position [103, 0]
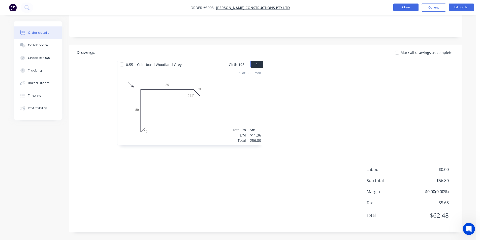
click at [407, 10] on button "Close" at bounding box center [405, 8] width 25 height 8
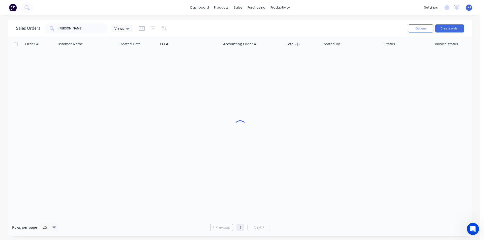
click at [407, 10] on div "dashboard products sales purchasing productivity dashboard products Product Cat…" at bounding box center [240, 7] width 480 height 15
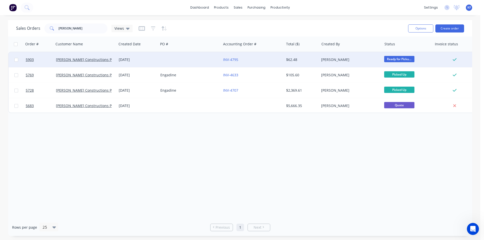
click at [396, 62] on span "Ready for Picku..." at bounding box center [399, 59] width 30 height 6
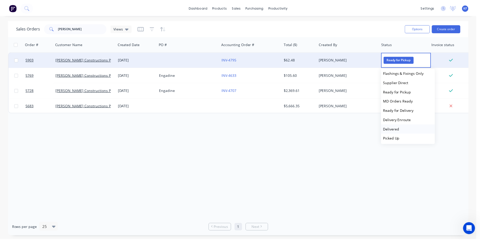
scroll to position [50, 0]
click at [402, 139] on span "Picked Up" at bounding box center [394, 137] width 17 height 5
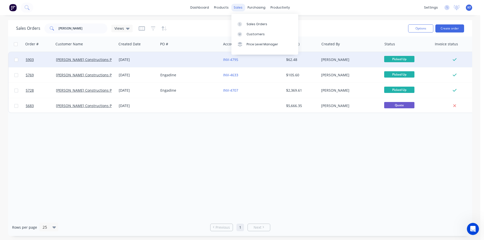
click at [241, 5] on div "sales" at bounding box center [238, 8] width 14 height 8
click at [247, 26] on div "Sales Orders" at bounding box center [257, 24] width 21 height 5
drag, startPoint x: 0, startPoint y: 18, endPoint x: 0, endPoint y: 14, distance: 3.8
click at [0, 14] on div "dashboard products sales purchasing productivity dashboard products Product Cat…" at bounding box center [240, 120] width 480 height 240
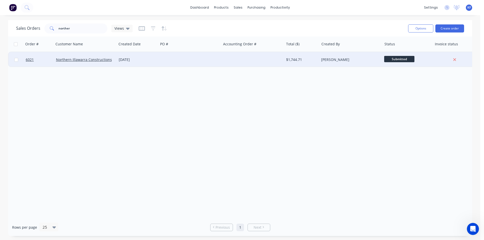
click at [253, 66] on div at bounding box center [252, 59] width 63 height 15
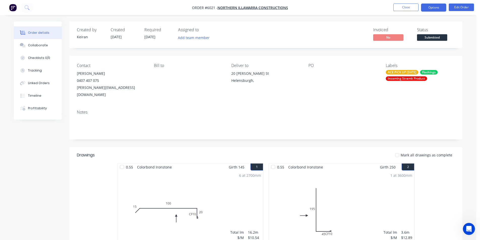
click at [436, 8] on button "Options" at bounding box center [433, 8] width 25 height 8
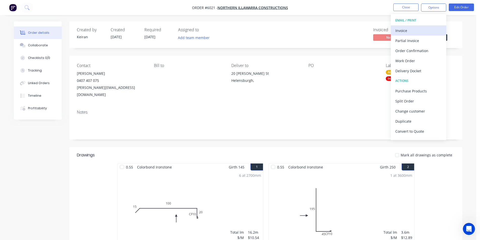
click at [419, 28] on div "Invoice" at bounding box center [418, 30] width 46 height 7
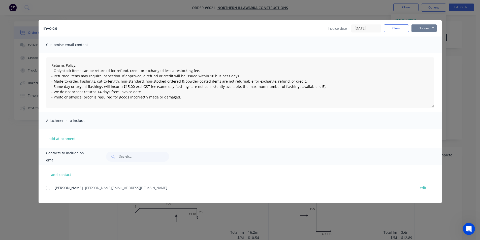
click at [423, 27] on button "Options" at bounding box center [424, 28] width 25 height 8
click at [423, 45] on button "Print" at bounding box center [428, 45] width 32 height 8
click at [396, 28] on button "Close" at bounding box center [396, 28] width 25 height 8
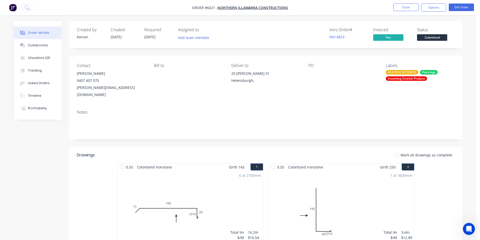
click at [420, 38] on span "Submitted" at bounding box center [432, 37] width 30 height 6
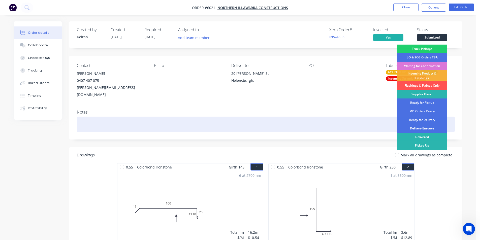
click at [352, 117] on div at bounding box center [266, 124] width 378 height 15
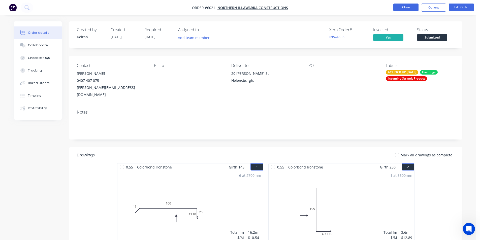
click at [402, 9] on button "Close" at bounding box center [405, 8] width 25 height 8
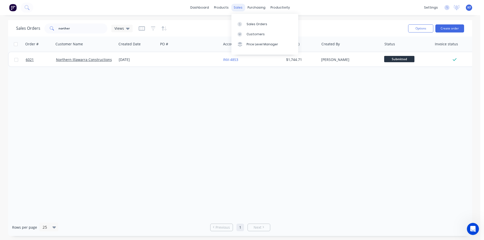
click at [243, 5] on div "sales" at bounding box center [238, 8] width 14 height 8
drag, startPoint x: 252, startPoint y: 22, endPoint x: 244, endPoint y: 26, distance: 8.6
click at [251, 22] on div "Sales Orders" at bounding box center [257, 24] width 21 height 5
drag, startPoint x: 76, startPoint y: 27, endPoint x: 38, endPoint y: 22, distance: 38.2
click at [38, 22] on div "Sales Orders norther Views Options Create order" at bounding box center [240, 28] width 464 height 16
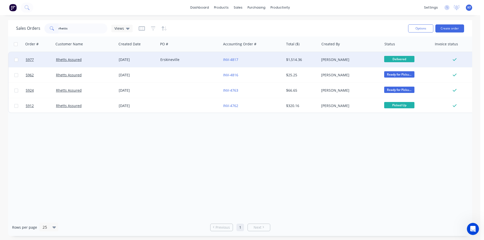
click at [200, 61] on div "Erskineville" at bounding box center [188, 59] width 56 height 5
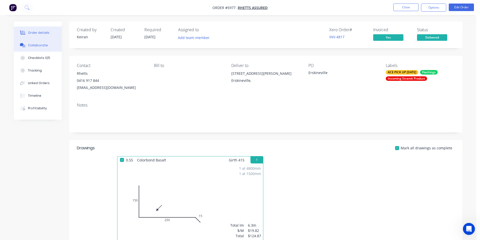
click at [53, 42] on button "Collaborate" at bounding box center [38, 45] width 48 height 13
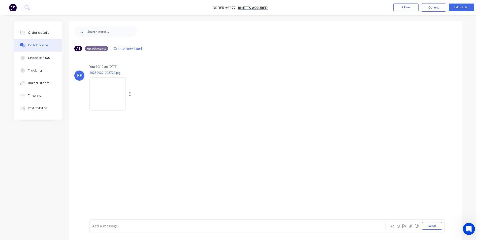
click at [112, 99] on img at bounding box center [107, 93] width 36 height 33
click at [403, 9] on button "Close" at bounding box center [405, 8] width 25 height 8
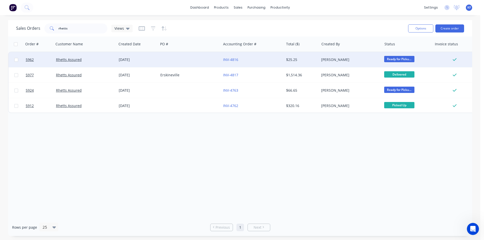
click at [283, 61] on div "INV-4816" at bounding box center [252, 59] width 63 height 15
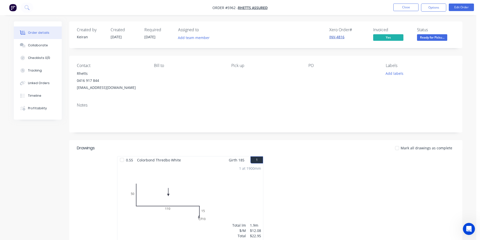
click at [339, 37] on link "INV-4816" at bounding box center [336, 37] width 15 height 5
